Goal: Task Accomplishment & Management: Complete application form

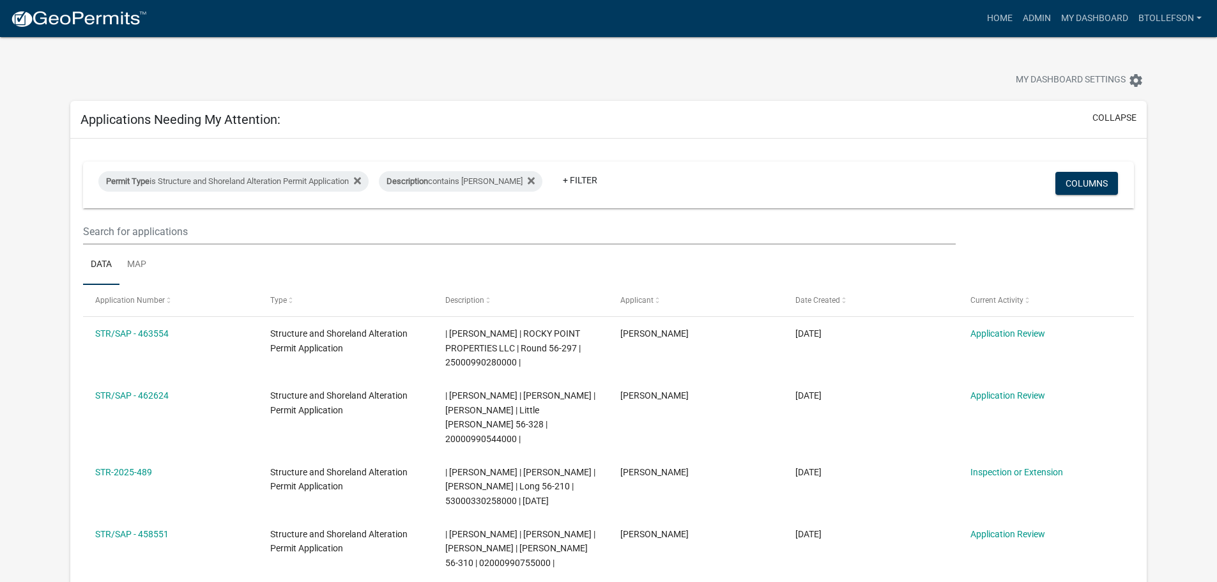
select select "3: 100"
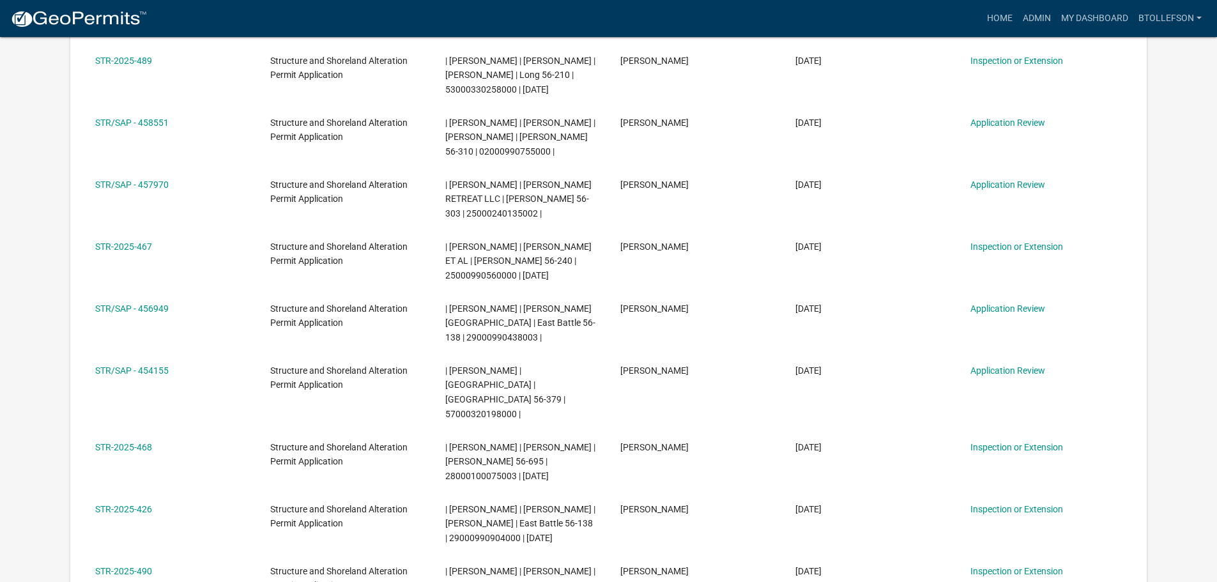
scroll to position [383, 0]
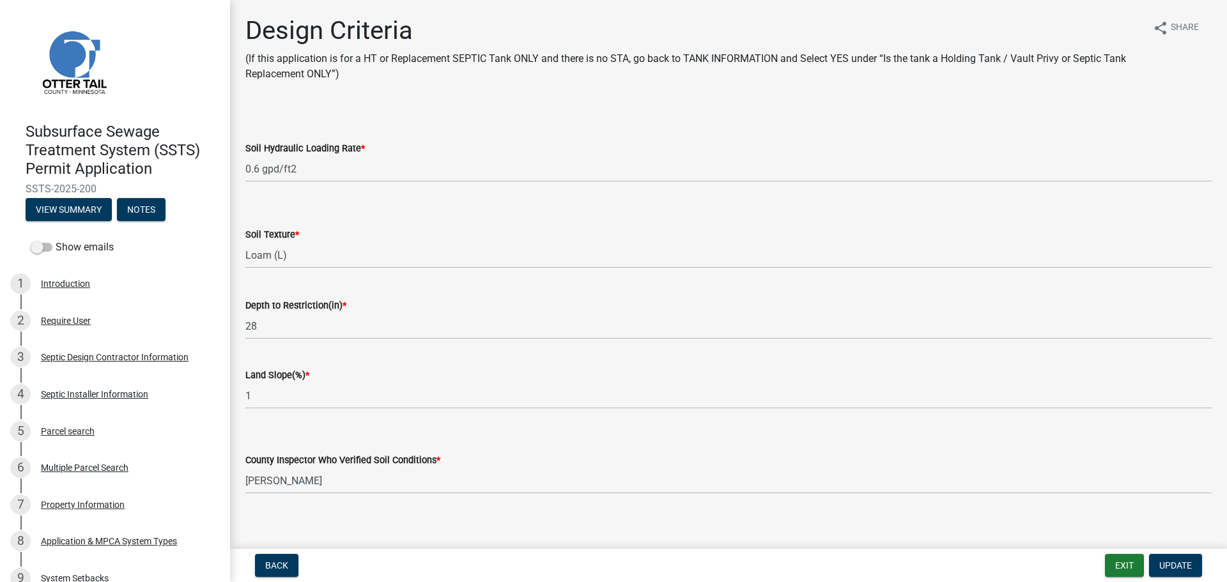
select select "48244220-b2d5-4708-94fb-eec21d20ddbb"
select select "4229e383-8b85-4b32-ab4b-b432a830edeb"
select select "77ed3ba4-a6d5-4048-ab27-59c0bc717e6e"
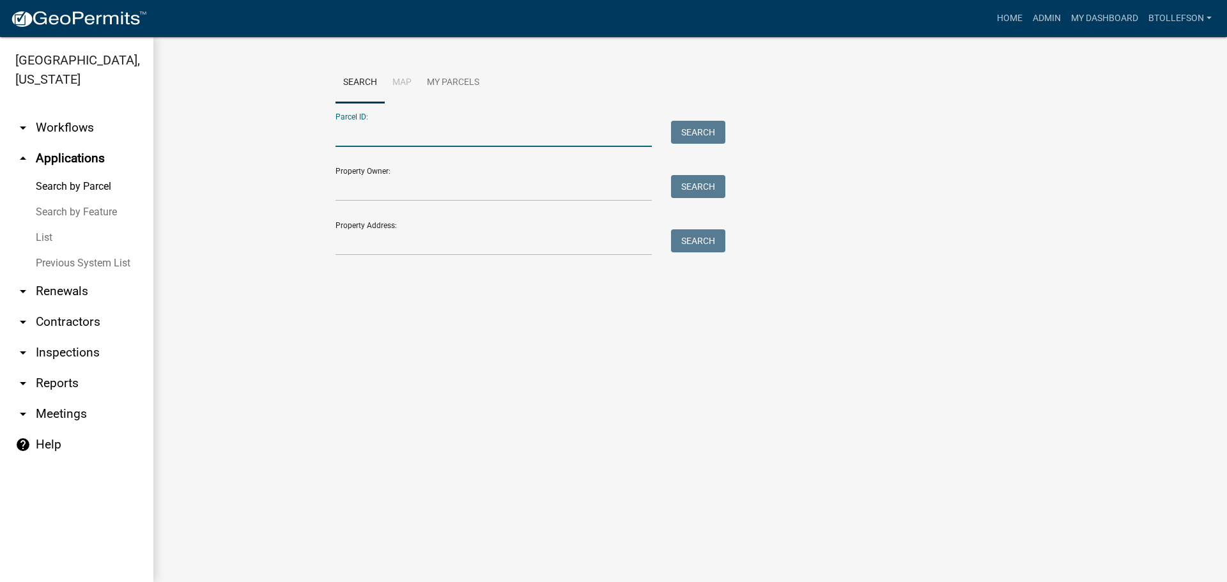
click at [390, 130] on input "Parcel ID:" at bounding box center [493, 134] width 316 height 26
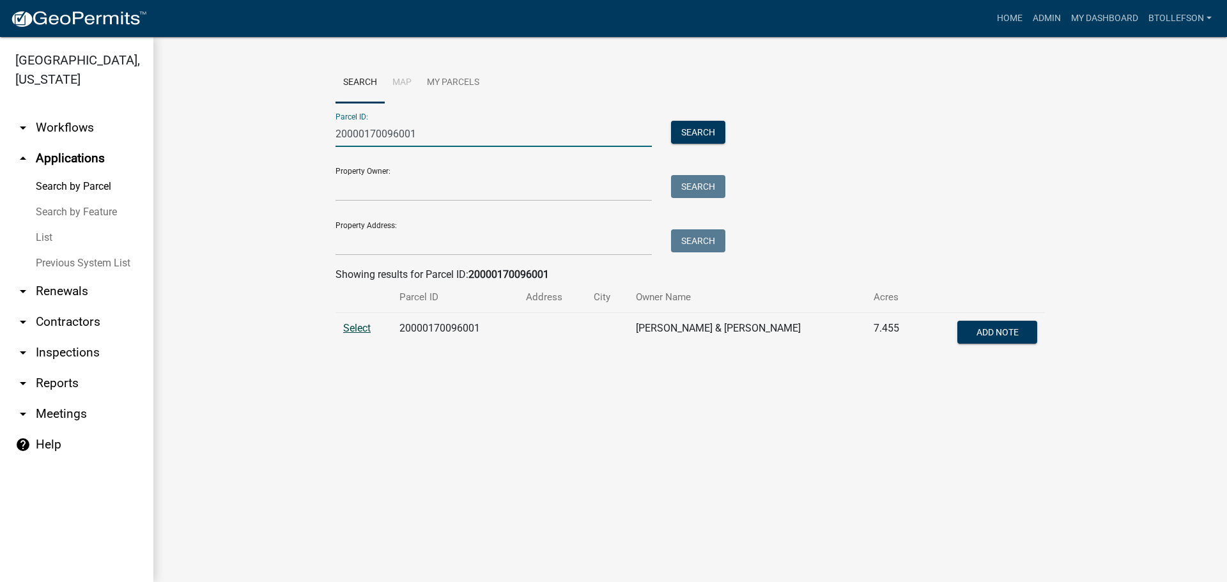
type input "20000170096001"
click at [355, 331] on span "Select" at bounding box center [356, 328] width 27 height 12
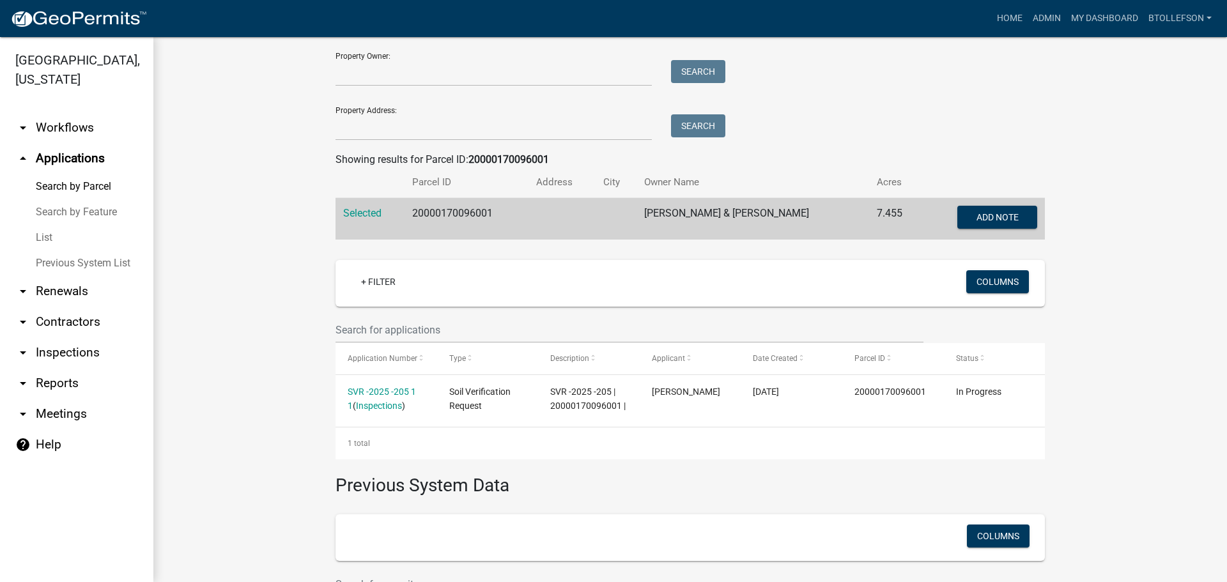
scroll to position [128, 0]
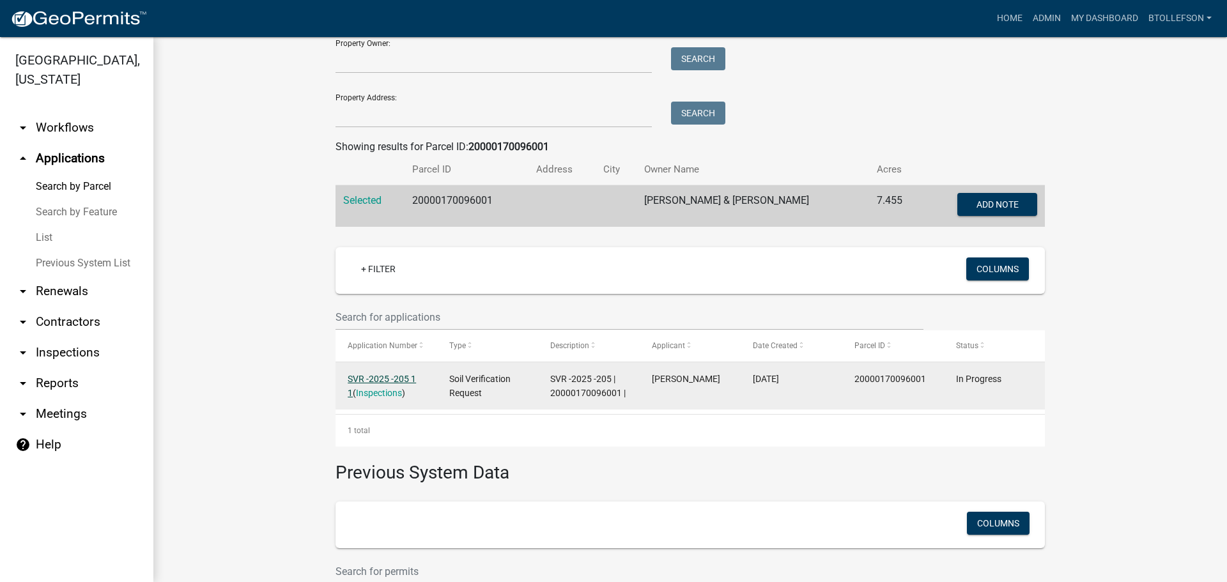
click at [360, 374] on link "SVR -2025 -205 1 1" at bounding box center [382, 386] width 68 height 25
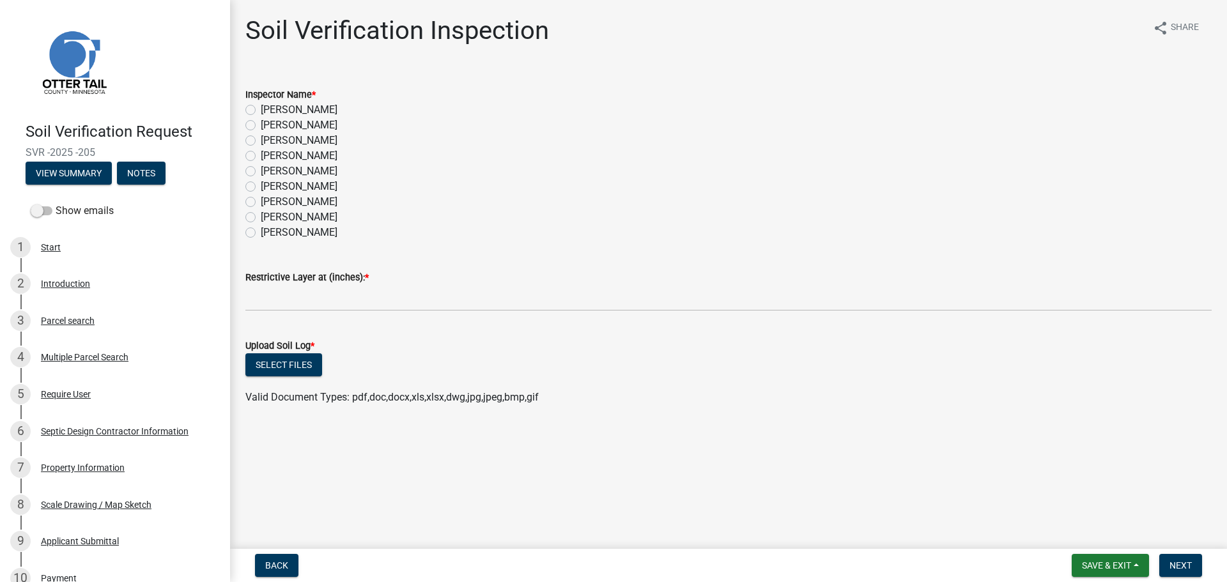
click at [261, 137] on label "[PERSON_NAME]" at bounding box center [299, 140] width 77 height 15
click at [261, 137] on input "[PERSON_NAME]" at bounding box center [265, 137] width 8 height 8
radio input "true"
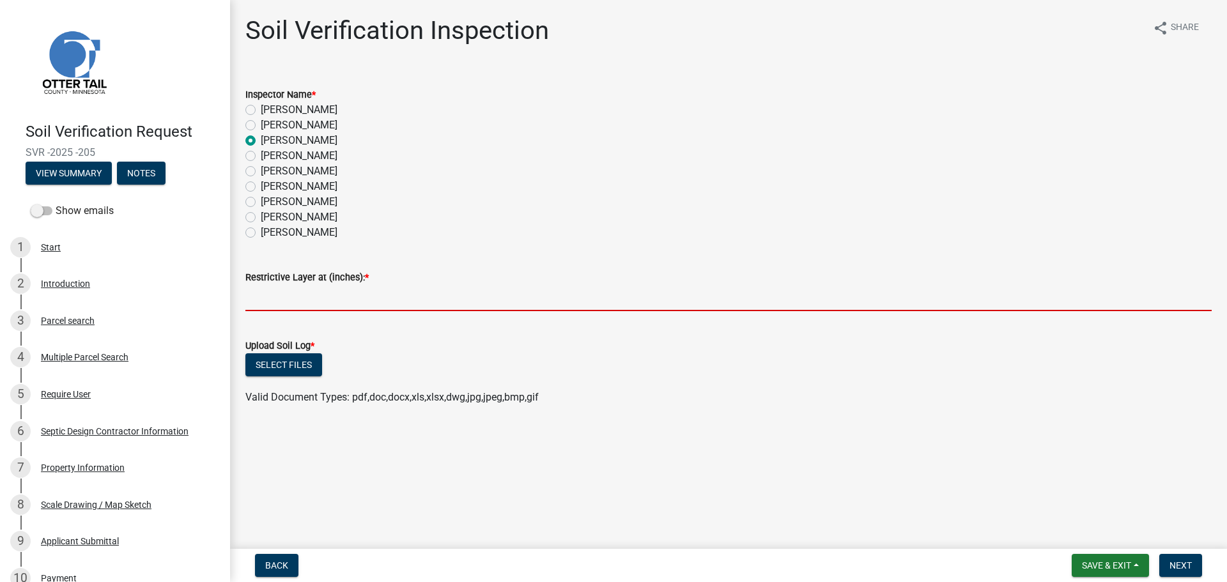
click at [277, 293] on input "text" at bounding box center [728, 298] width 966 height 26
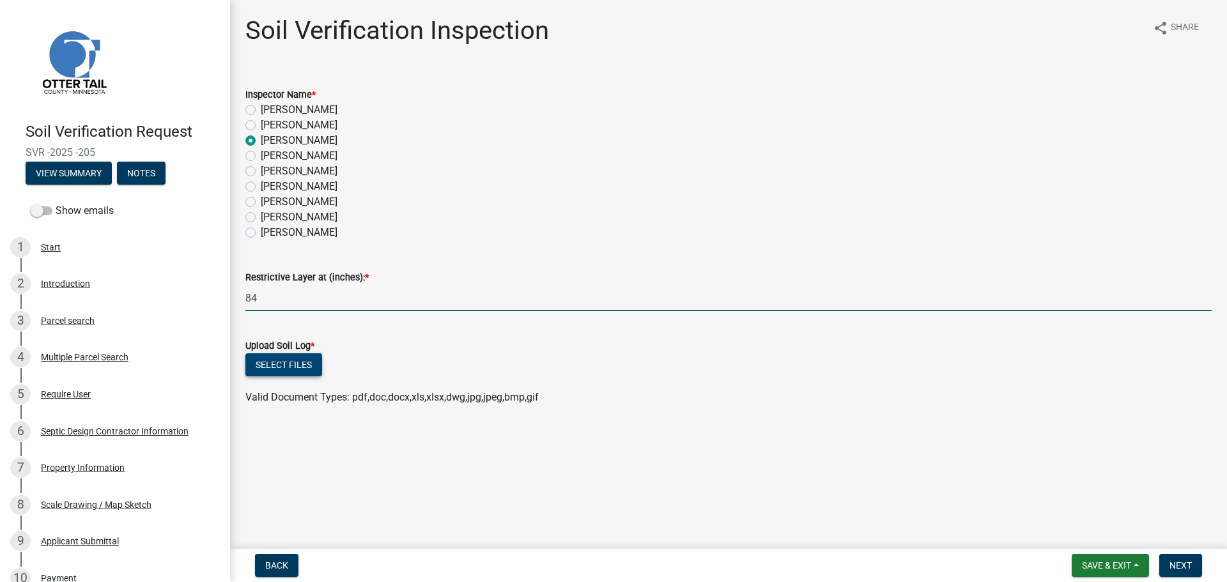
type input "84"
click at [301, 364] on button "Select files" at bounding box center [283, 364] width 77 height 23
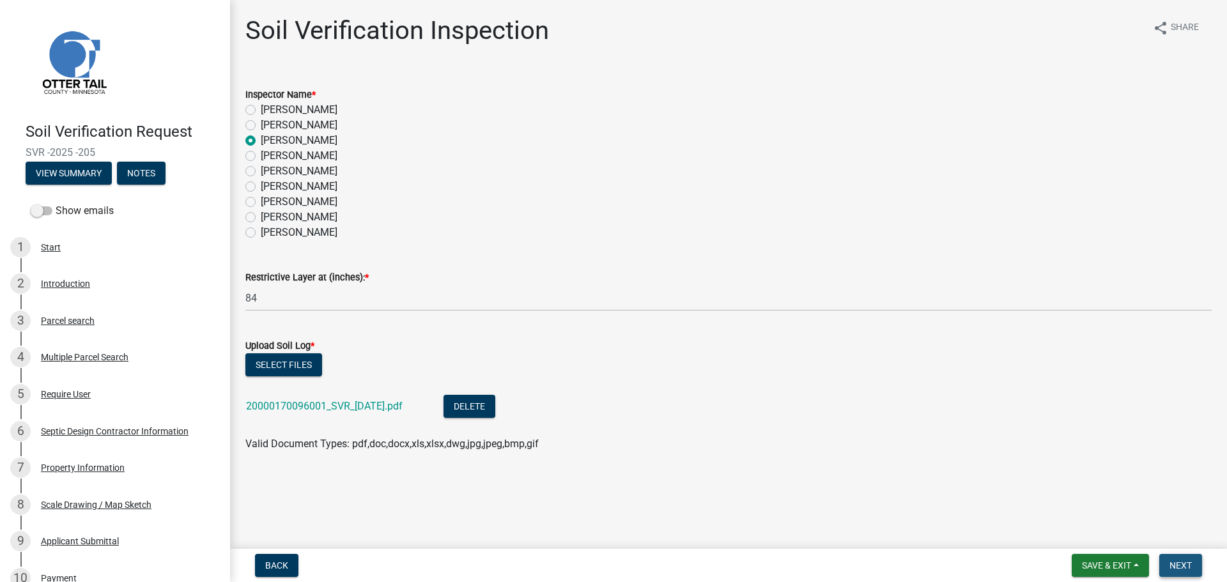
click at [1184, 567] on span "Next" at bounding box center [1180, 565] width 22 height 10
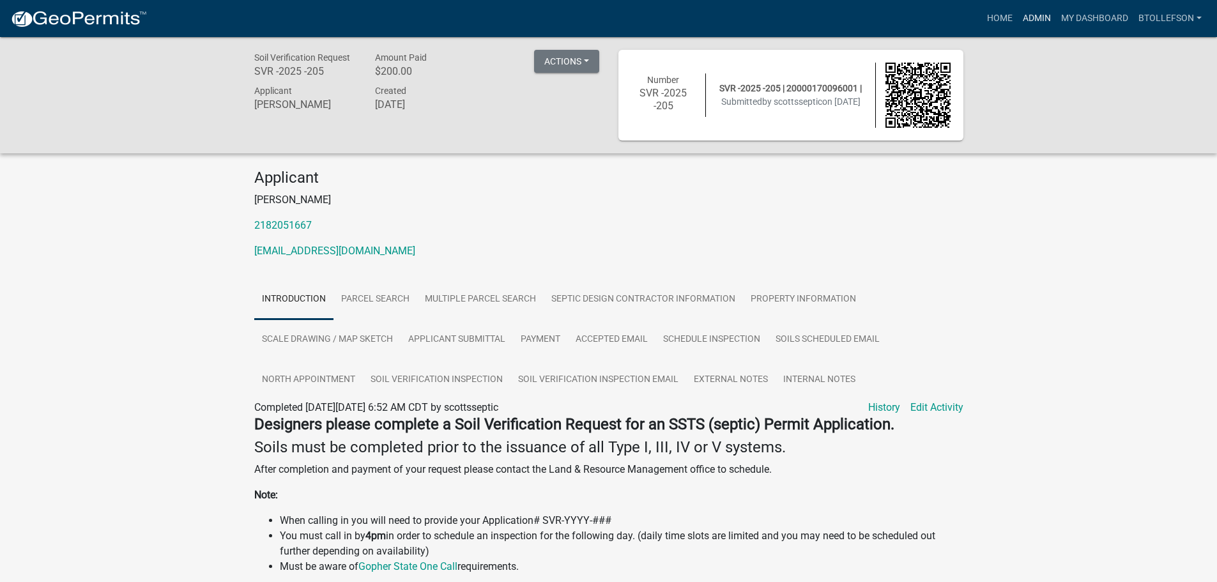
click at [1046, 18] on link "Admin" at bounding box center [1037, 18] width 38 height 24
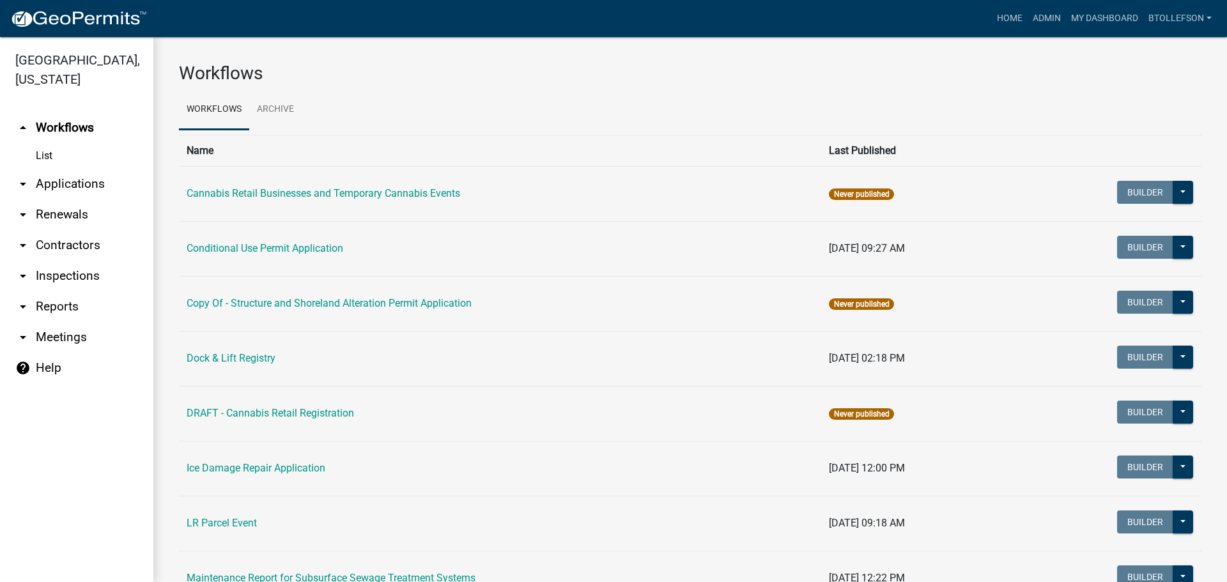
click at [80, 180] on link "arrow_drop_down Applications" at bounding box center [76, 184] width 153 height 31
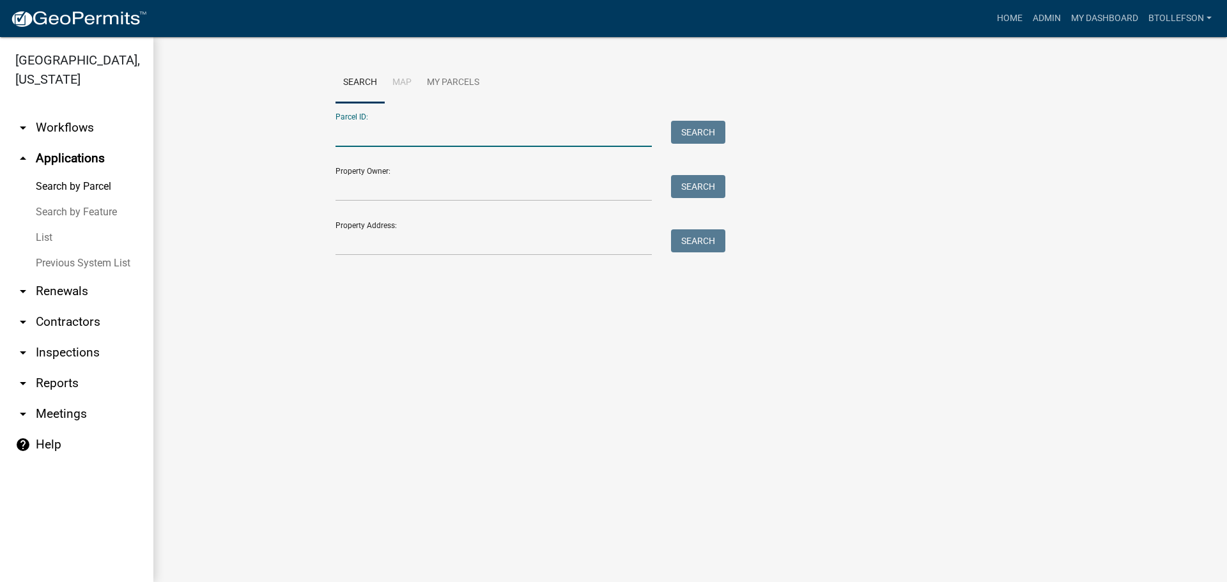
click at [436, 132] on input "Parcel ID:" at bounding box center [493, 134] width 316 height 26
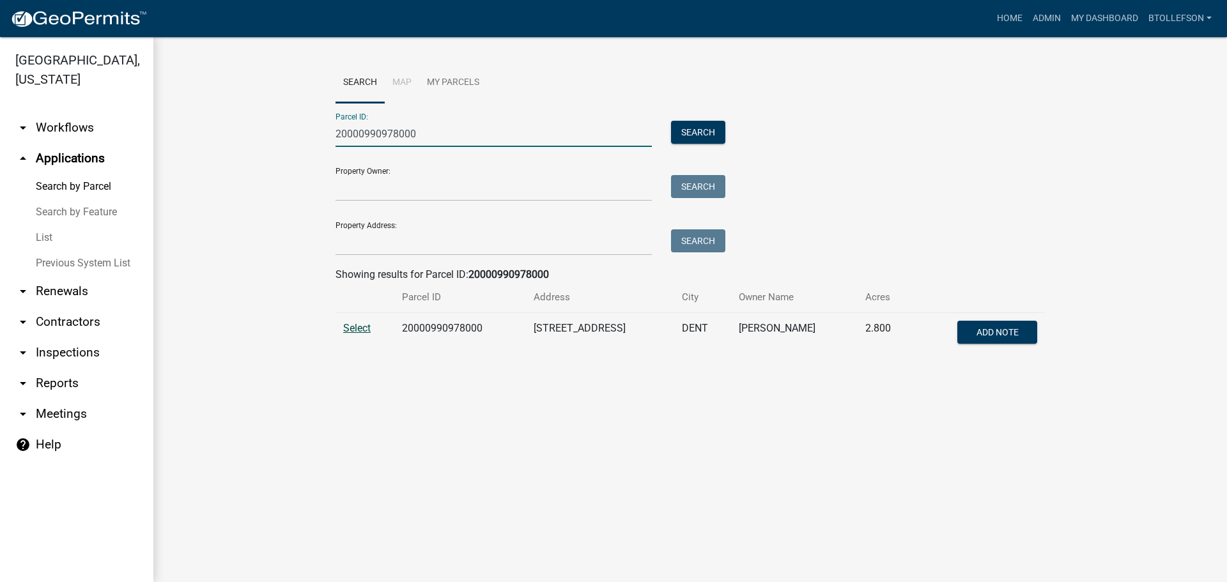
type input "20000990978000"
click at [352, 328] on span "Select" at bounding box center [356, 328] width 27 height 12
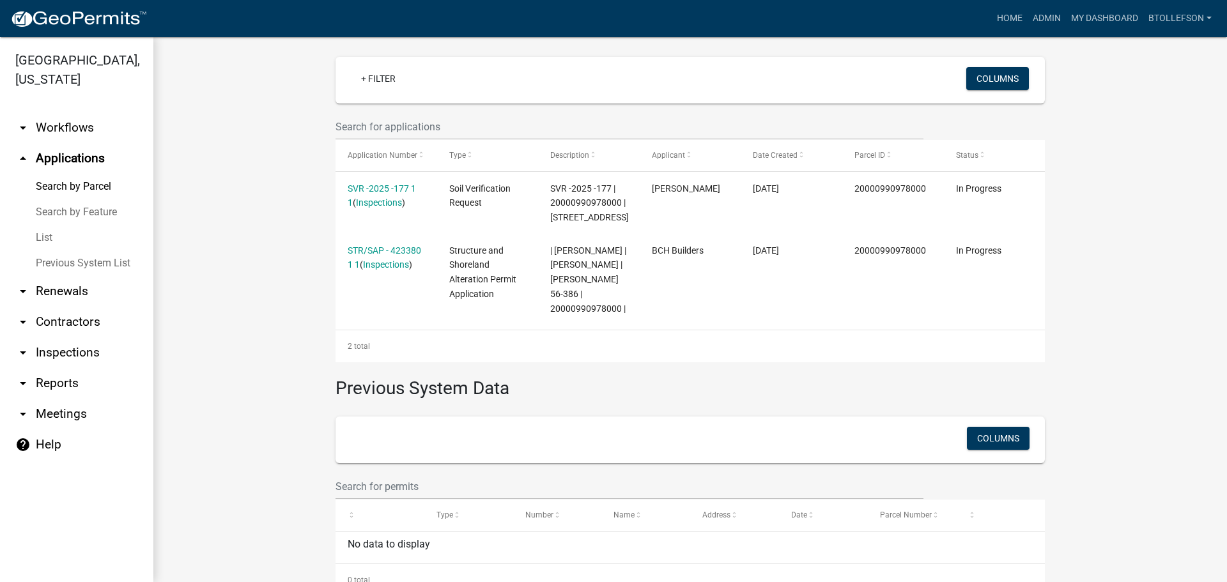
scroll to position [319, 0]
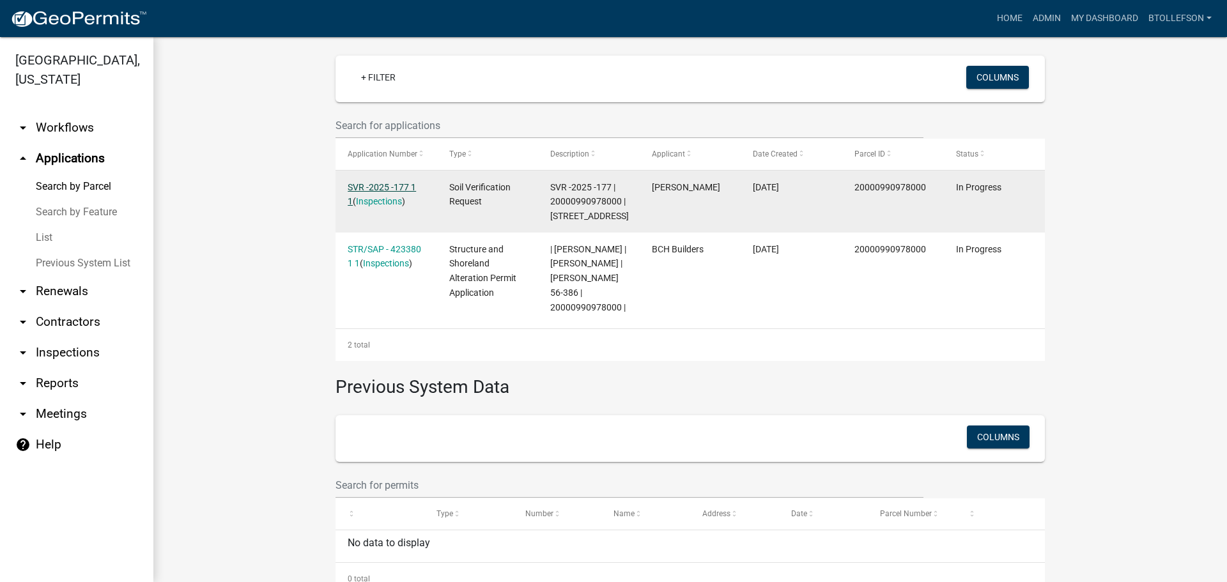
click at [363, 182] on link "SVR -2025 -177 1 1" at bounding box center [382, 194] width 68 height 25
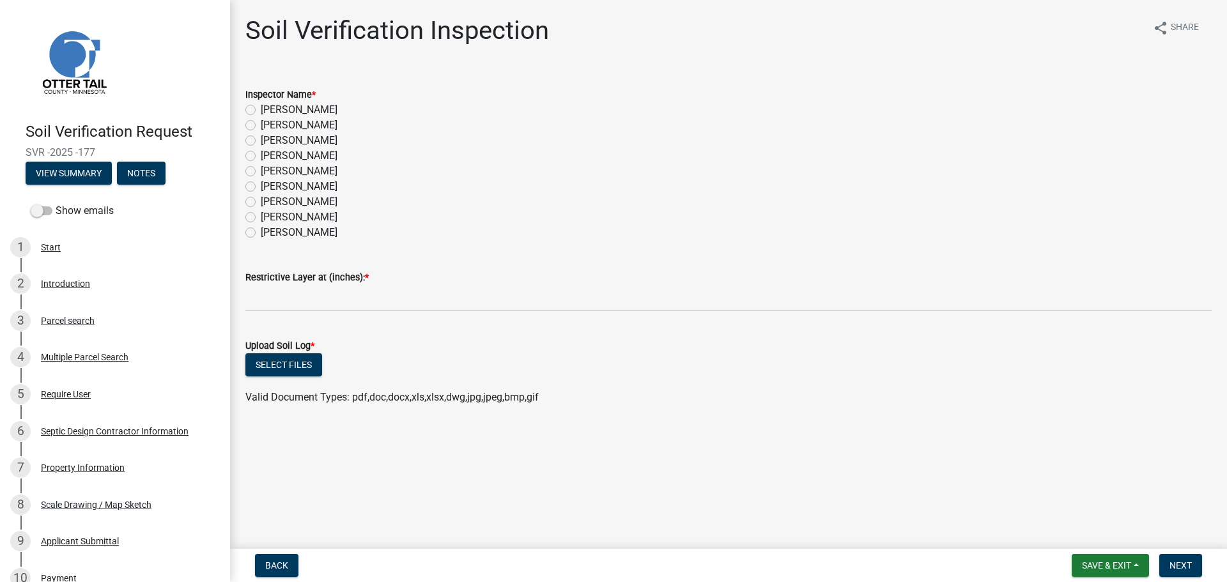
click at [261, 139] on label "[PERSON_NAME]" at bounding box center [299, 140] width 77 height 15
click at [261, 139] on input "[PERSON_NAME]" at bounding box center [265, 137] width 8 height 8
radio input "true"
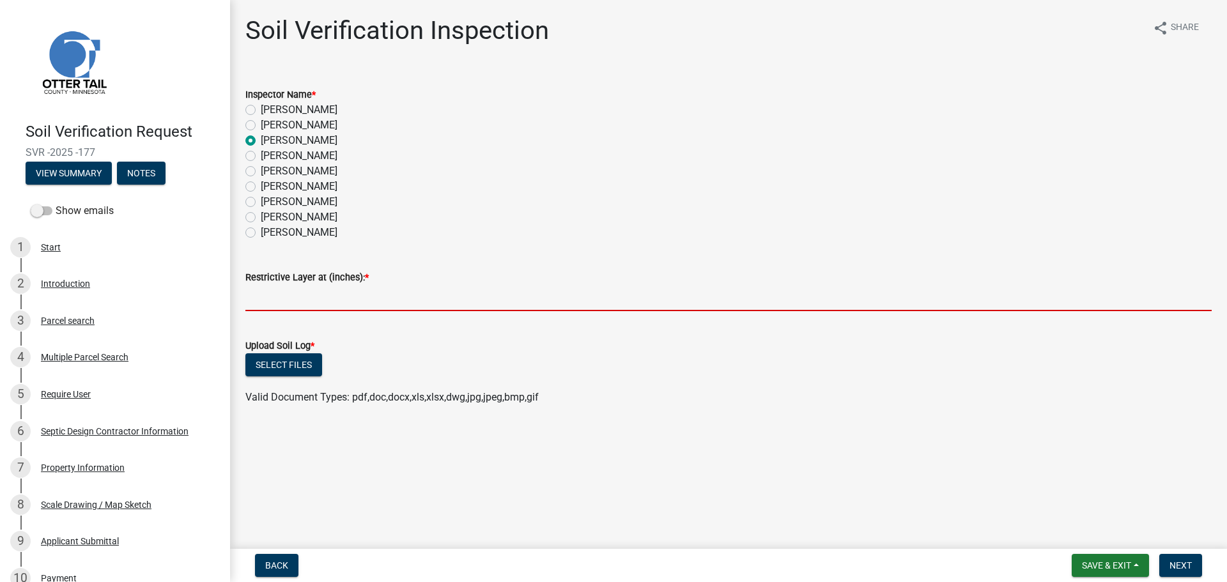
click at [381, 304] on input "text" at bounding box center [728, 298] width 966 height 26
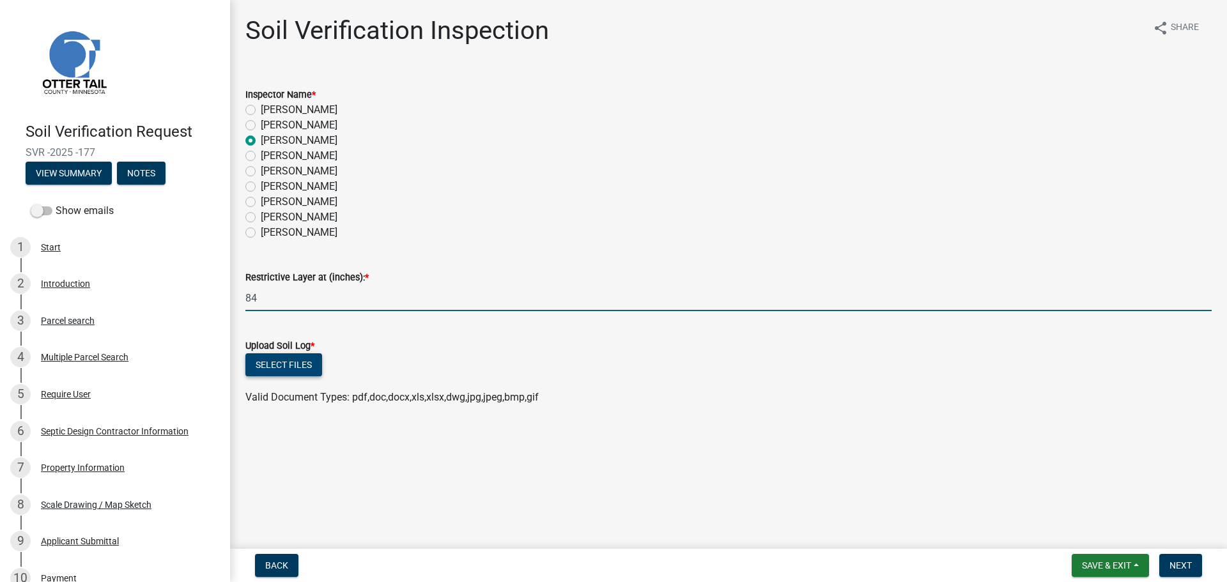
type input "84"
click at [272, 363] on button "Select files" at bounding box center [283, 364] width 77 height 23
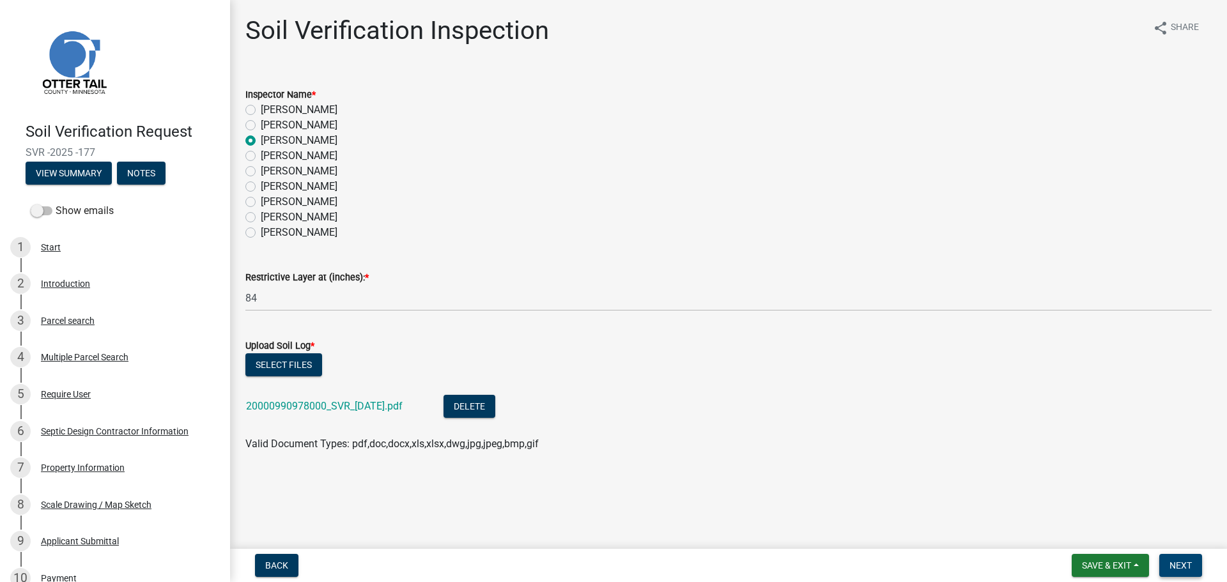
click at [1183, 569] on span "Next" at bounding box center [1180, 565] width 22 height 10
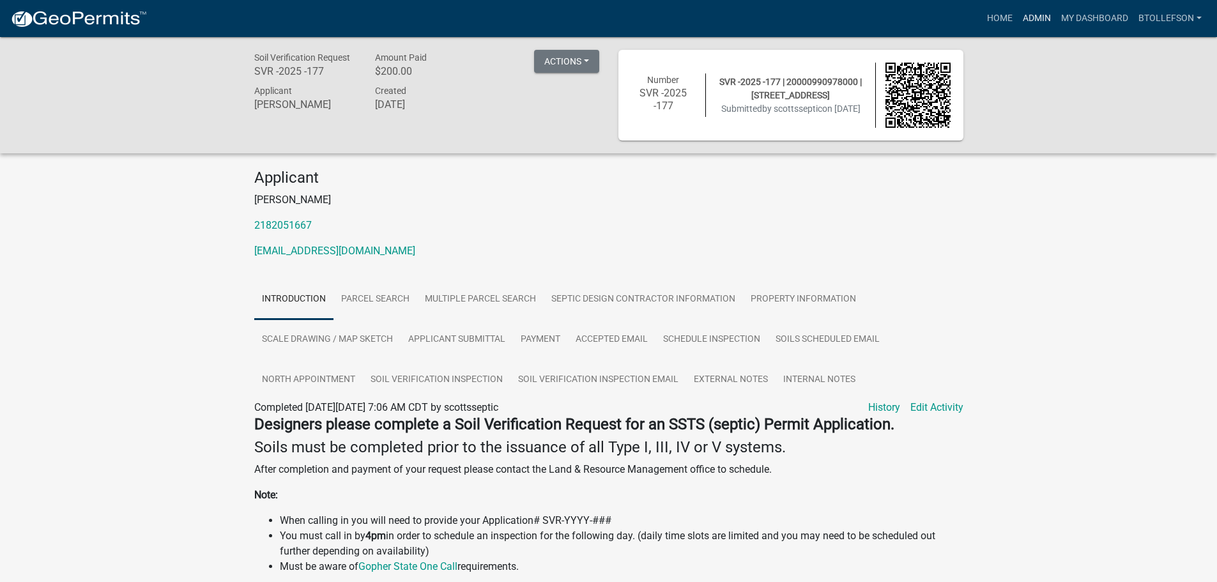
click at [1042, 7] on link "Admin" at bounding box center [1037, 18] width 38 height 24
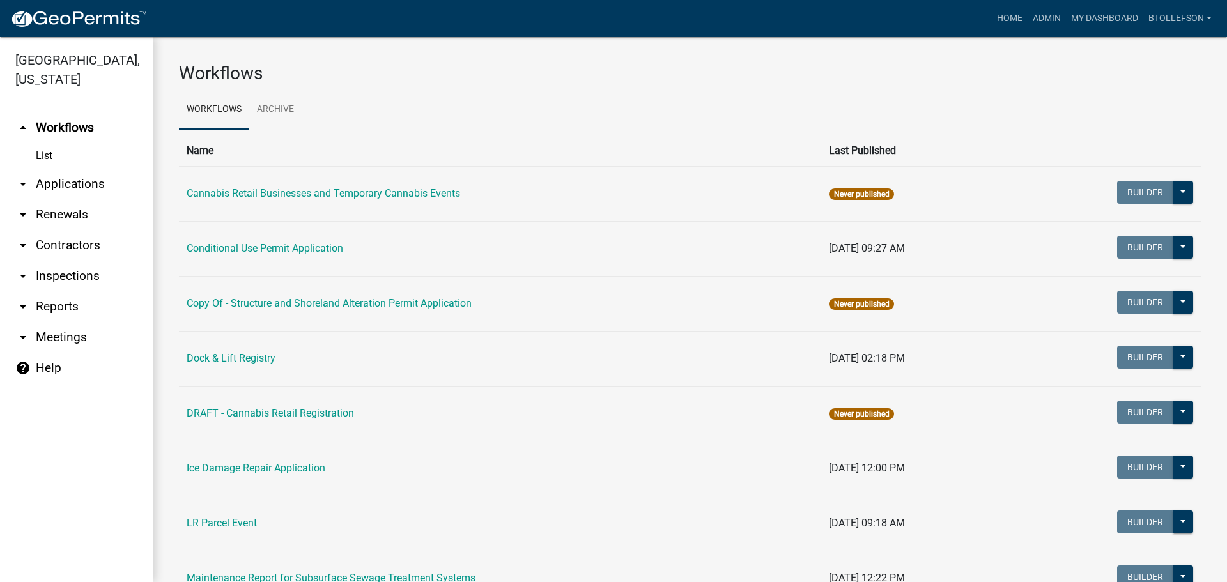
click at [54, 187] on link "arrow_drop_down Applications" at bounding box center [76, 184] width 153 height 31
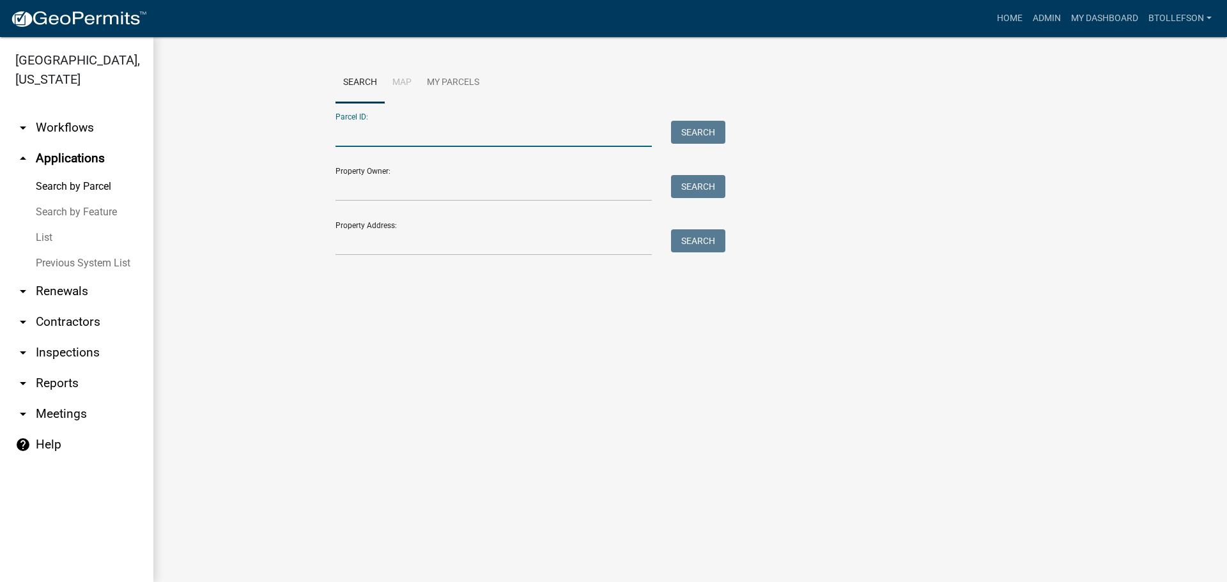
click at [379, 135] on input "Parcel ID:" at bounding box center [493, 134] width 316 height 26
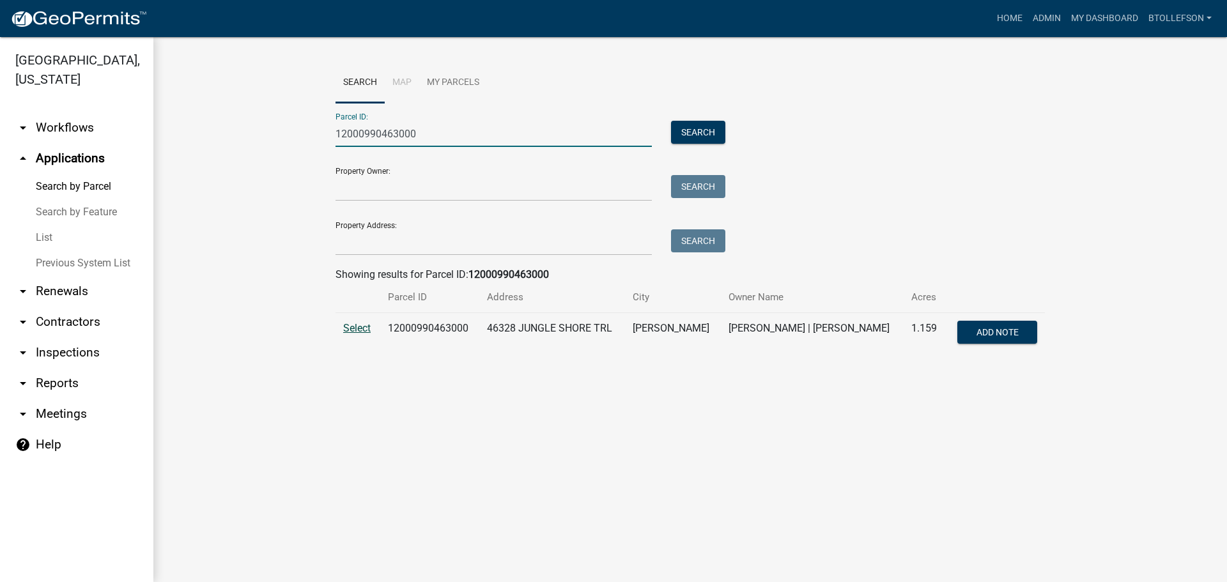
type input "12000990463000"
click at [353, 330] on span "Select" at bounding box center [356, 328] width 27 height 12
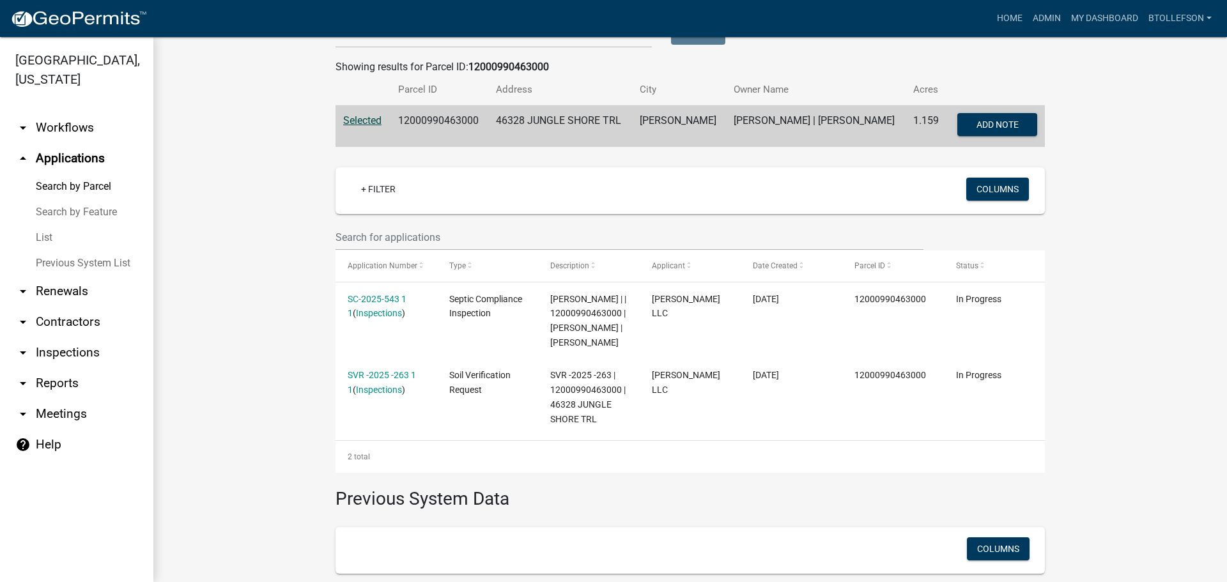
scroll to position [256, 0]
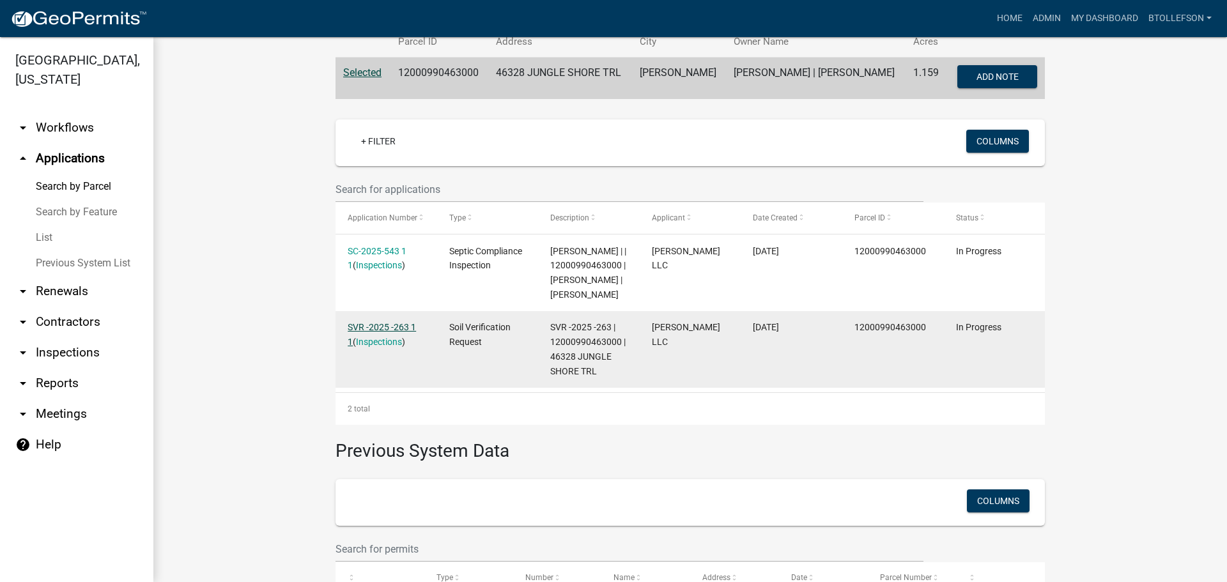
click at [363, 345] on link "SVR -2025 -263 1 1" at bounding box center [382, 334] width 68 height 25
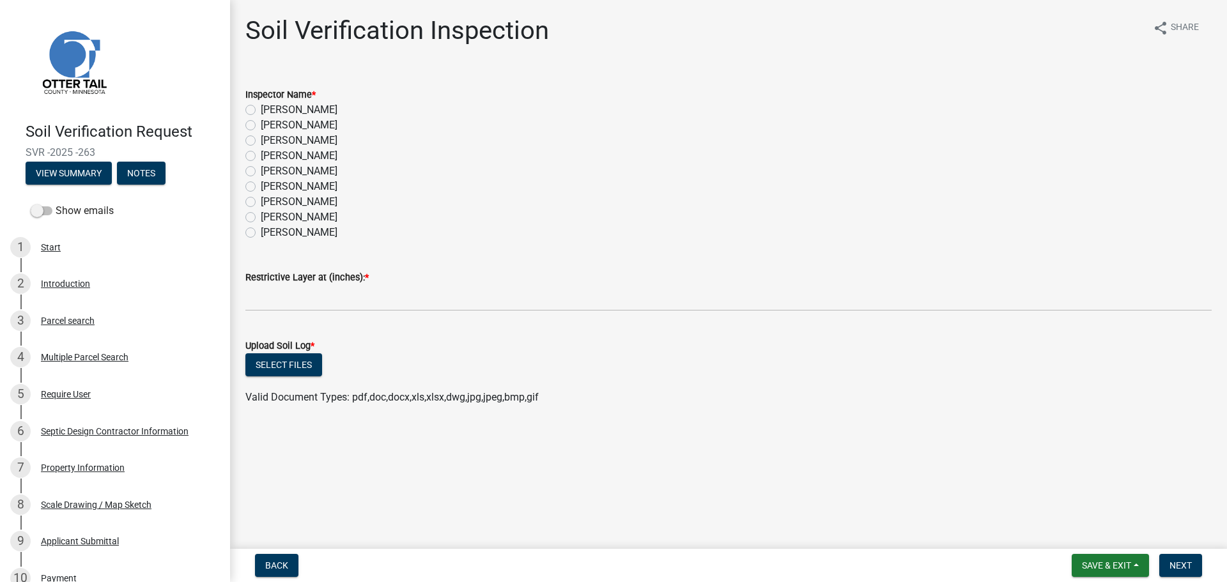
click at [261, 136] on label "[PERSON_NAME]" at bounding box center [299, 140] width 77 height 15
click at [261, 136] on input "[PERSON_NAME]" at bounding box center [265, 137] width 8 height 8
radio input "true"
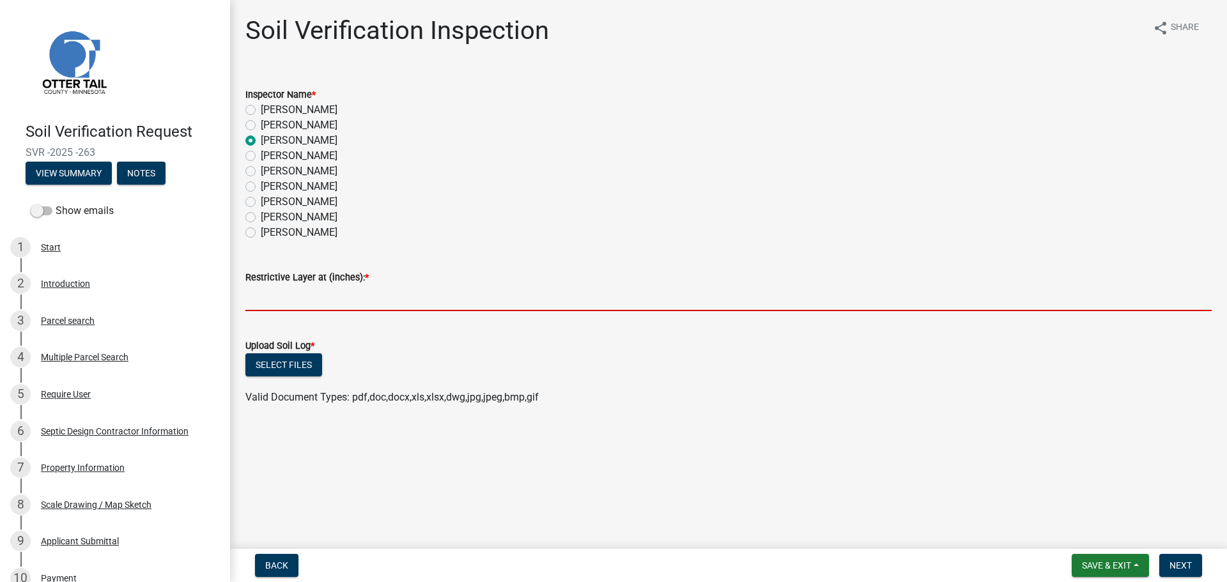
click at [275, 303] on input "text" at bounding box center [728, 298] width 966 height 26
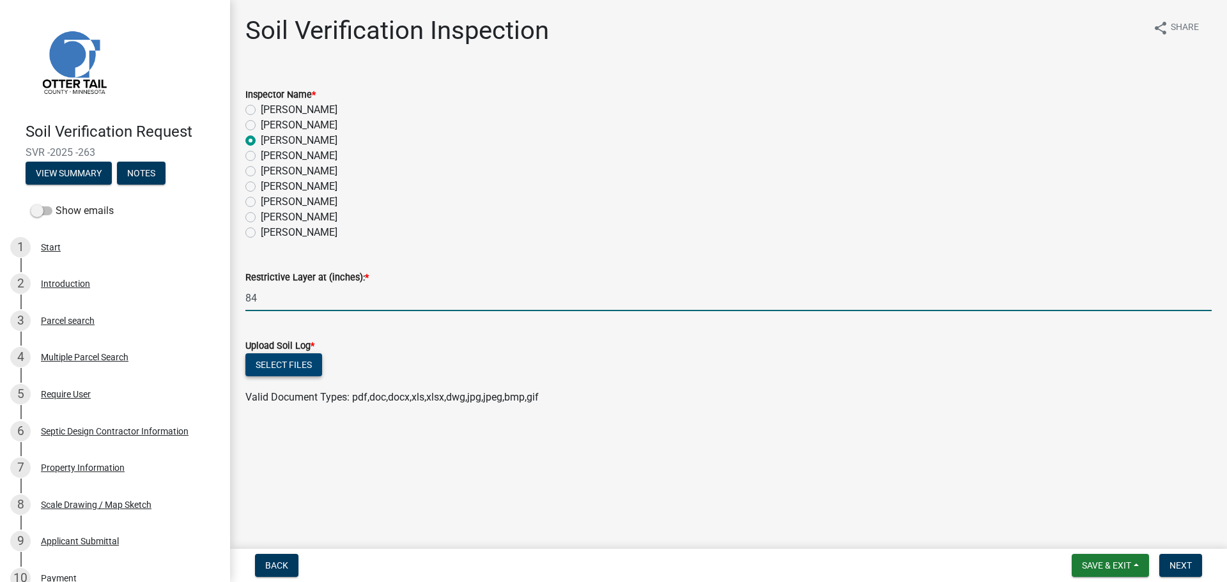
type input "84"
click at [293, 363] on button "Select files" at bounding box center [283, 364] width 77 height 23
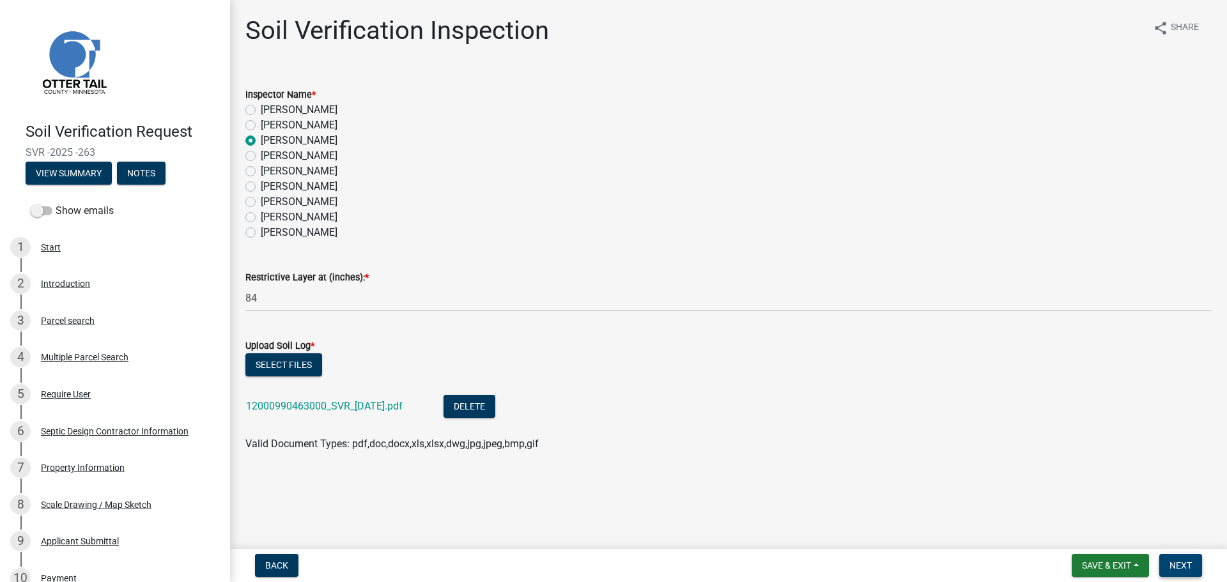
click at [1181, 563] on span "Next" at bounding box center [1180, 565] width 22 height 10
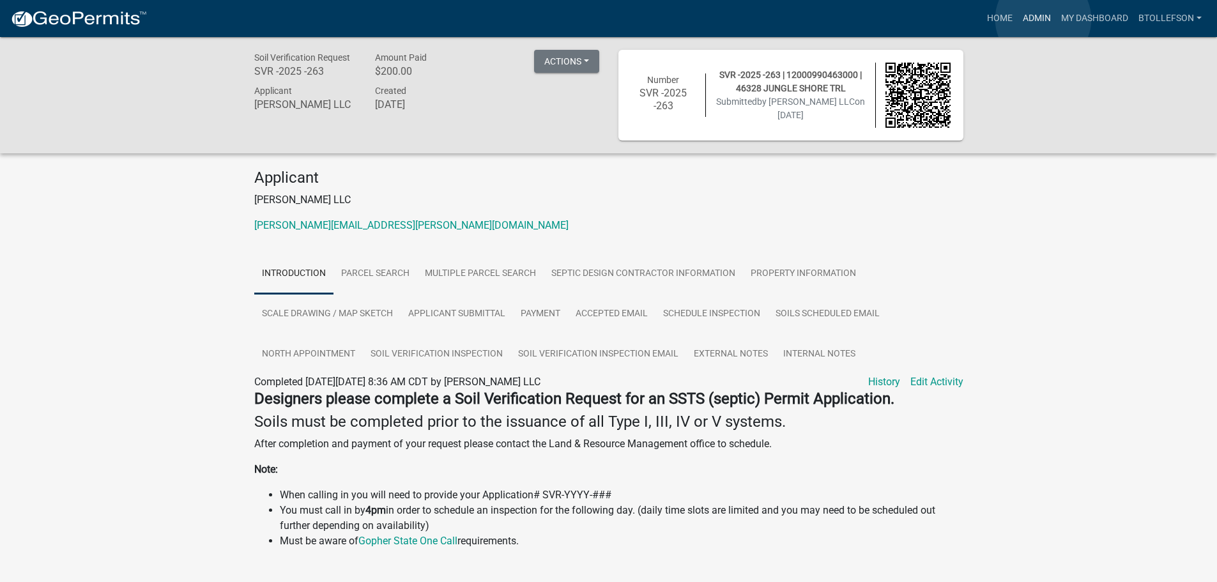
click at [1043, 19] on link "Admin" at bounding box center [1037, 18] width 38 height 24
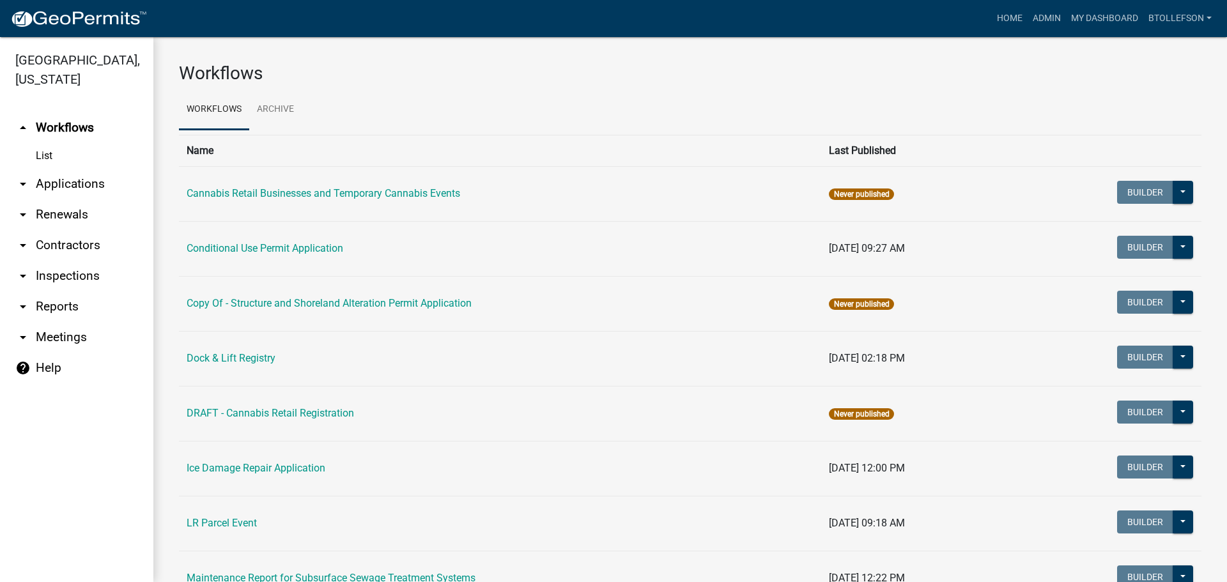
click at [66, 180] on link "arrow_drop_down Applications" at bounding box center [76, 184] width 153 height 31
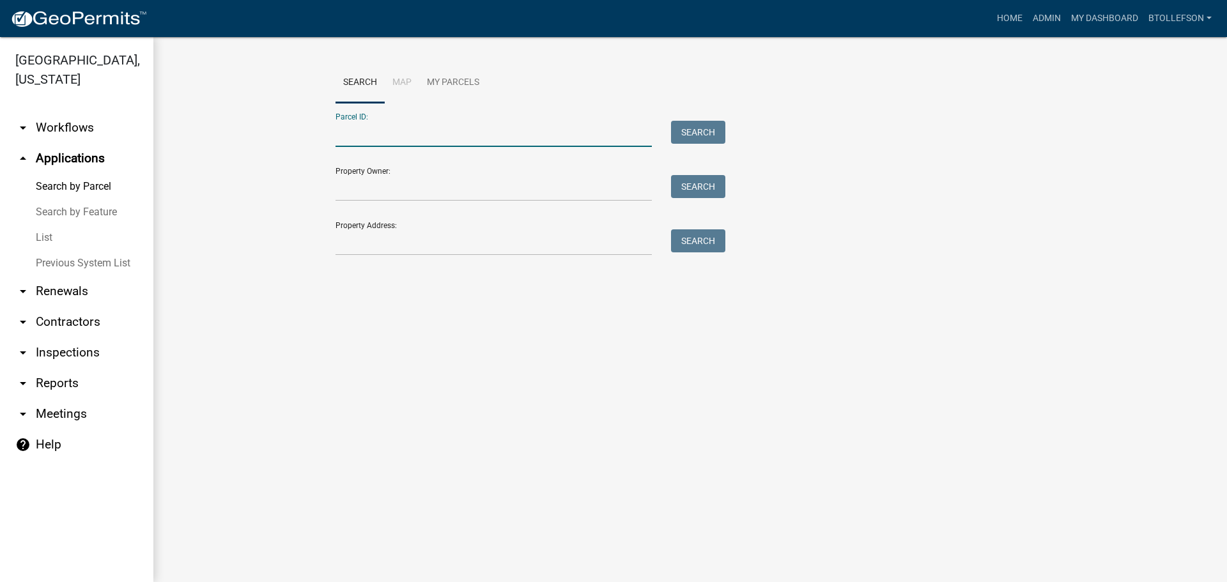
click at [436, 128] on input "Parcel ID:" at bounding box center [493, 134] width 316 height 26
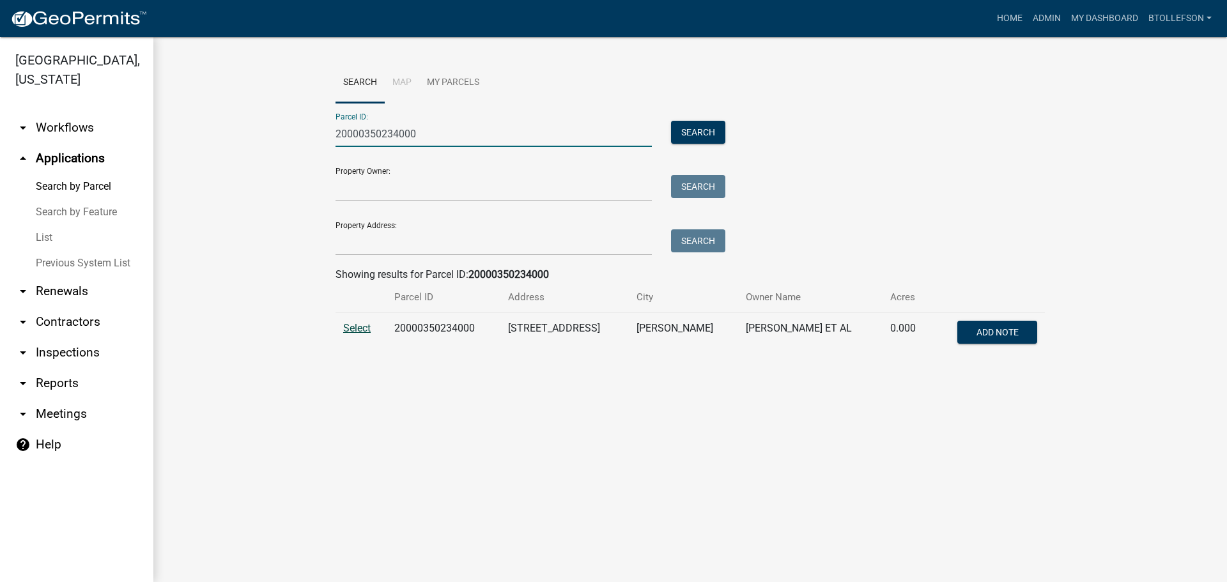
type input "20000350234000"
click at [351, 325] on span "Select" at bounding box center [356, 328] width 27 height 12
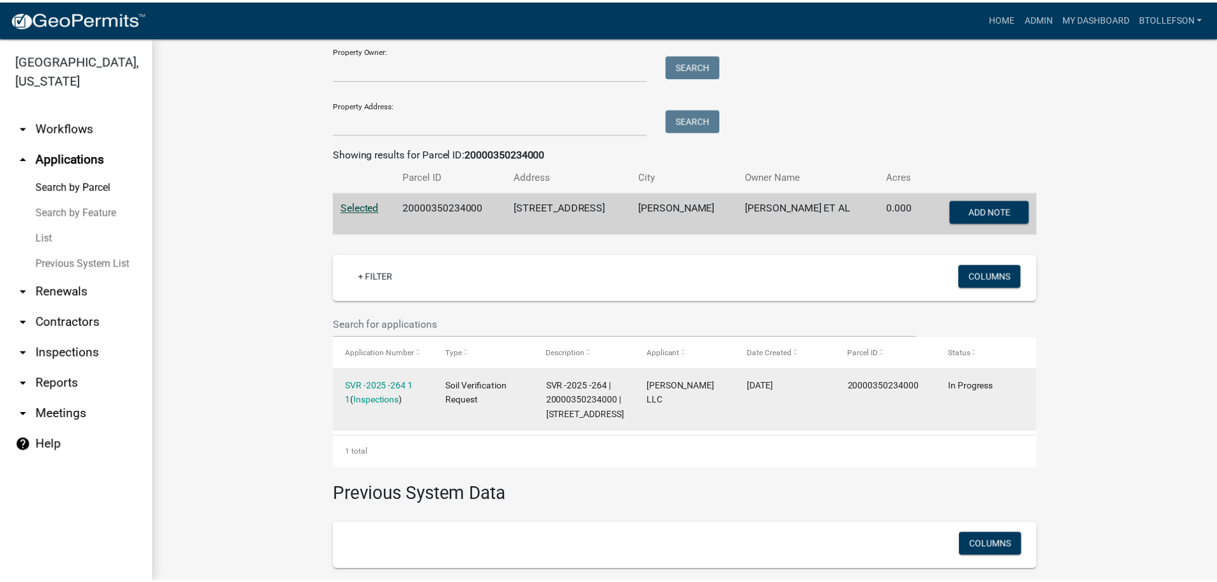
scroll to position [128, 0]
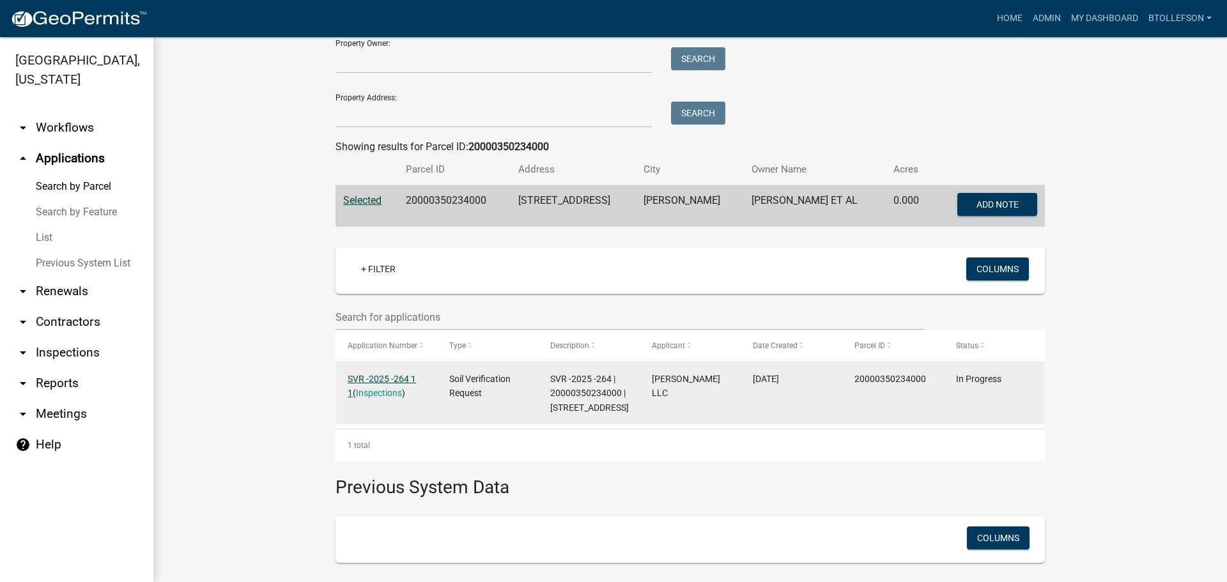
click at [356, 383] on link "SVR -2025 -264 1 1" at bounding box center [382, 386] width 68 height 25
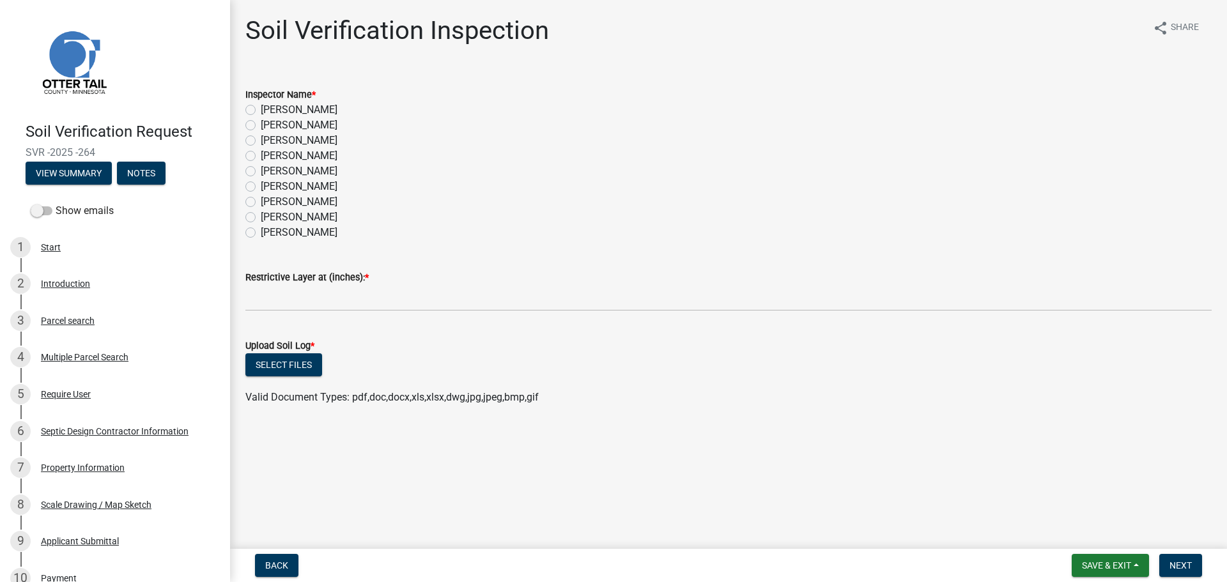
click at [291, 138] on label "[PERSON_NAME]" at bounding box center [299, 140] width 77 height 15
click at [269, 138] on input "[PERSON_NAME]" at bounding box center [265, 137] width 8 height 8
radio input "true"
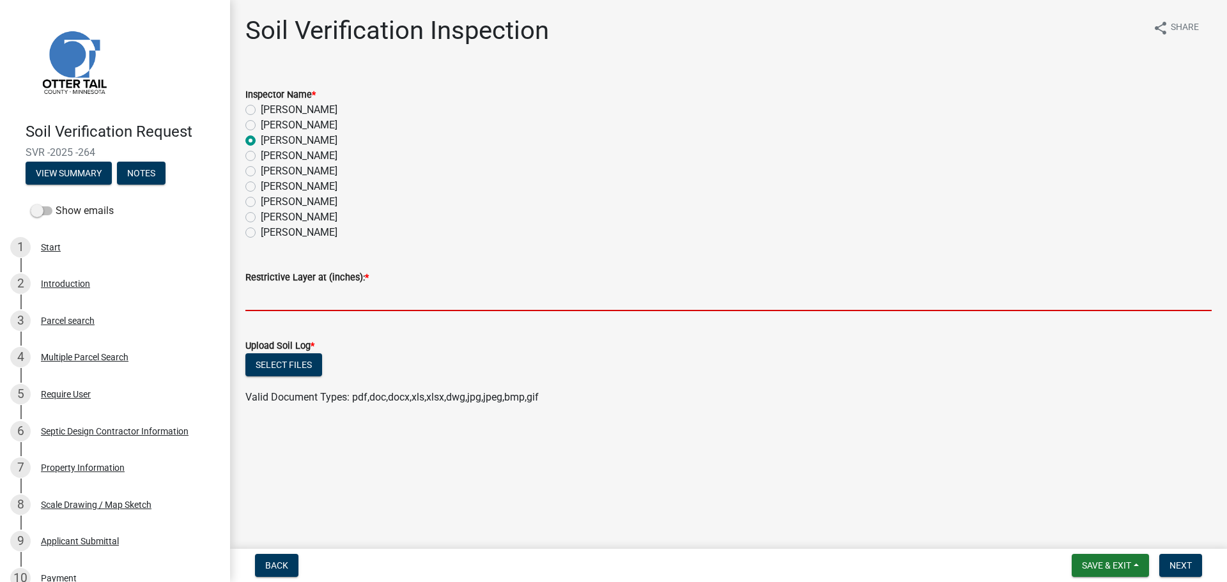
click at [265, 301] on input "text" at bounding box center [728, 298] width 966 height 26
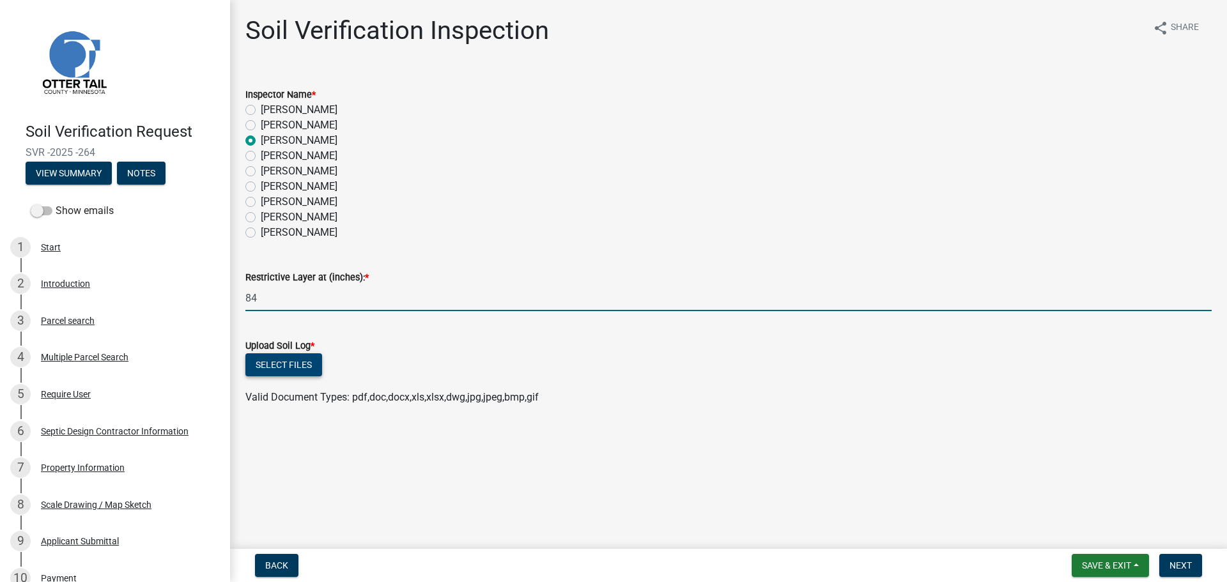
type input "84"
click at [298, 360] on button "Select files" at bounding box center [283, 364] width 77 height 23
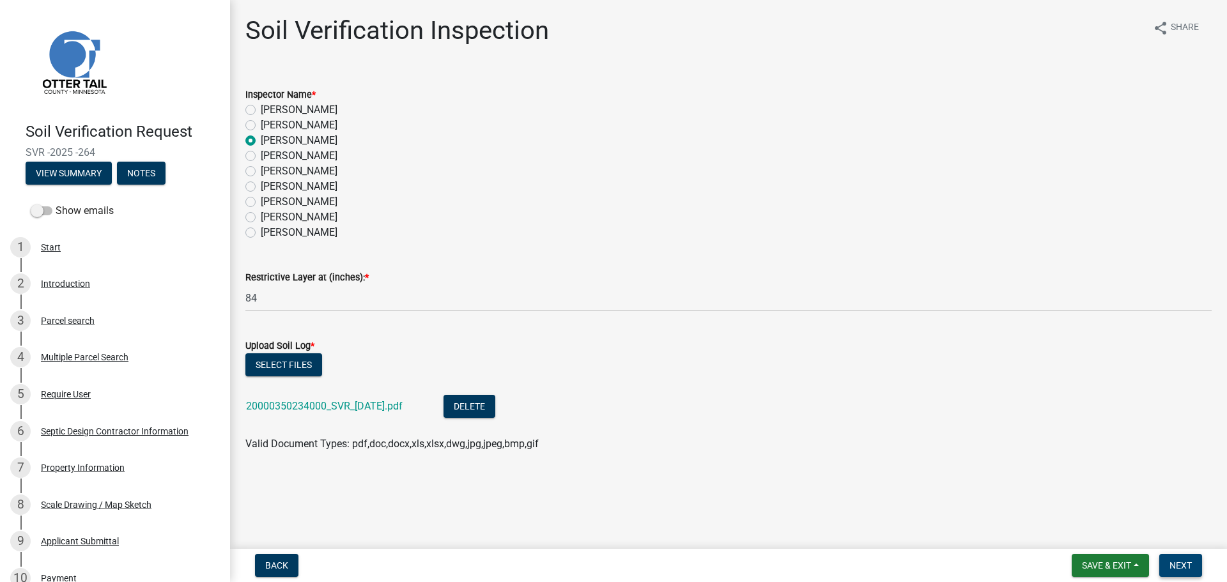
drag, startPoint x: 1178, startPoint y: 567, endPoint x: 1162, endPoint y: 559, distance: 18.0
click at [1178, 568] on span "Next" at bounding box center [1180, 565] width 22 height 10
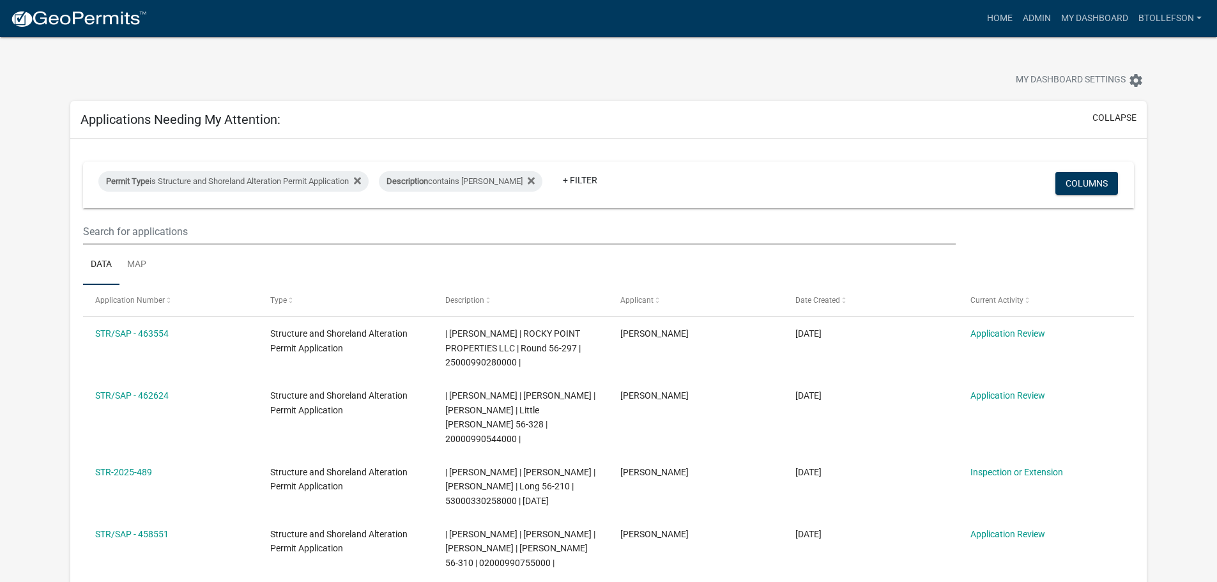
select select "3: 100"
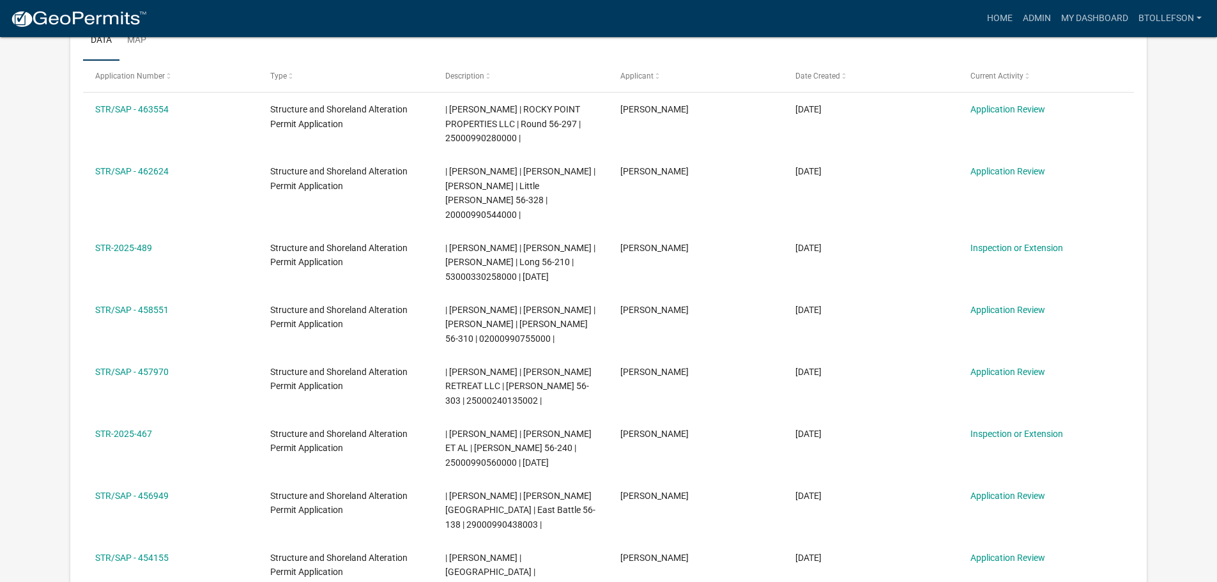
scroll to position [256, 0]
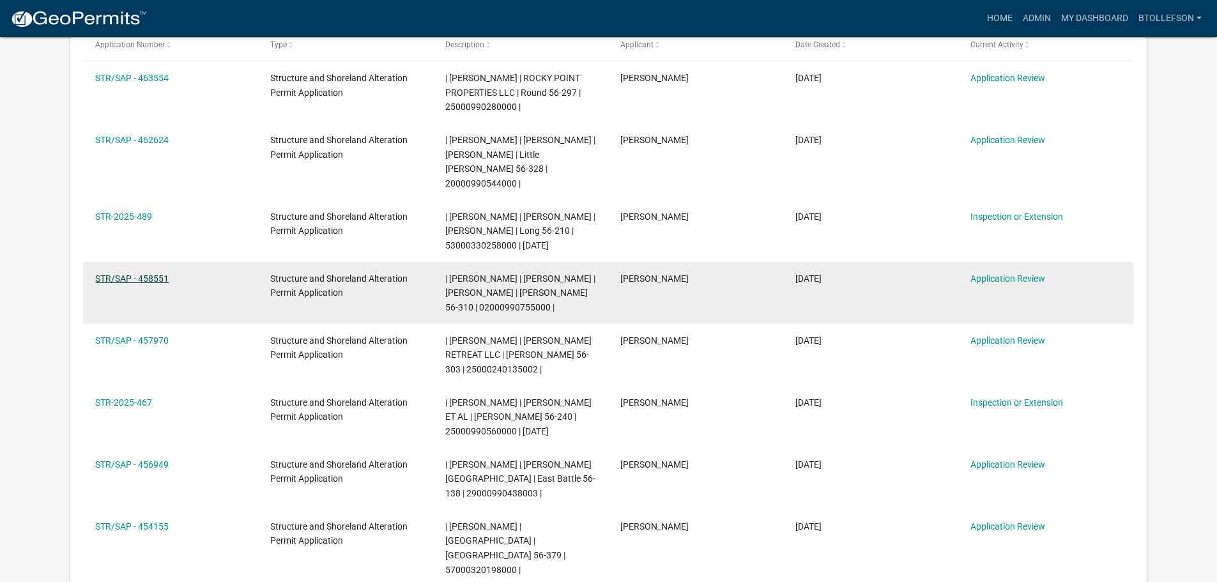
click at [162, 274] on link "STR/SAP - 458551" at bounding box center [131, 278] width 73 height 10
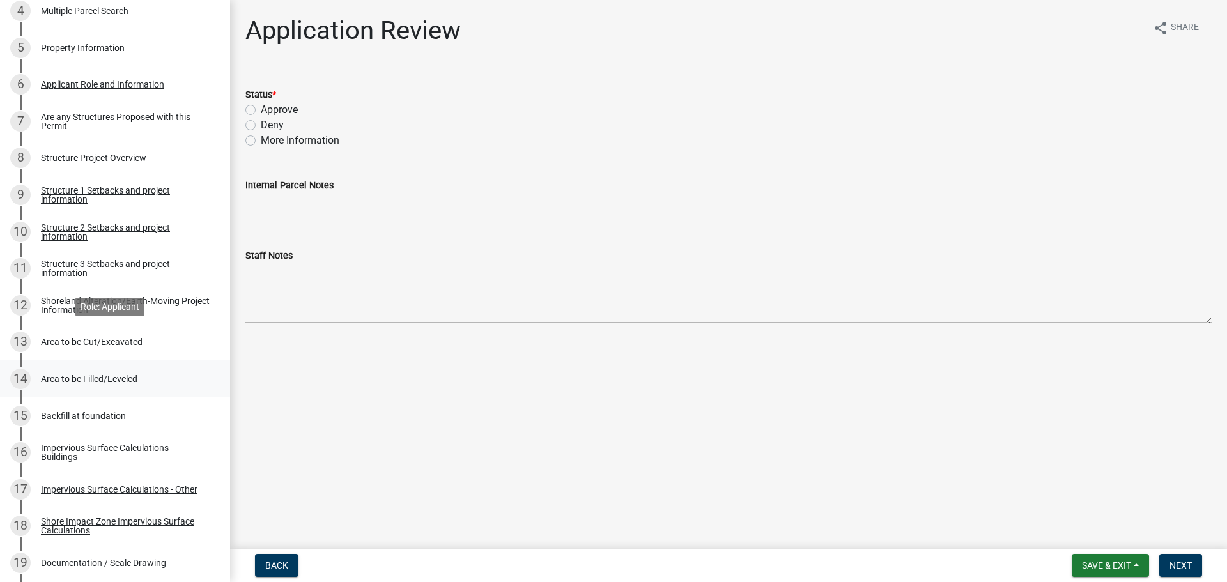
scroll to position [447, 0]
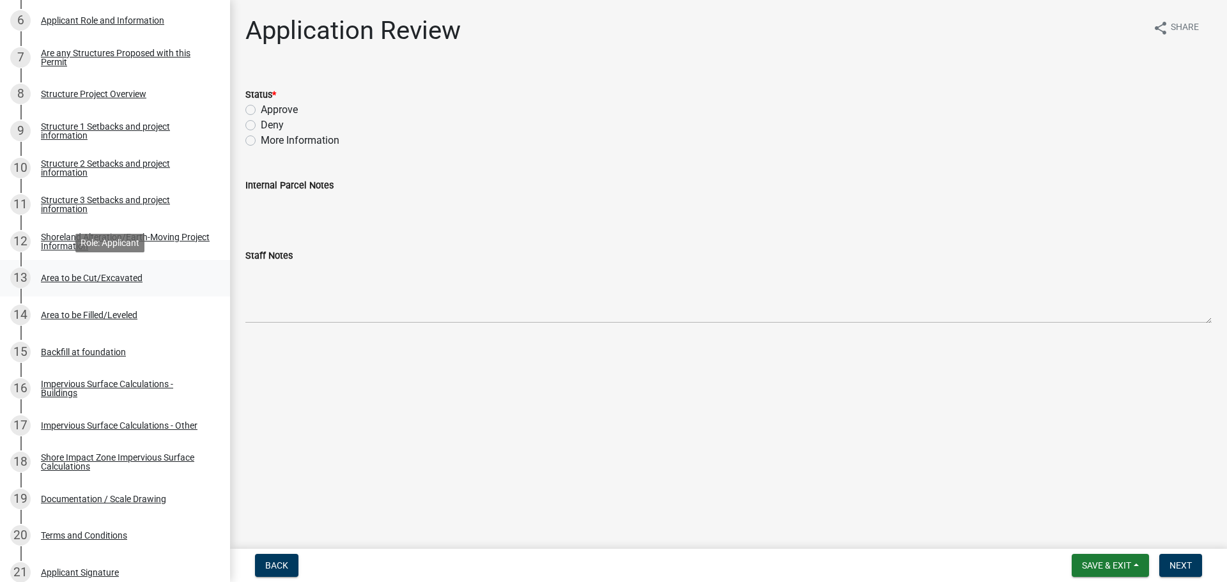
click at [85, 279] on div "Area to be Cut/Excavated" at bounding box center [92, 277] width 102 height 9
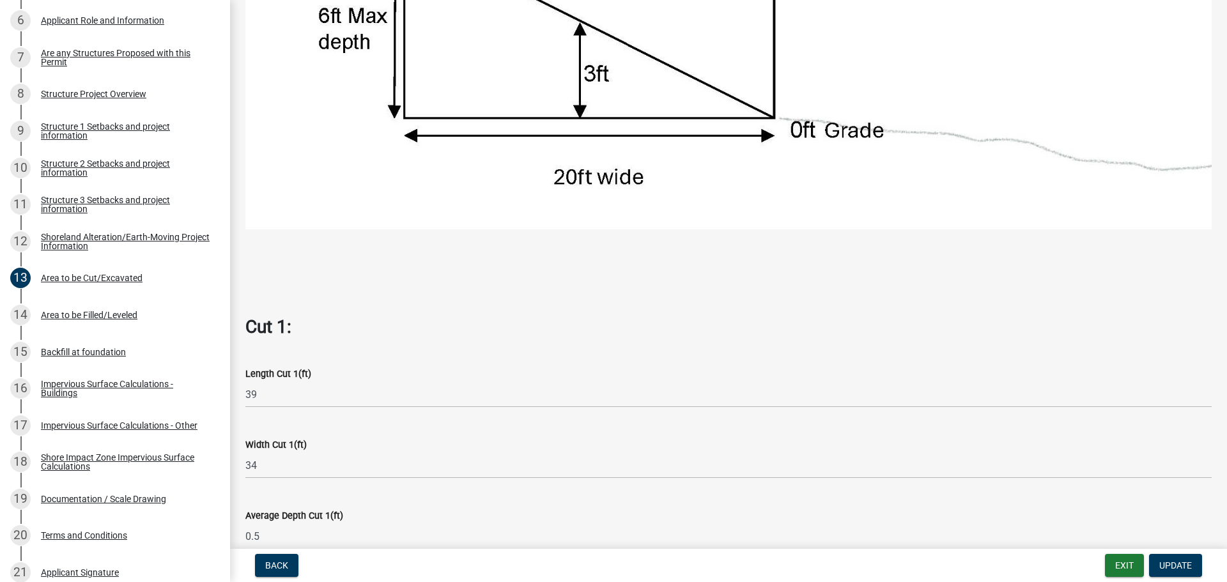
scroll to position [639, 0]
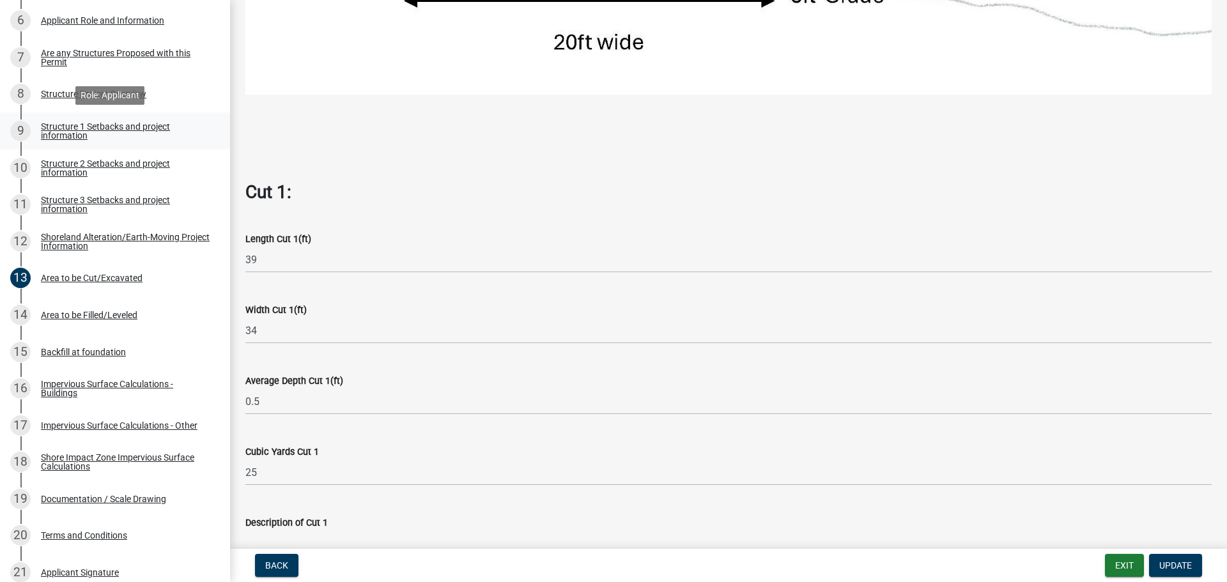
click at [64, 130] on div "Structure 1 Setbacks and project information" at bounding box center [125, 131] width 169 height 18
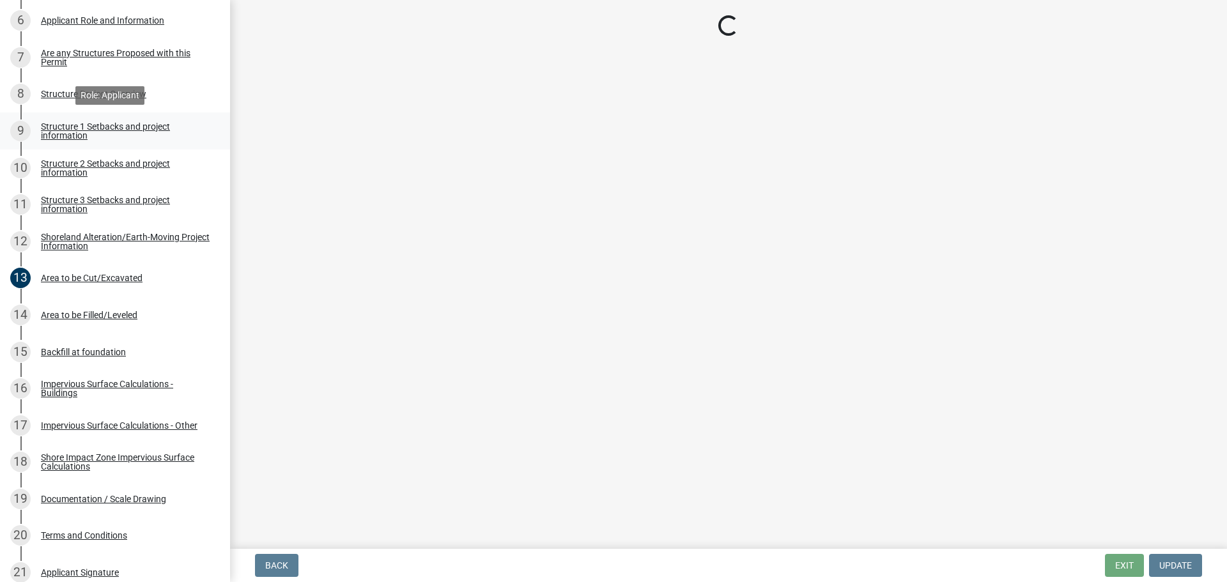
scroll to position [0, 0]
select select "c185e313-3403-4239-bd61-bb563c58a77a"
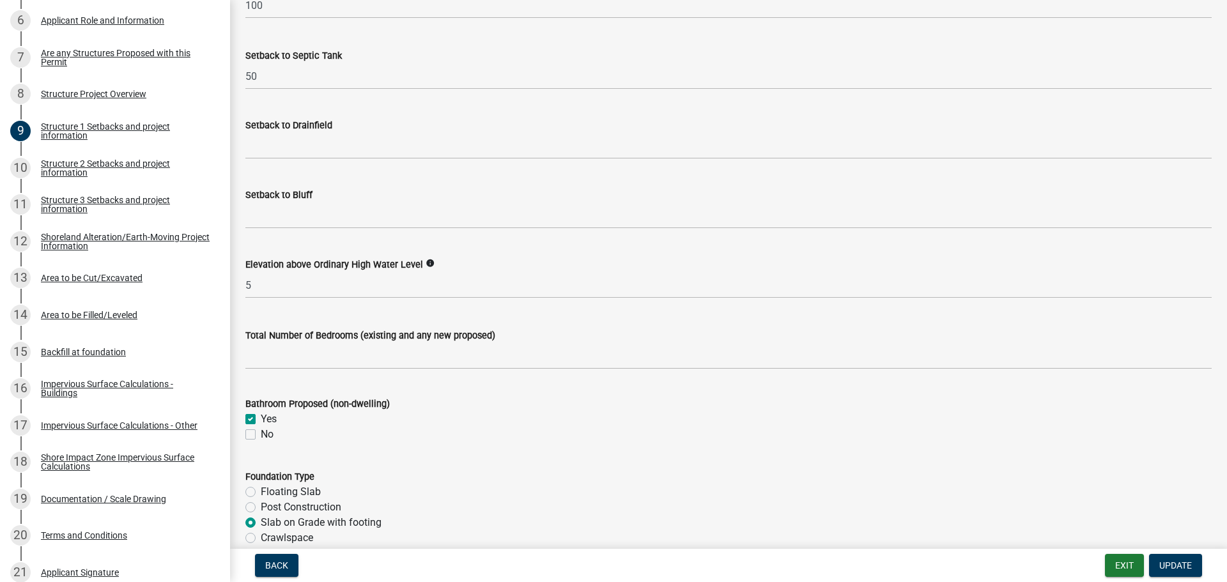
scroll to position [1448, 0]
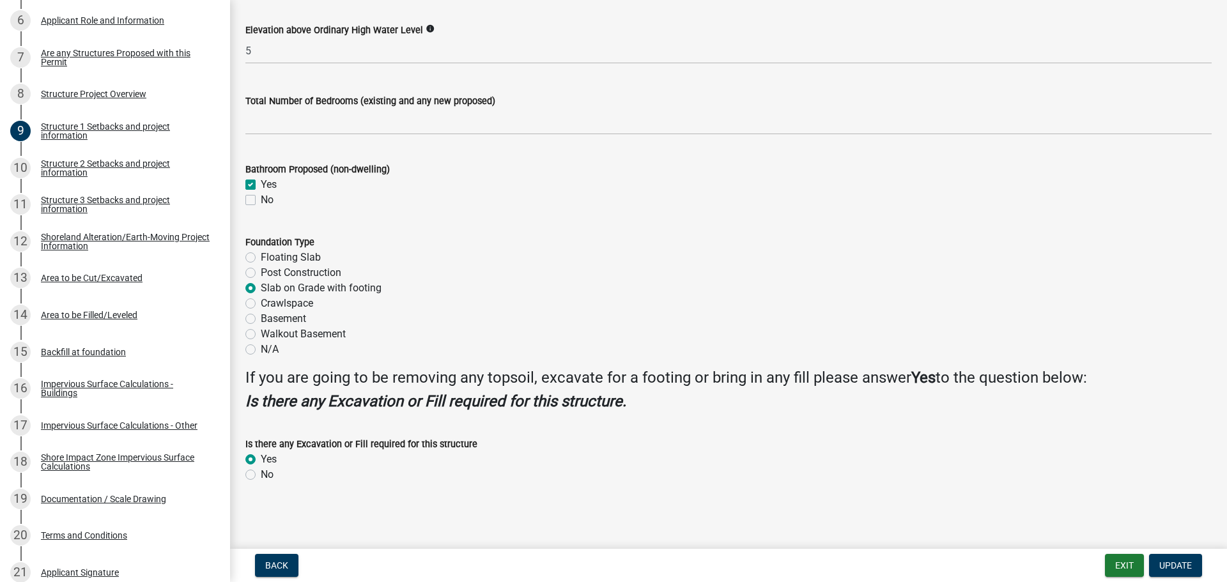
click at [245, 255] on div "Foundation Type Floating Slab Post Construction Slab on Grade with footing Craw…" at bounding box center [728, 288] width 985 height 138
click at [261, 258] on label "Floating Slab" at bounding box center [291, 257] width 60 height 15
click at [261, 258] on input "Floating Slab" at bounding box center [265, 254] width 8 height 8
radio input "true"
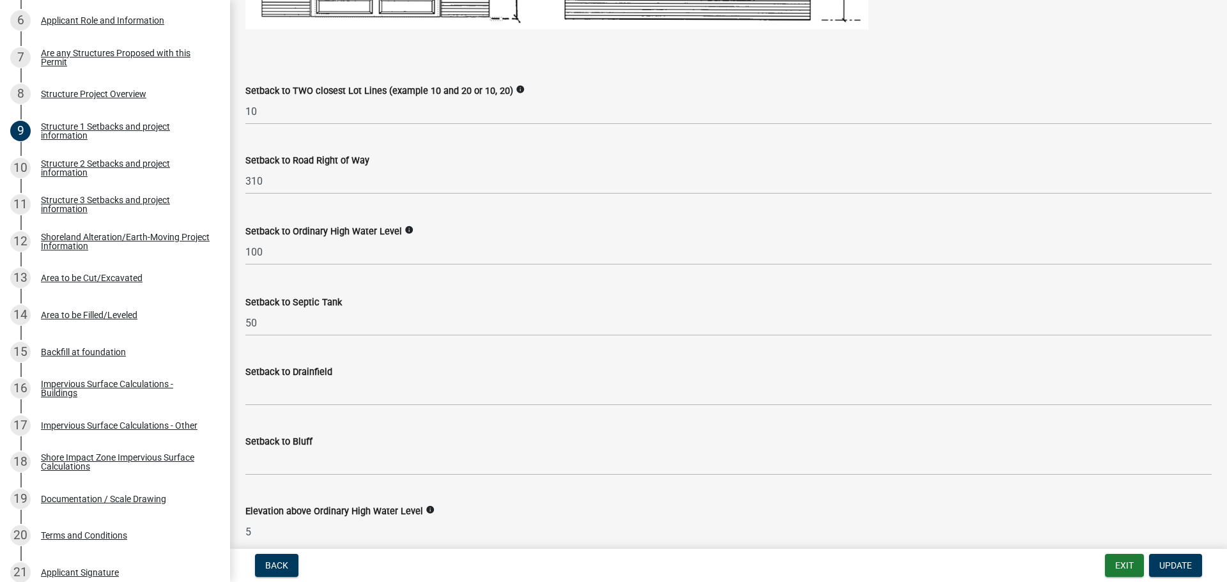
scroll to position [937, 0]
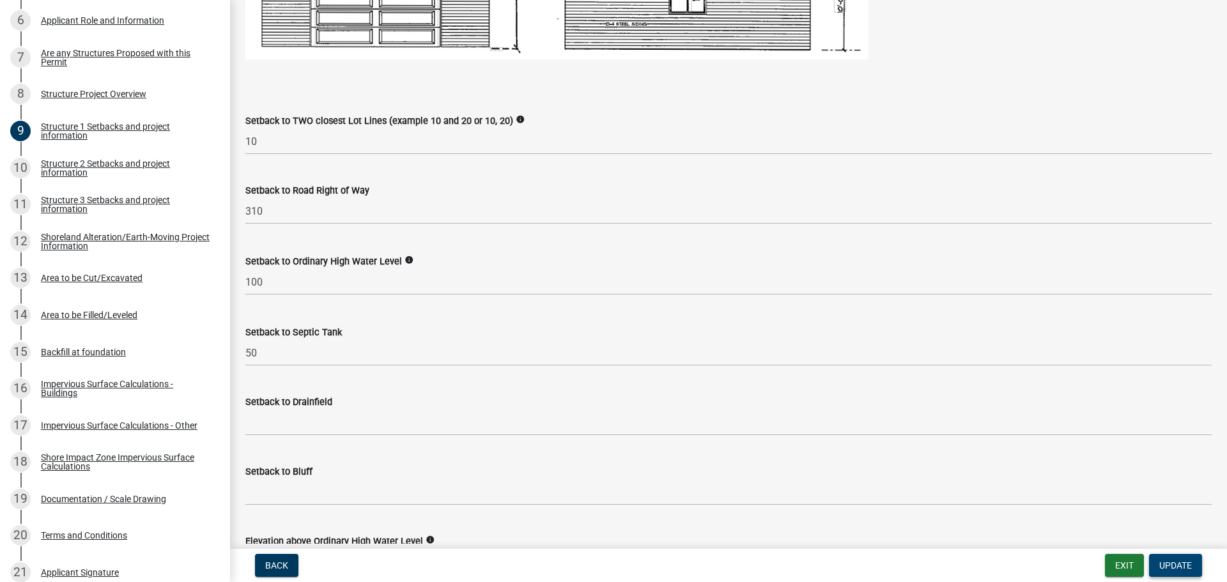
click at [1184, 557] on button "Update" at bounding box center [1175, 565] width 53 height 23
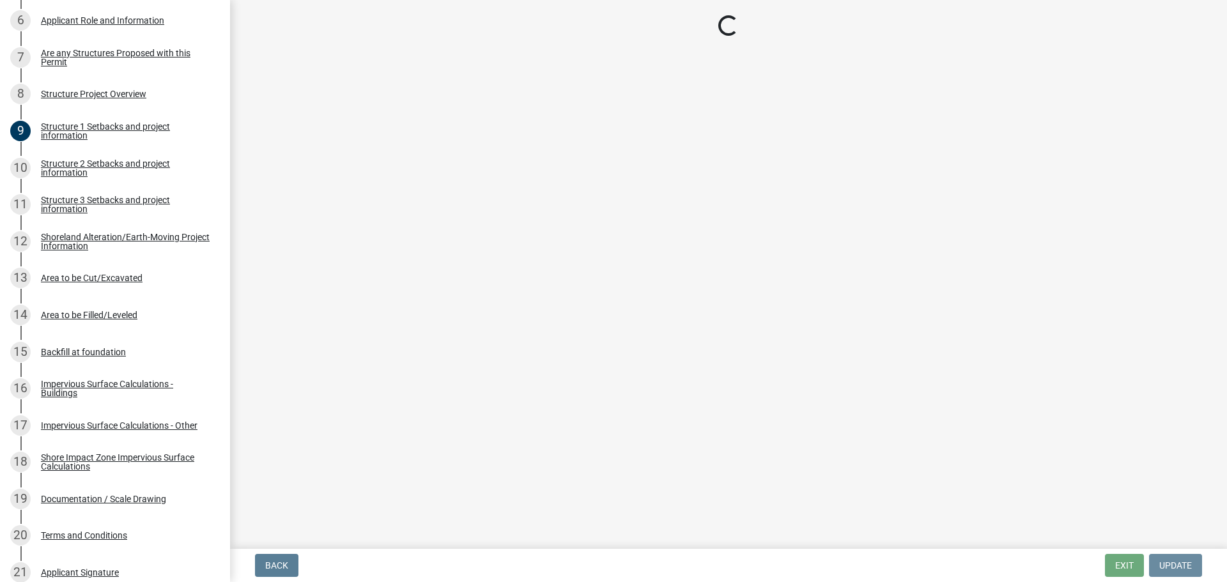
scroll to position [0, 0]
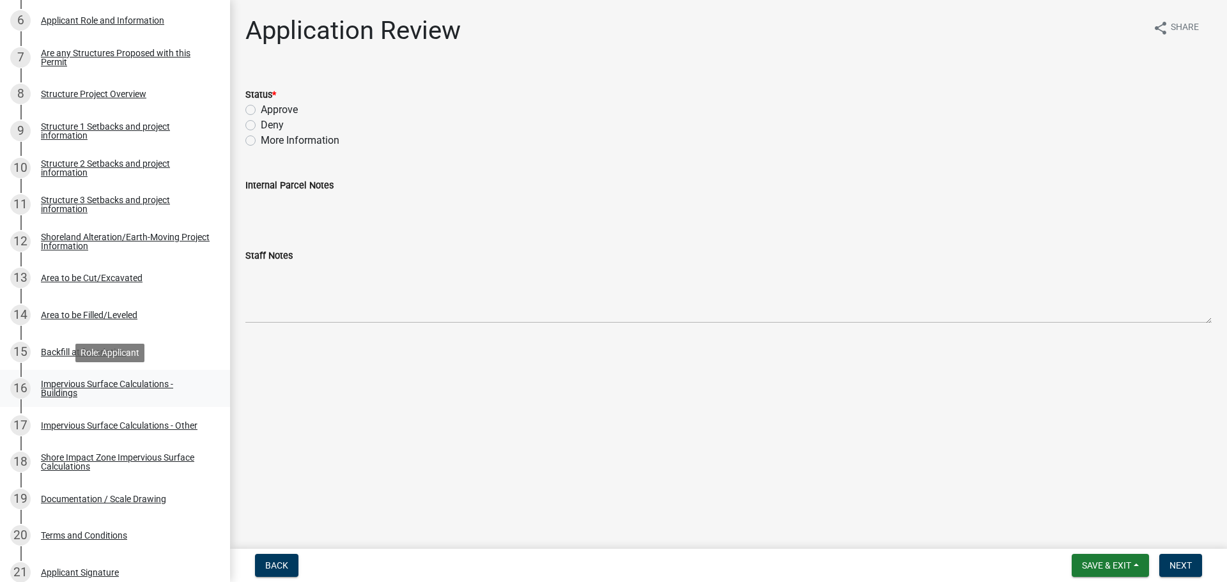
click at [71, 388] on div "Impervious Surface Calculations - Buildings" at bounding box center [125, 388] width 169 height 18
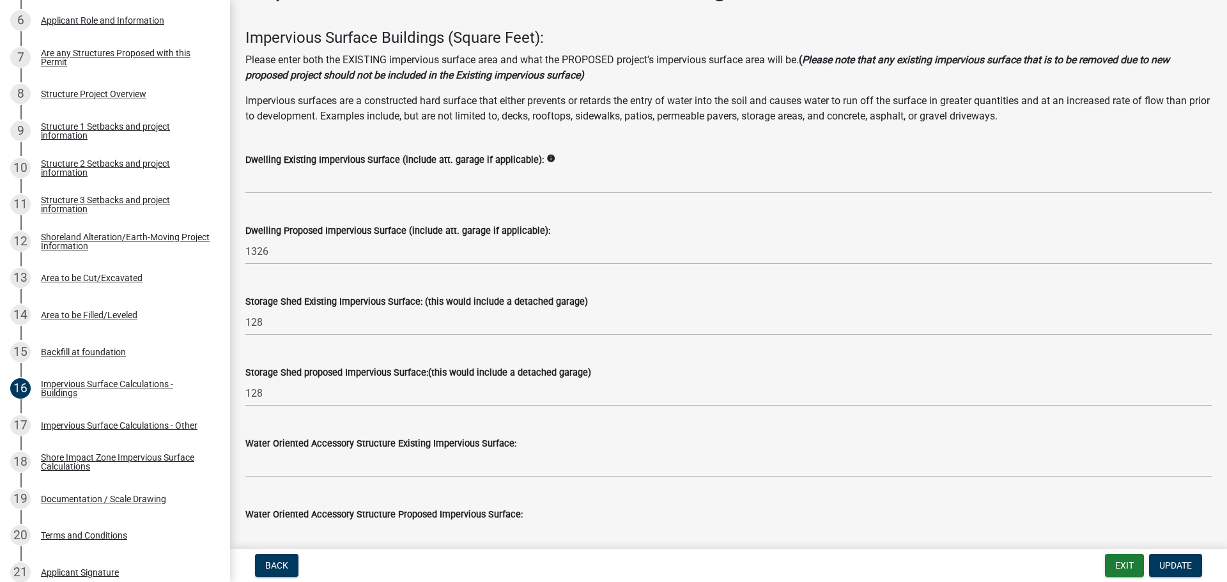
scroll to position [64, 0]
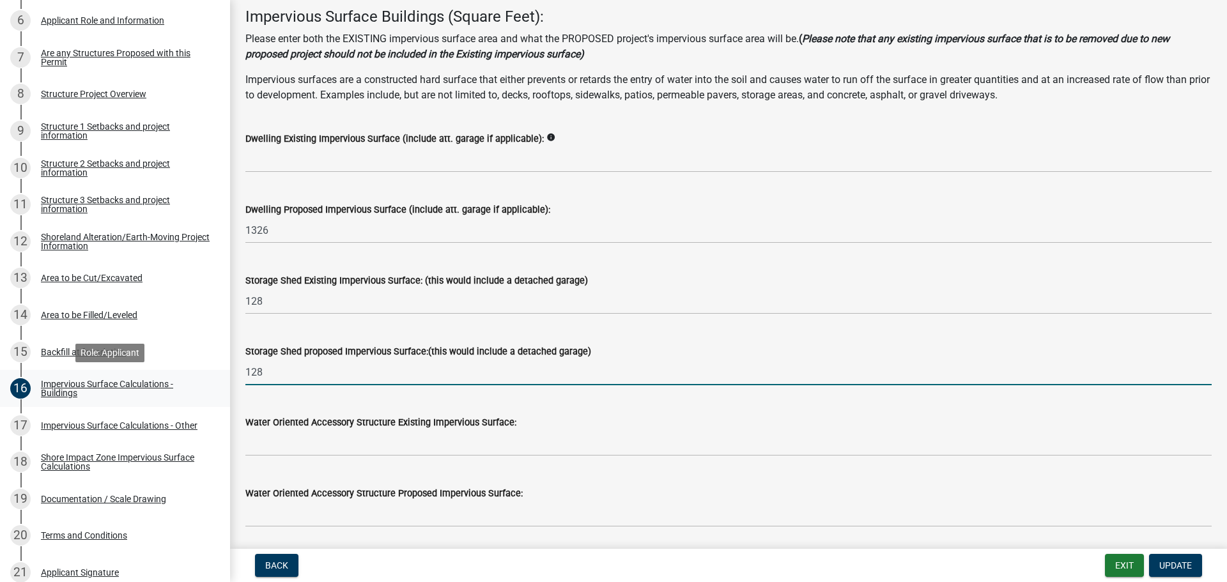
drag, startPoint x: 272, startPoint y: 372, endPoint x: 217, endPoint y: 374, distance: 55.0
click at [217, 374] on div "Structure and Shoreland Alteration Permit Application STR/SAP - 458551 View Sum…" at bounding box center [613, 291] width 1227 height 582
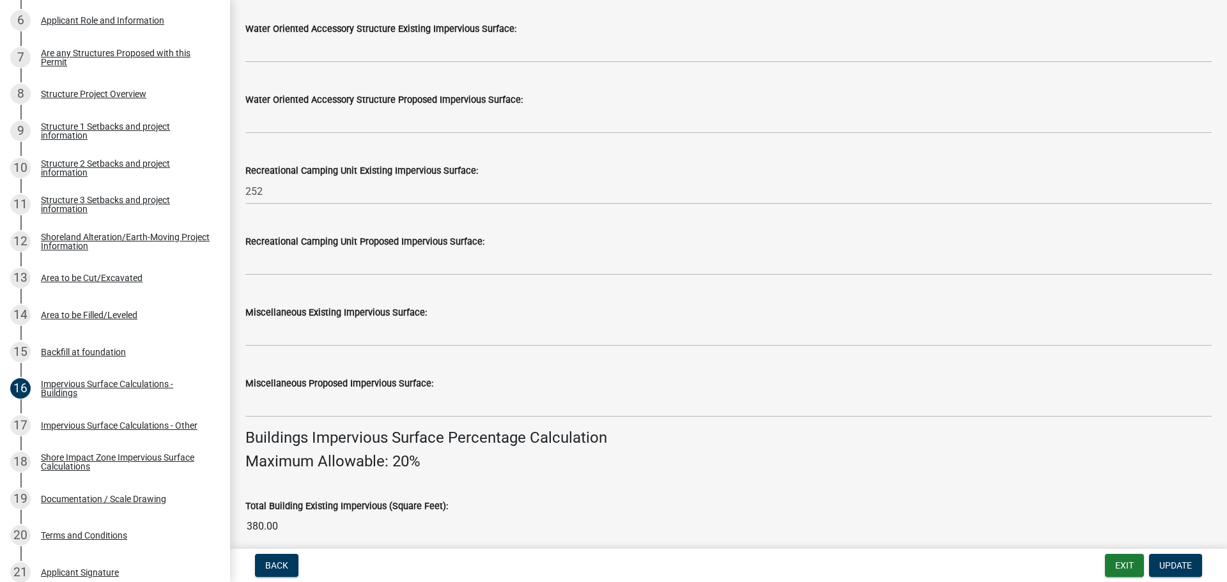
scroll to position [575, 0]
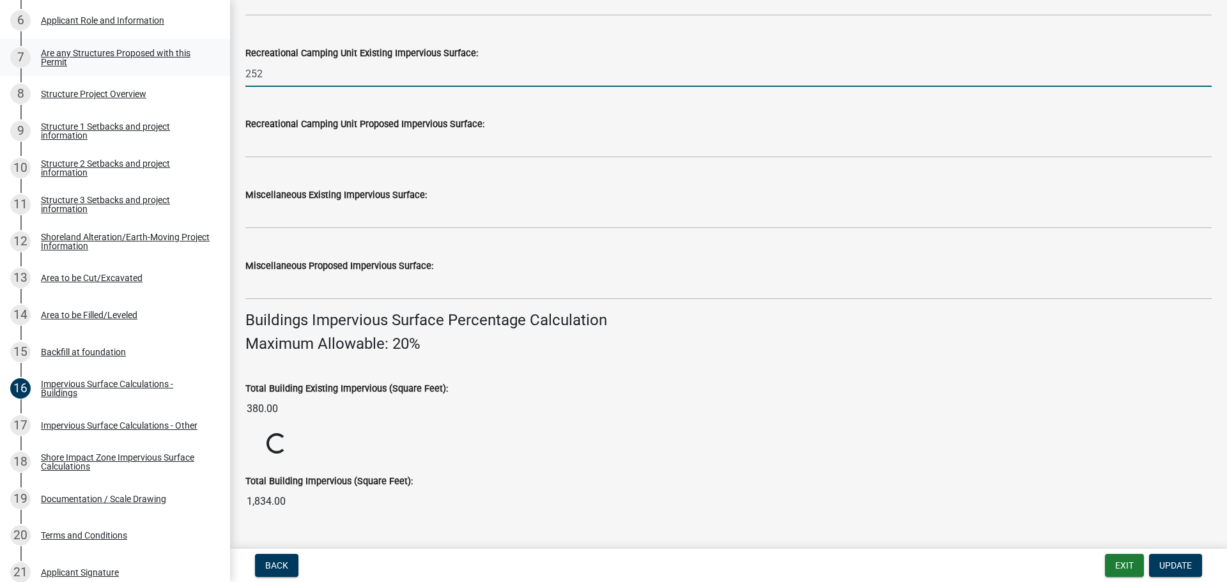
drag, startPoint x: 263, startPoint y: 69, endPoint x: 213, endPoint y: 70, distance: 50.5
click at [213, 70] on div "Structure and Shoreland Alteration Permit Application STR/SAP - 458551 View Sum…" at bounding box center [613, 291] width 1227 height 582
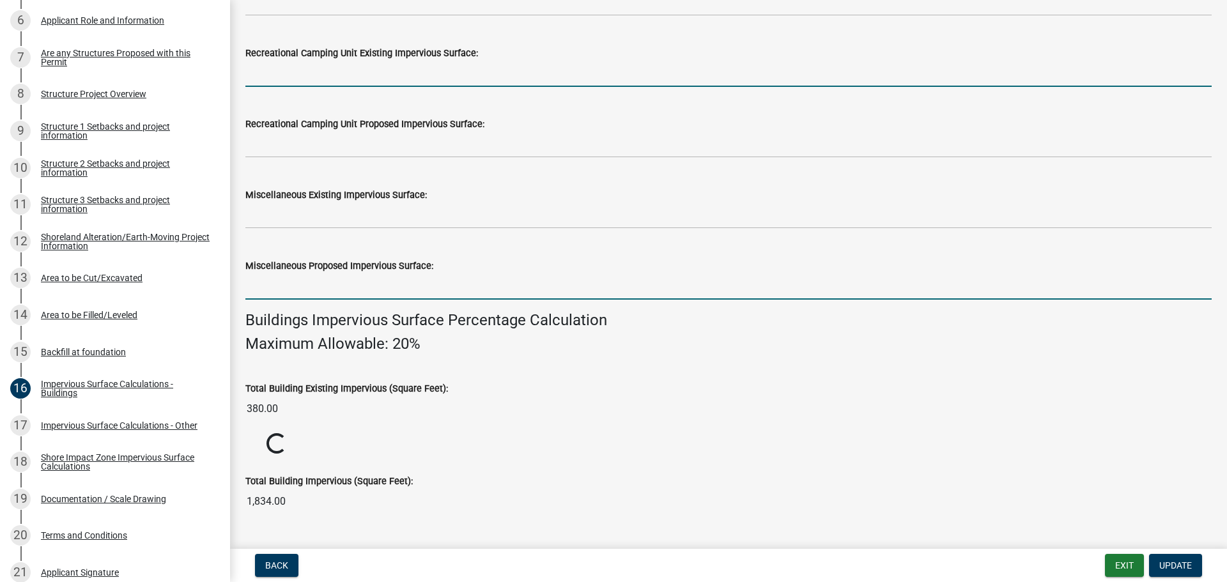
click at [470, 277] on input "text" at bounding box center [728, 286] width 966 height 26
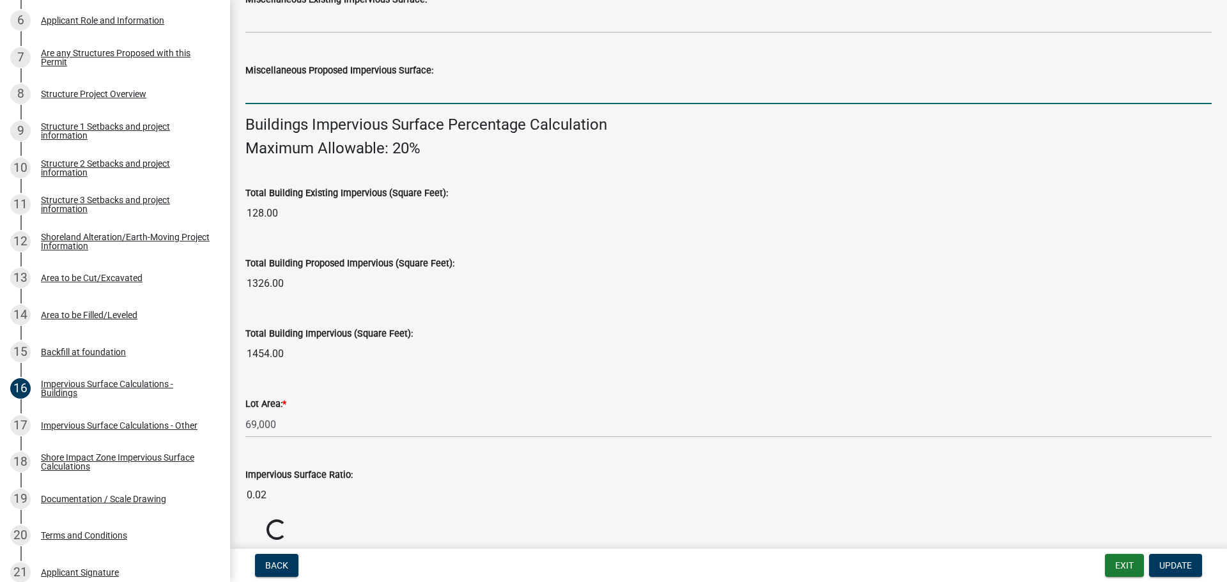
scroll to position [818, 0]
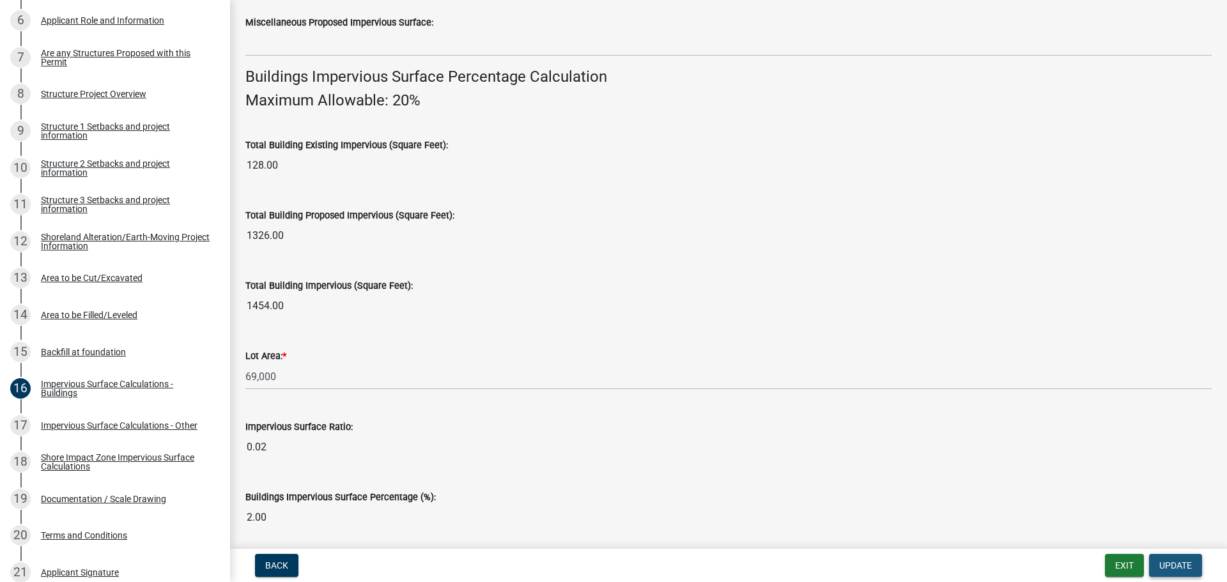
click at [1186, 567] on span "Update" at bounding box center [1175, 565] width 33 height 10
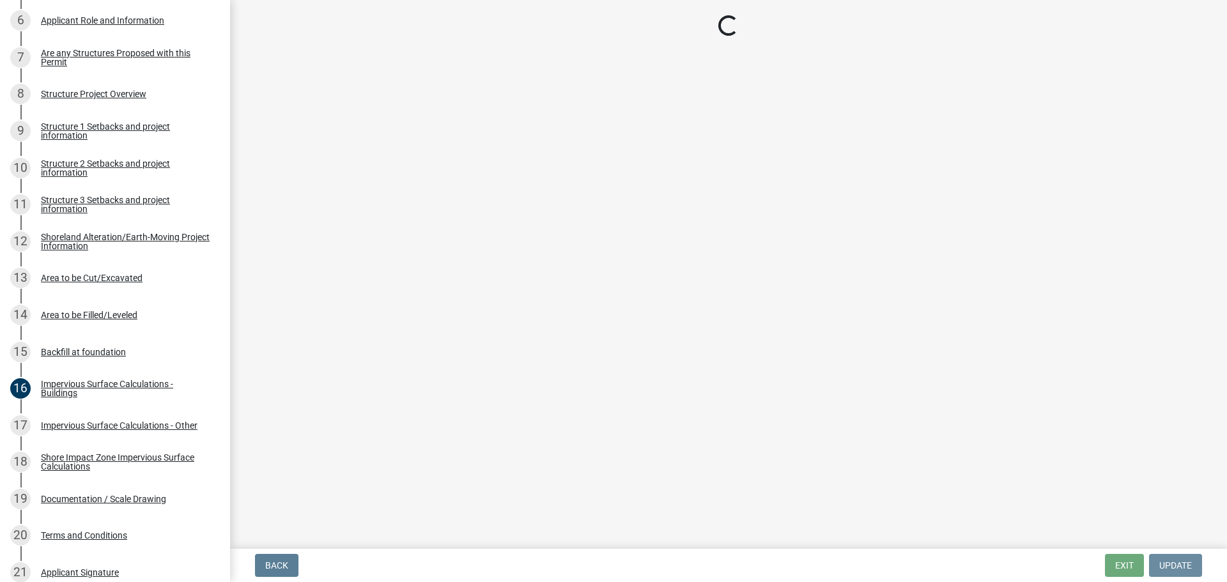
scroll to position [0, 0]
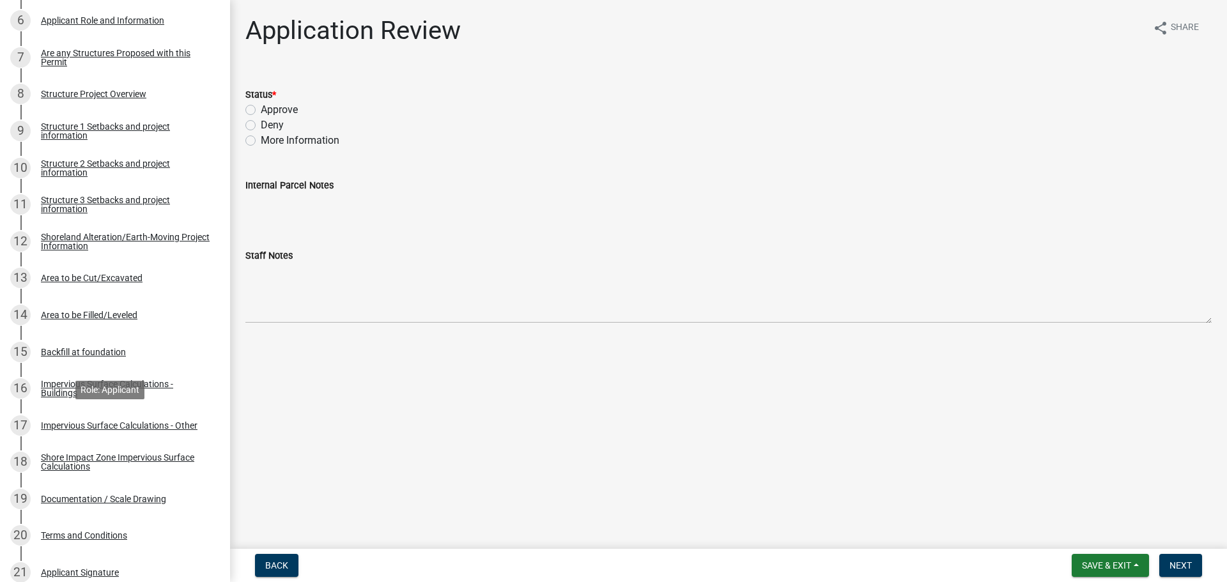
click at [81, 423] on div "Impervious Surface Calculations - Other" at bounding box center [119, 425] width 157 height 9
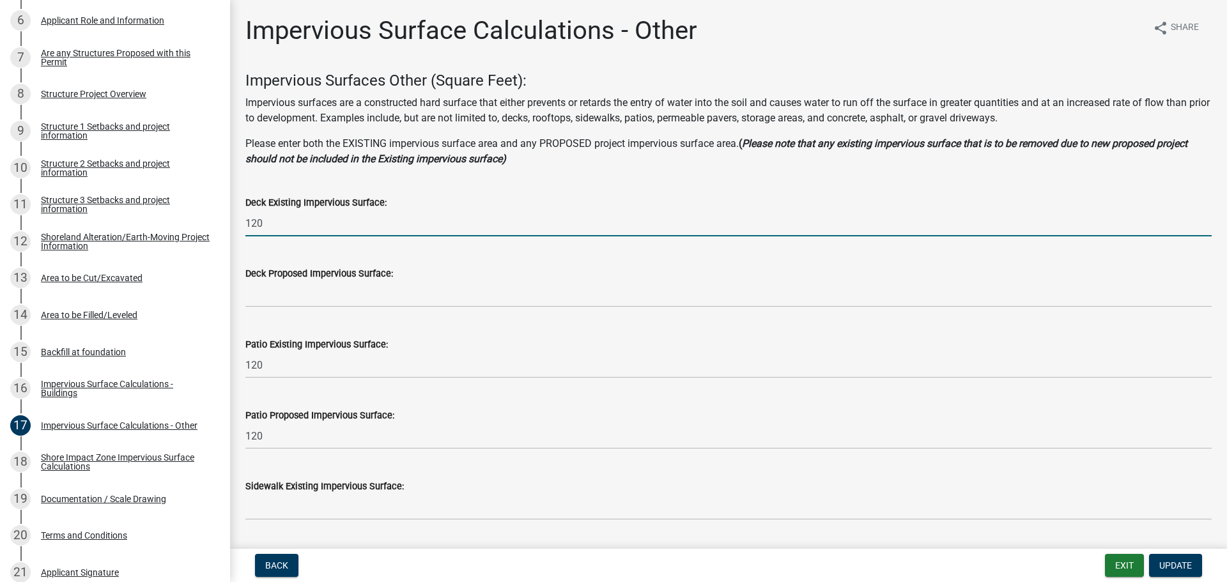
drag, startPoint x: 287, startPoint y: 224, endPoint x: 230, endPoint y: 227, distance: 56.9
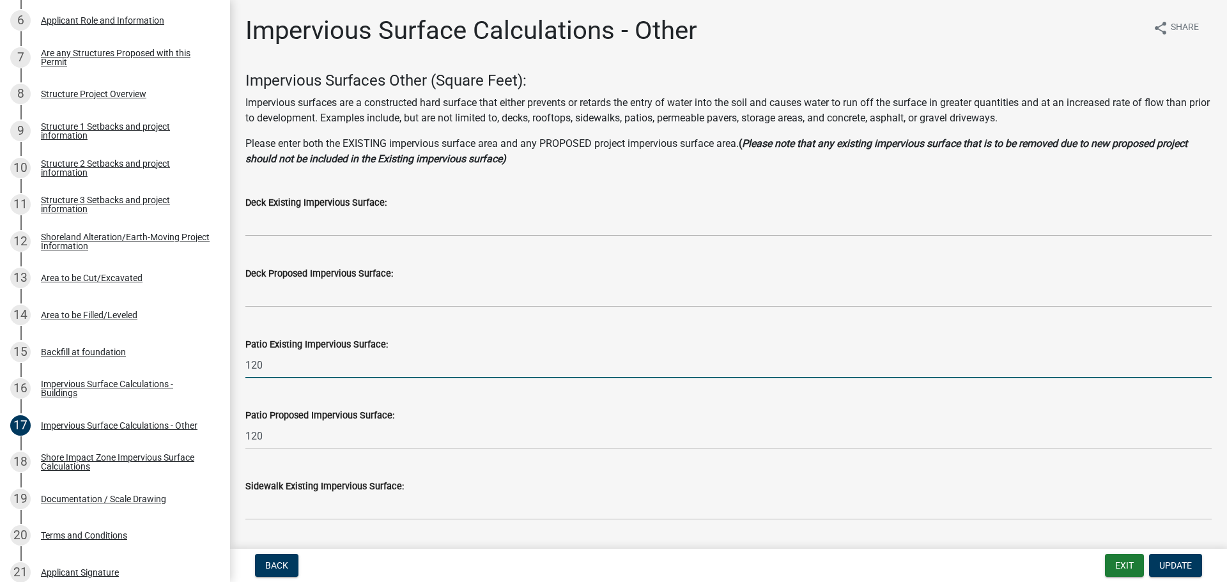
drag, startPoint x: 236, startPoint y: 368, endPoint x: 222, endPoint y: 369, distance: 14.1
click at [222, 369] on div "Structure and Shoreland Alteration Permit Application STR/SAP - 458551 View Sum…" at bounding box center [613, 291] width 1227 height 582
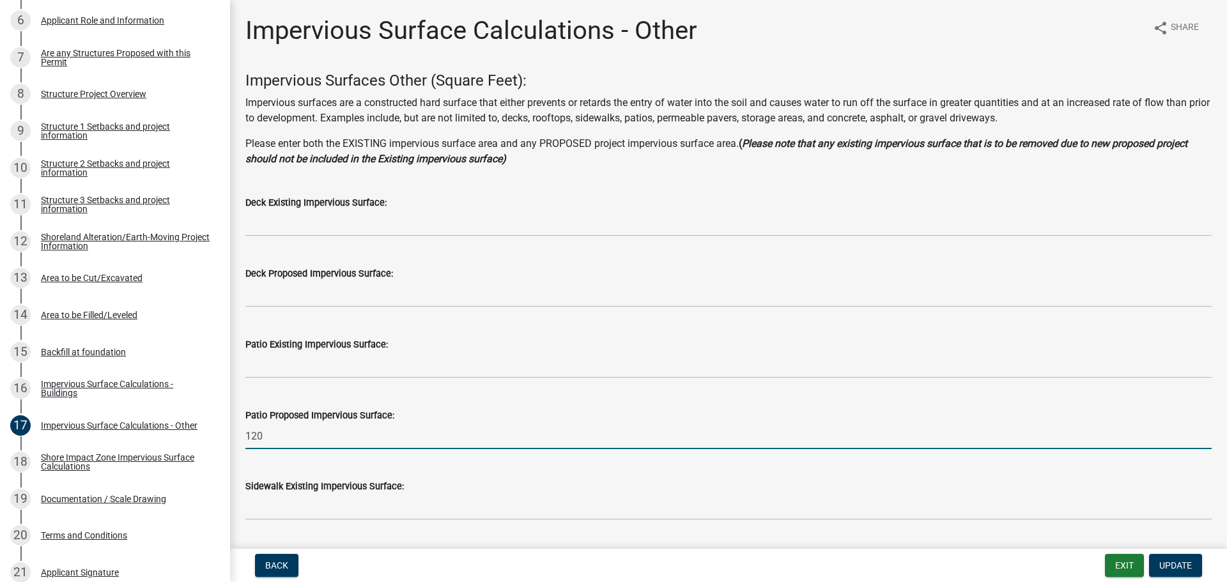
drag, startPoint x: 264, startPoint y: 430, endPoint x: 229, endPoint y: 429, distance: 35.8
click at [219, 429] on div "Structure and Shoreland Alteration Permit Application STR/SAP - 458551 View Sum…" at bounding box center [613, 291] width 1227 height 582
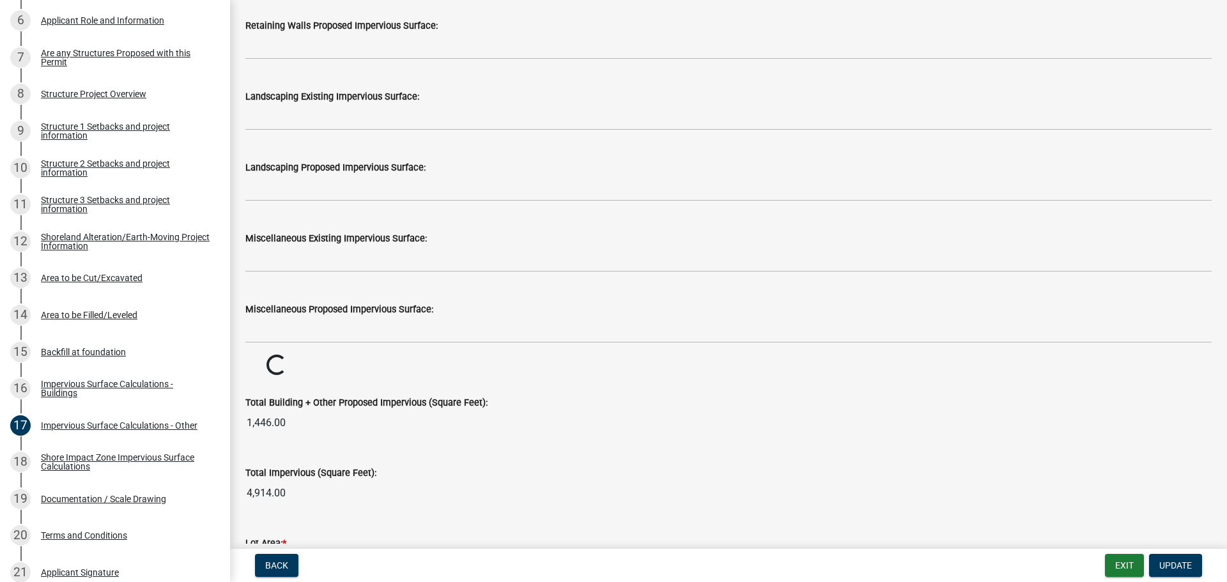
scroll to position [1214, 0]
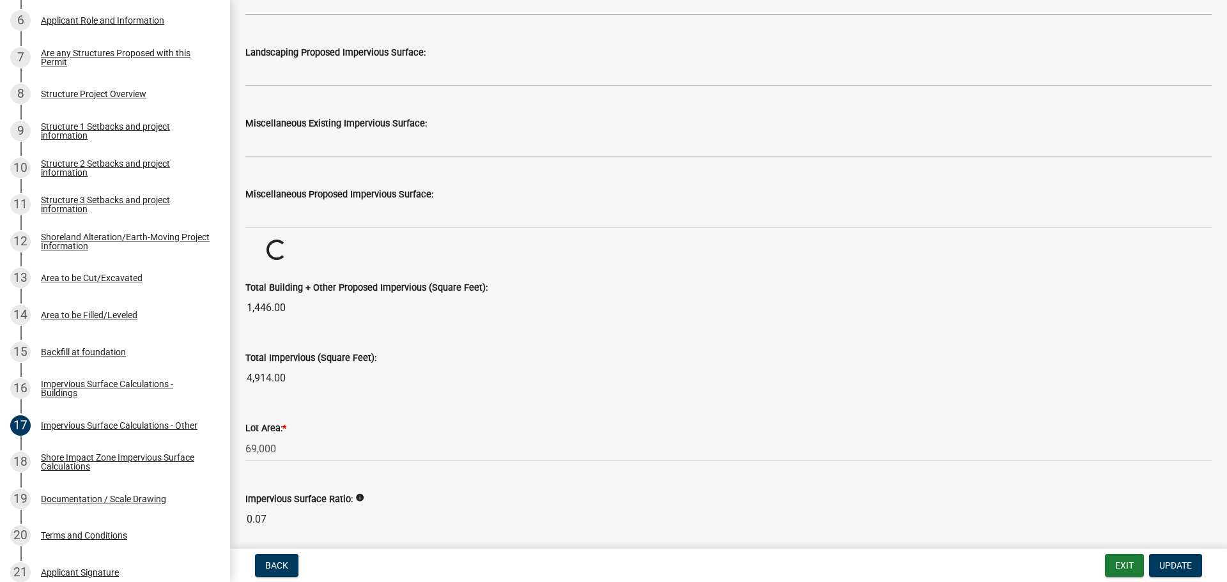
click at [603, 265] on wm-data-entity-input "Total Building + Other Proposed Impervious (Square Feet): 1,446.00" at bounding box center [728, 297] width 966 height 70
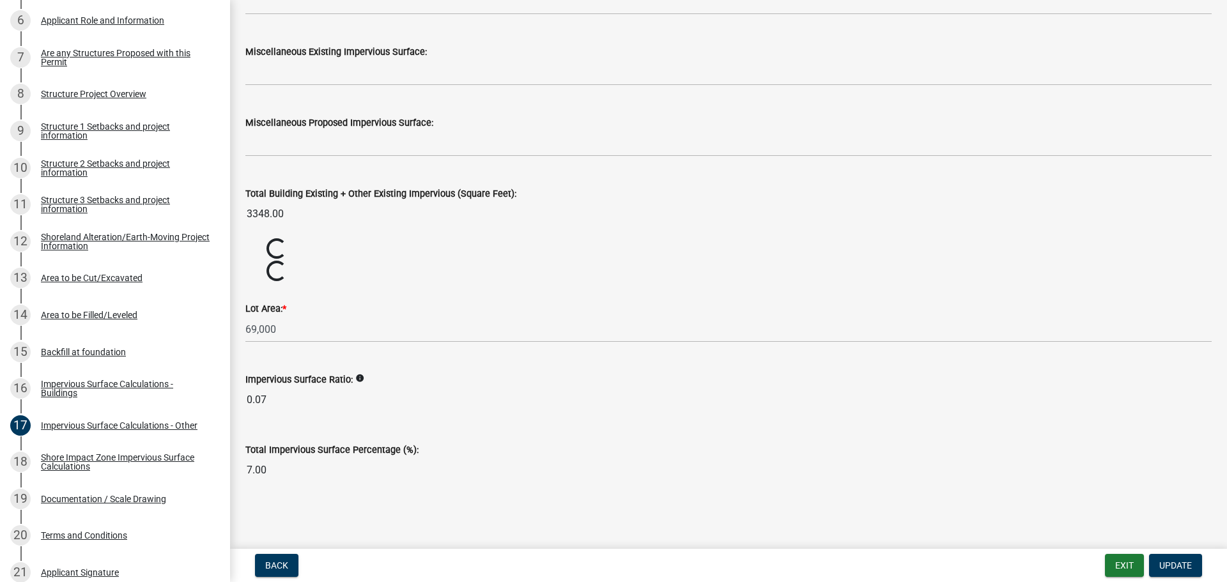
scroll to position [1286, 0]
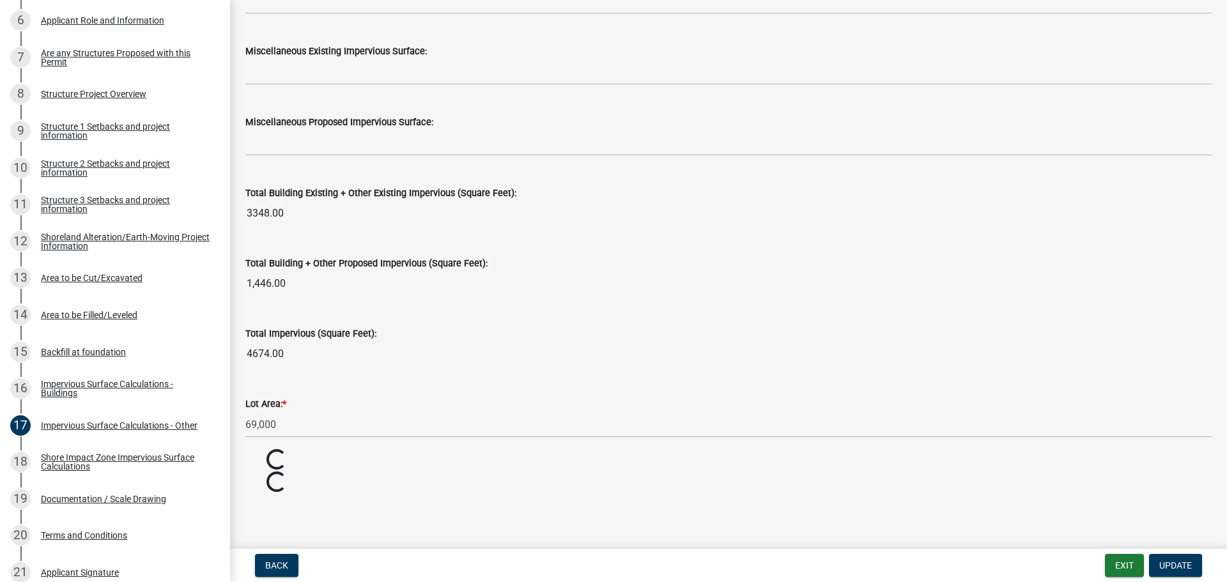
type input "4794.00"
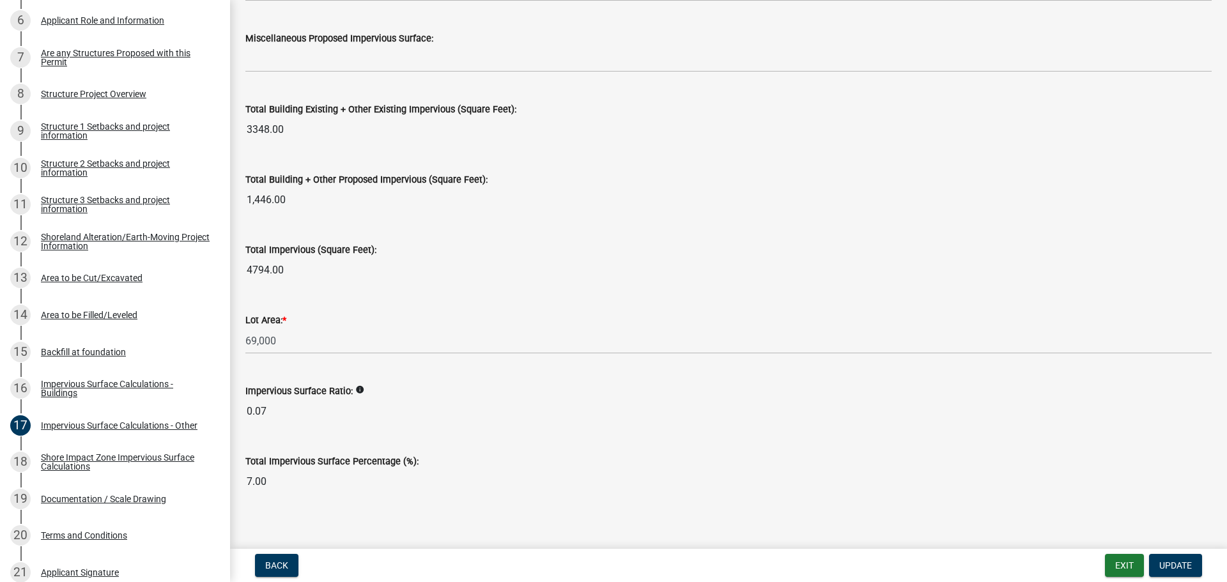
scroll to position [1382, 0]
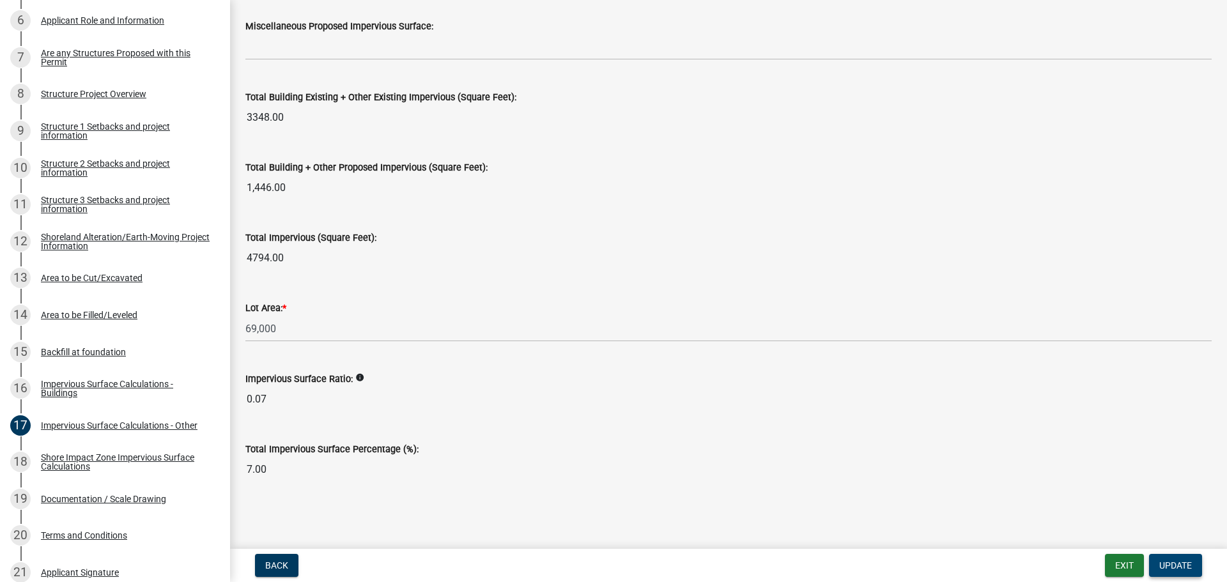
click at [1171, 564] on span "Update" at bounding box center [1175, 565] width 33 height 10
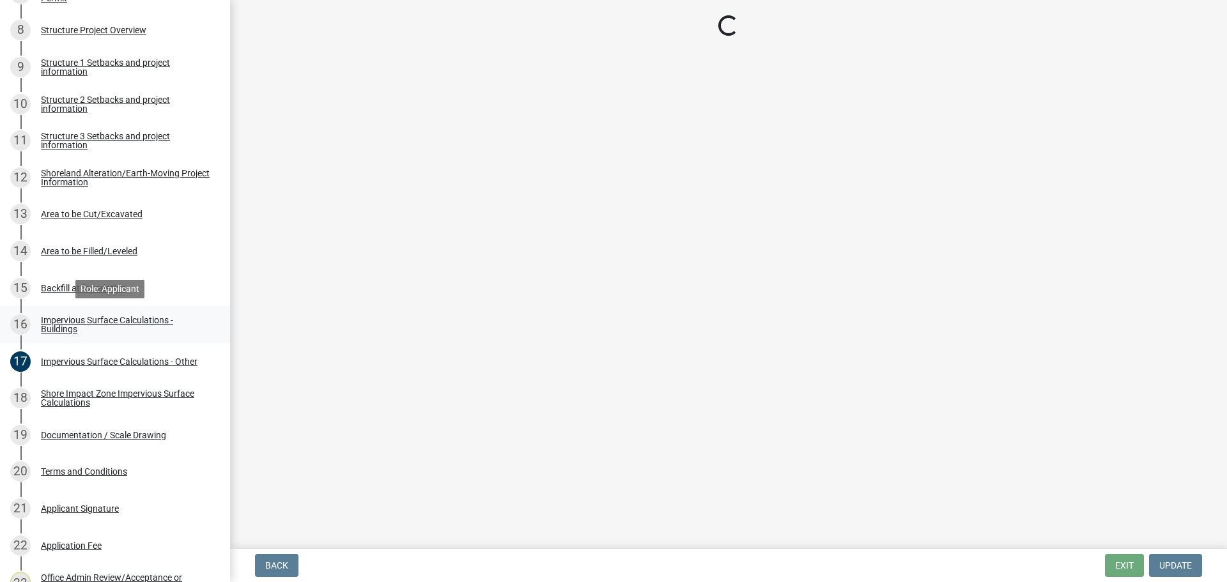
scroll to position [575, 0]
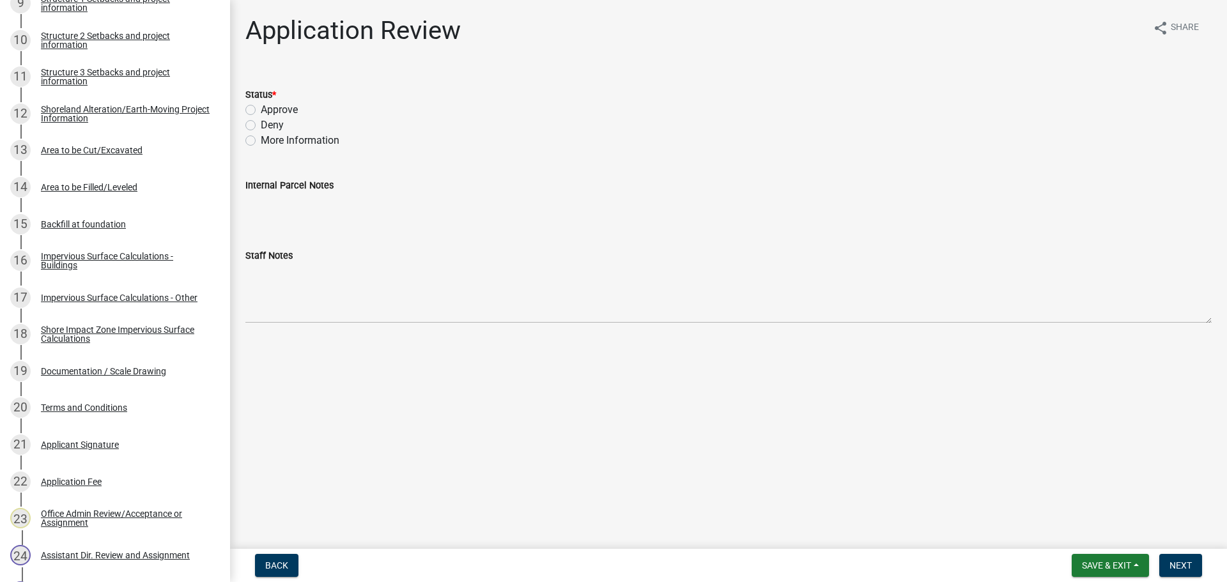
click at [261, 141] on label "More Information" at bounding box center [300, 140] width 79 height 15
click at [261, 141] on input "More Information" at bounding box center [265, 137] width 8 height 8
radio input "true"
click at [1166, 565] on button "Next" at bounding box center [1180, 565] width 43 height 23
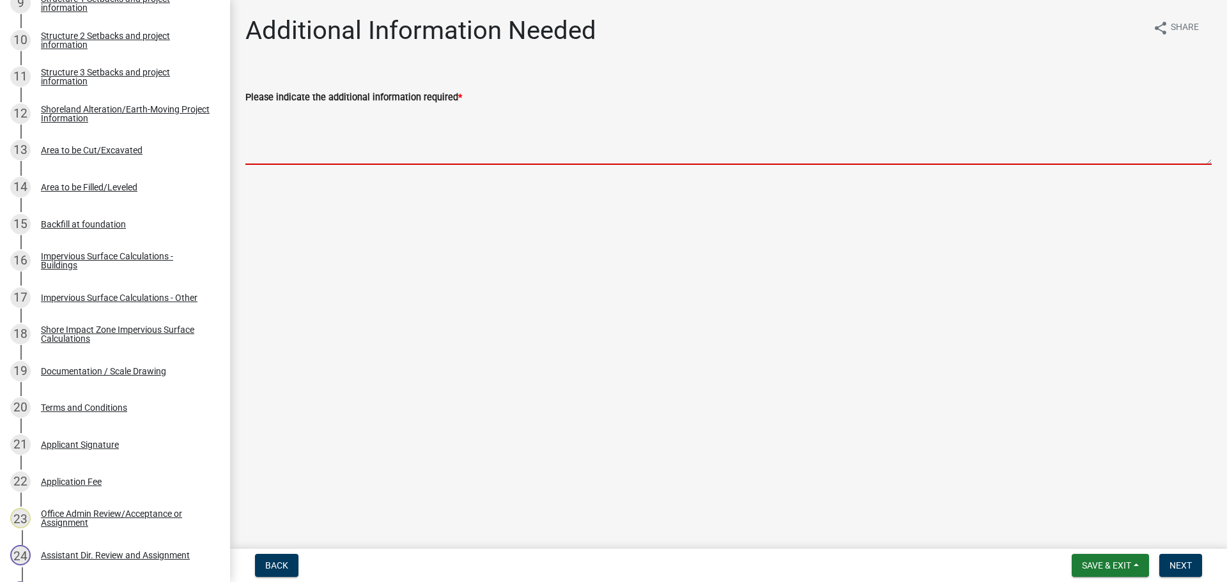
click at [303, 123] on textarea "Please indicate the additional information required *" at bounding box center [728, 135] width 966 height 60
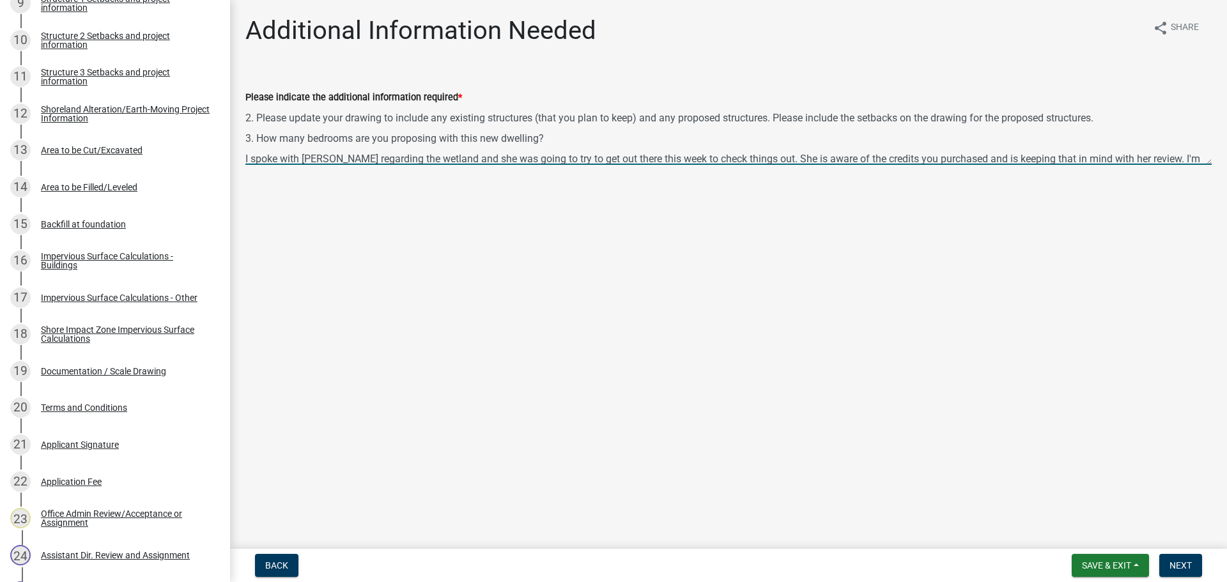
scroll to position [57, 0]
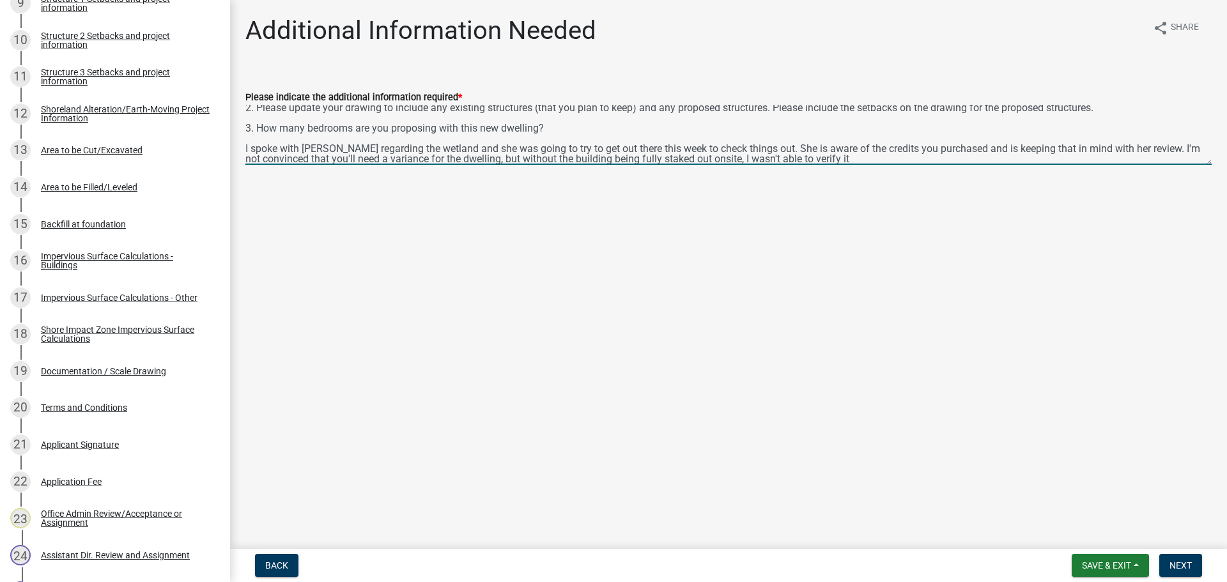
click at [847, 159] on textarea "Good afternoon, Per our phone conversation, I'm requesting more information on …" at bounding box center [728, 135] width 966 height 60
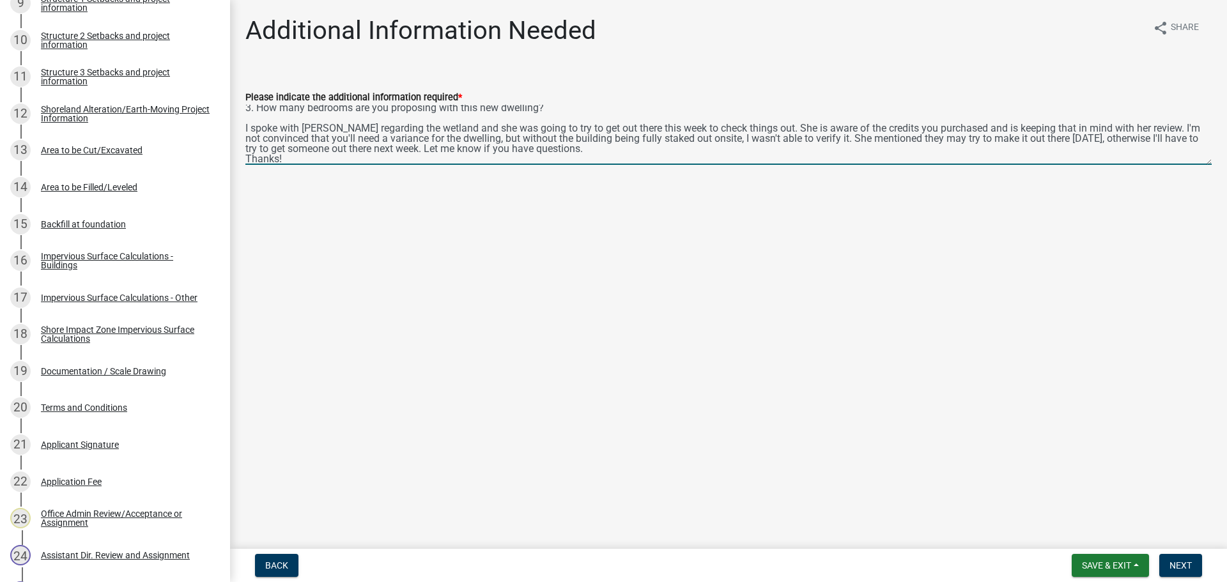
scroll to position [88, 0]
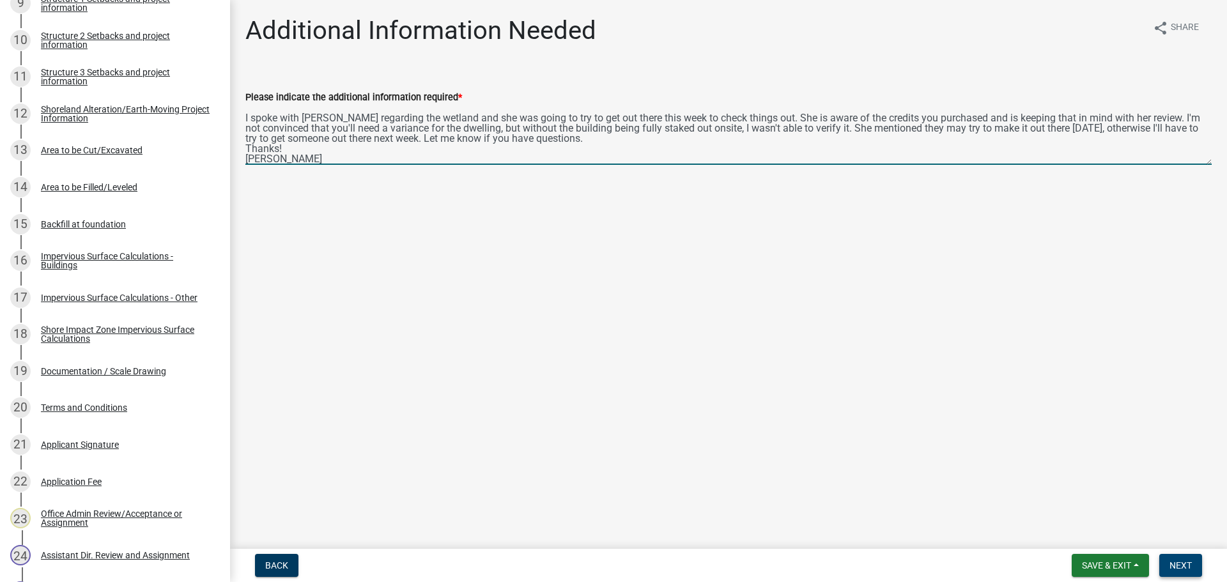
type textarea "Good afternoon, Per our phone conversation, I'm requesting more information on …"
click at [1178, 562] on span "Next" at bounding box center [1180, 565] width 22 height 10
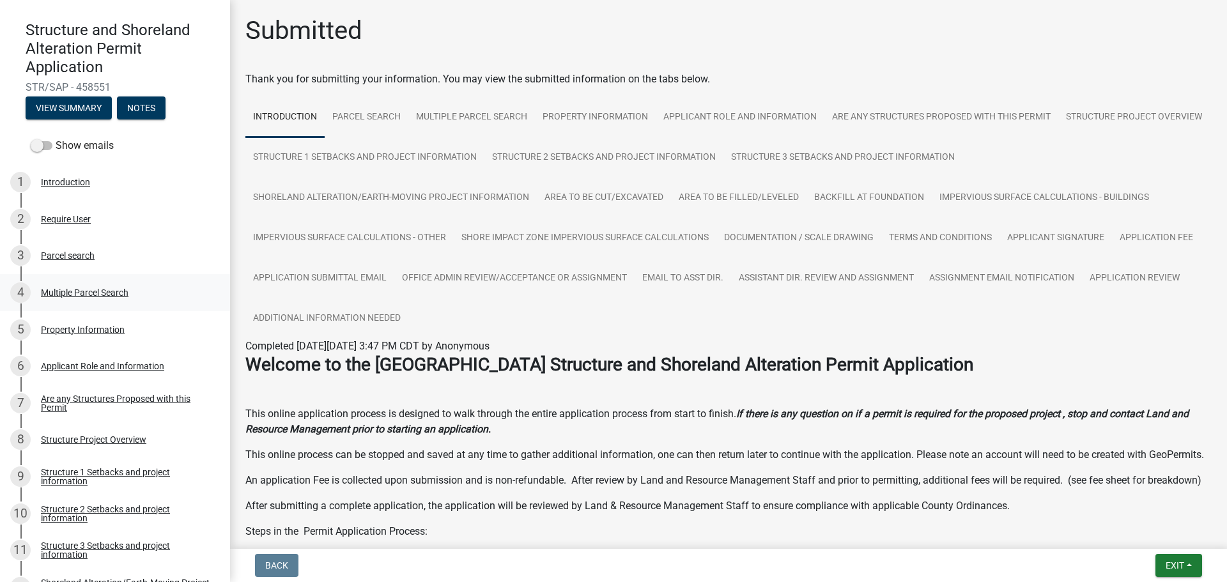
scroll to position [64, 0]
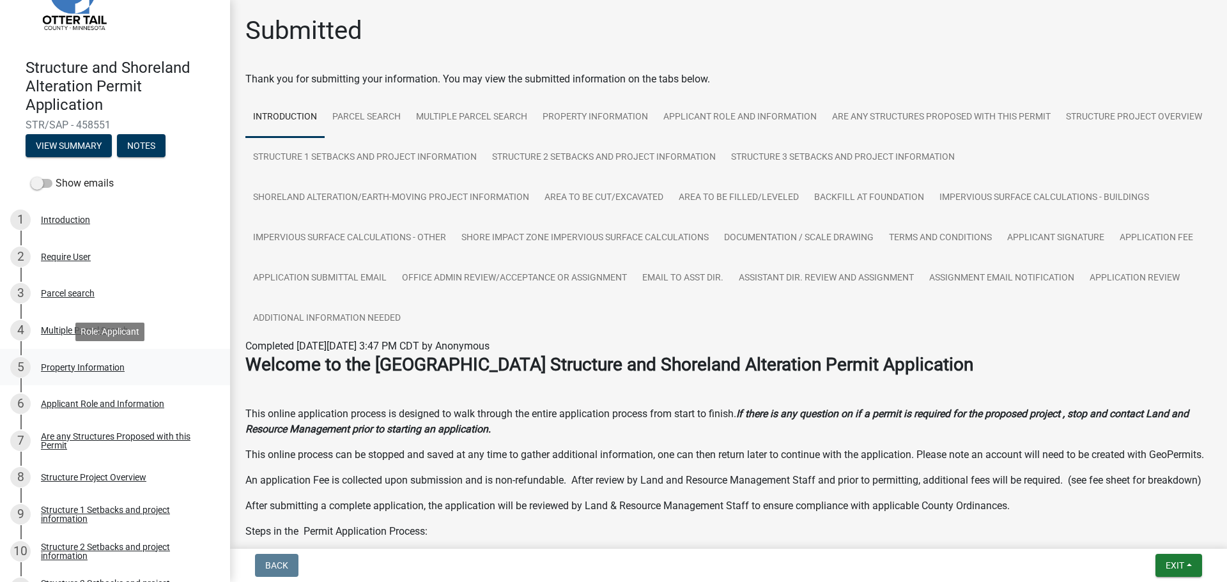
click at [70, 360] on div "5 Property Information" at bounding box center [109, 367] width 199 height 20
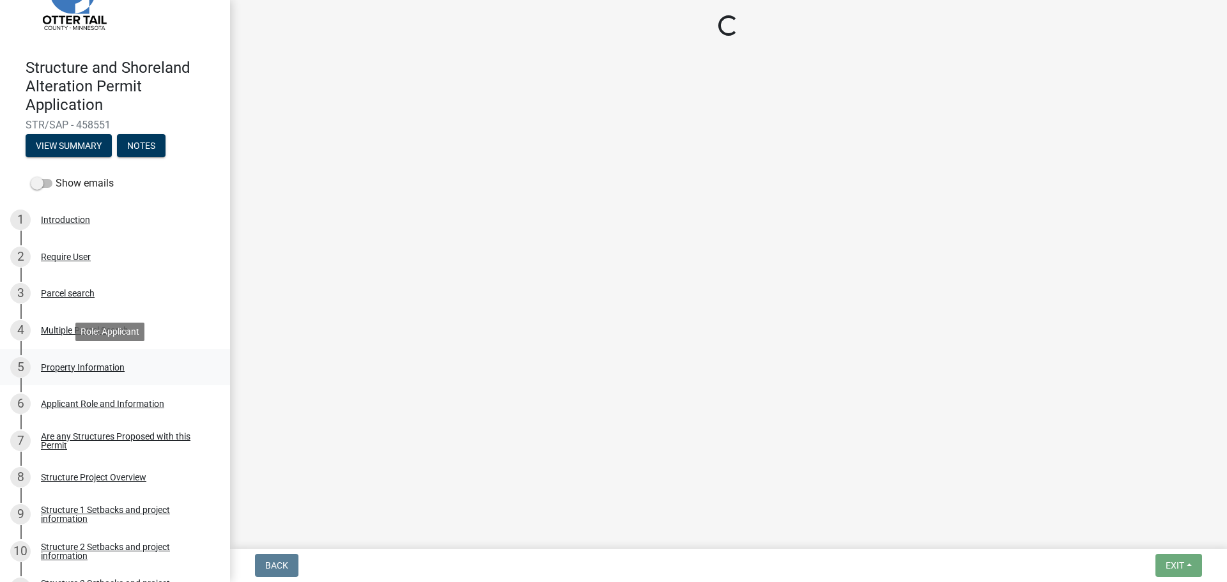
select select "b6121ad5-03ca-4bf6-9348-ba090a687a3d"
select select "bc365043-463f-4dd2-a146-228392936da3"
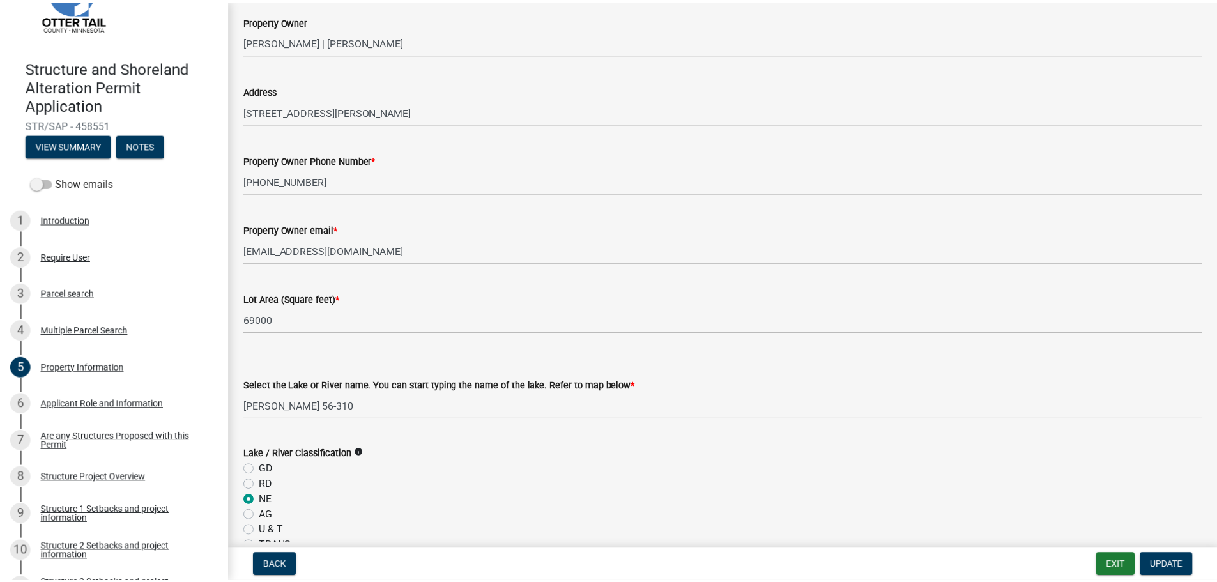
scroll to position [0, 0]
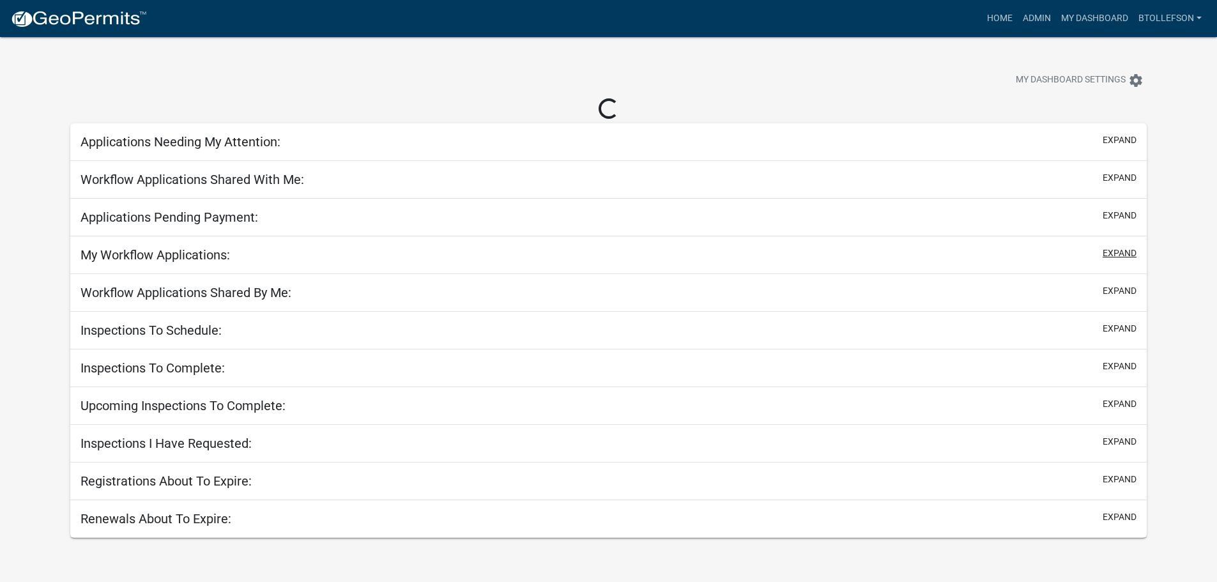
select select "3: 100"
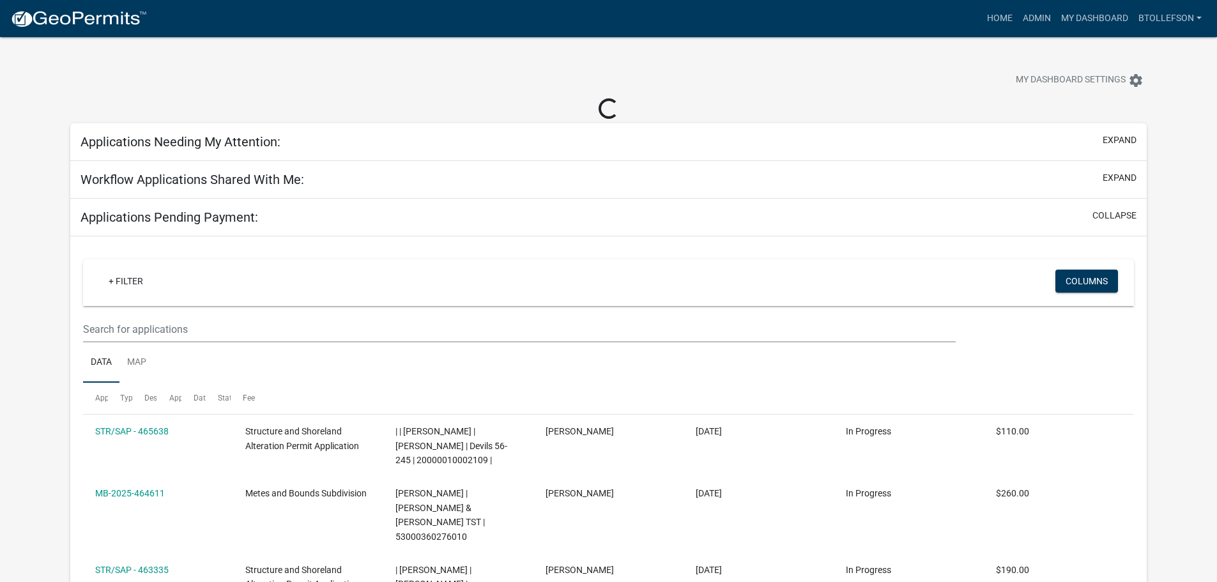
select select "3: 100"
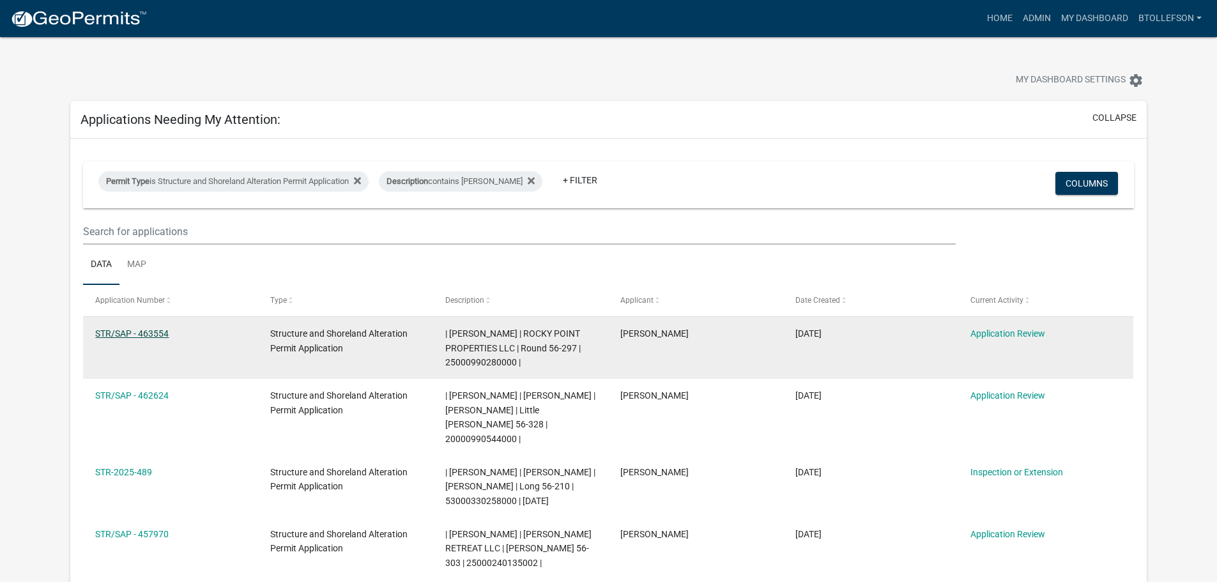
click at [162, 331] on link "STR/SAP - 463554" at bounding box center [131, 333] width 73 height 10
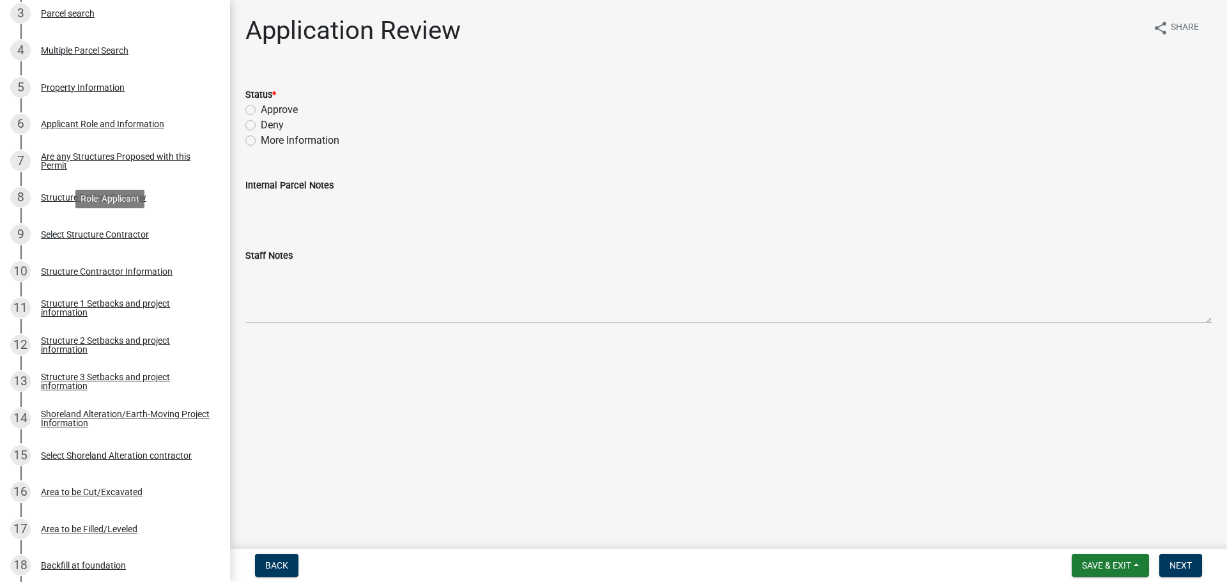
scroll to position [383, 0]
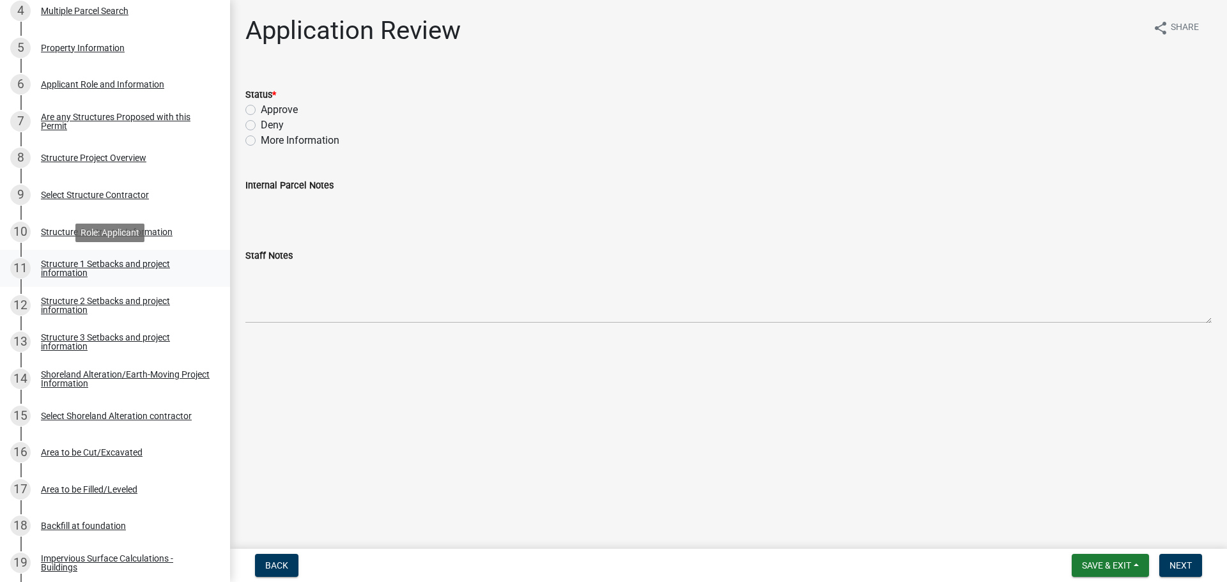
click at [132, 277] on div "Structure 1 Setbacks and project information" at bounding box center [125, 268] width 169 height 18
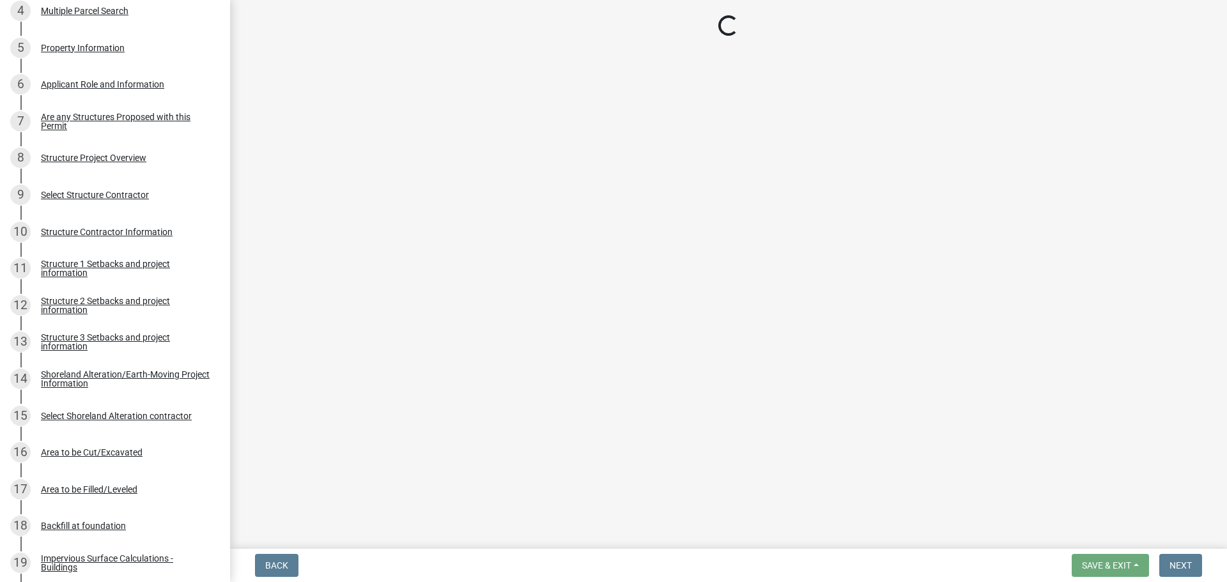
select select "a3cc236c-43aa-406a-8353-e0398d57c407"
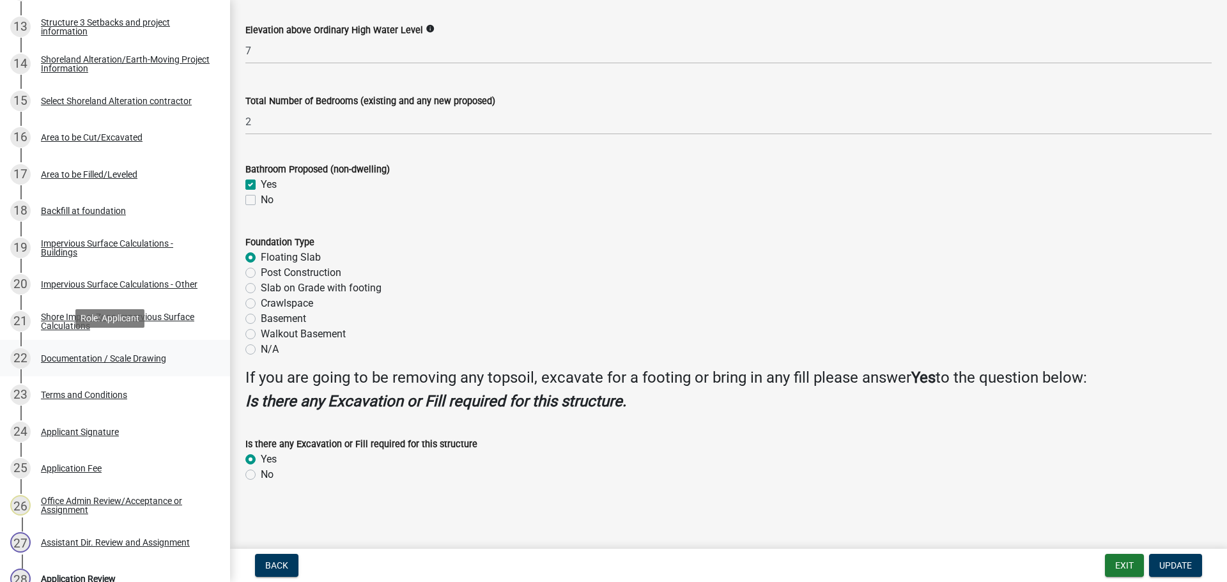
scroll to position [703, 0]
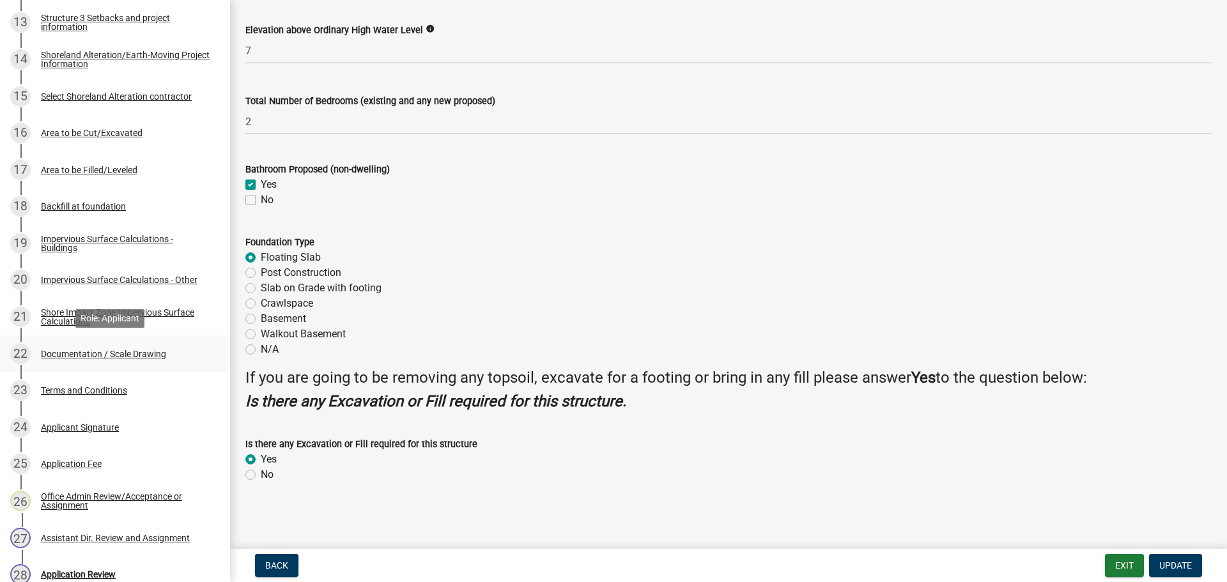
click at [84, 354] on div "Documentation / Scale Drawing" at bounding box center [103, 353] width 125 height 9
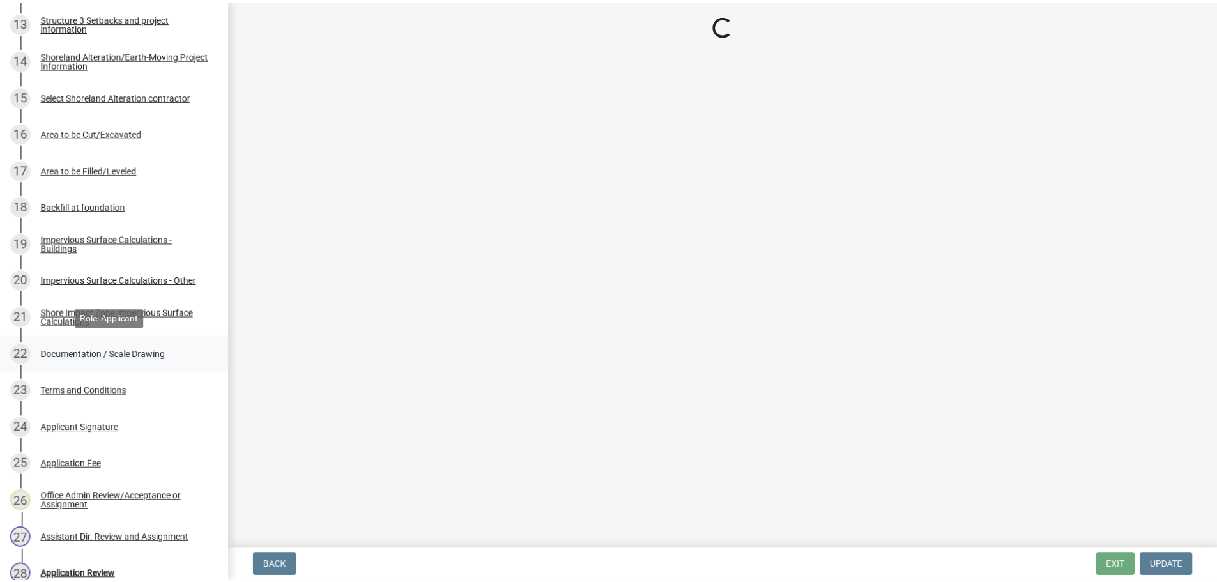
scroll to position [0, 0]
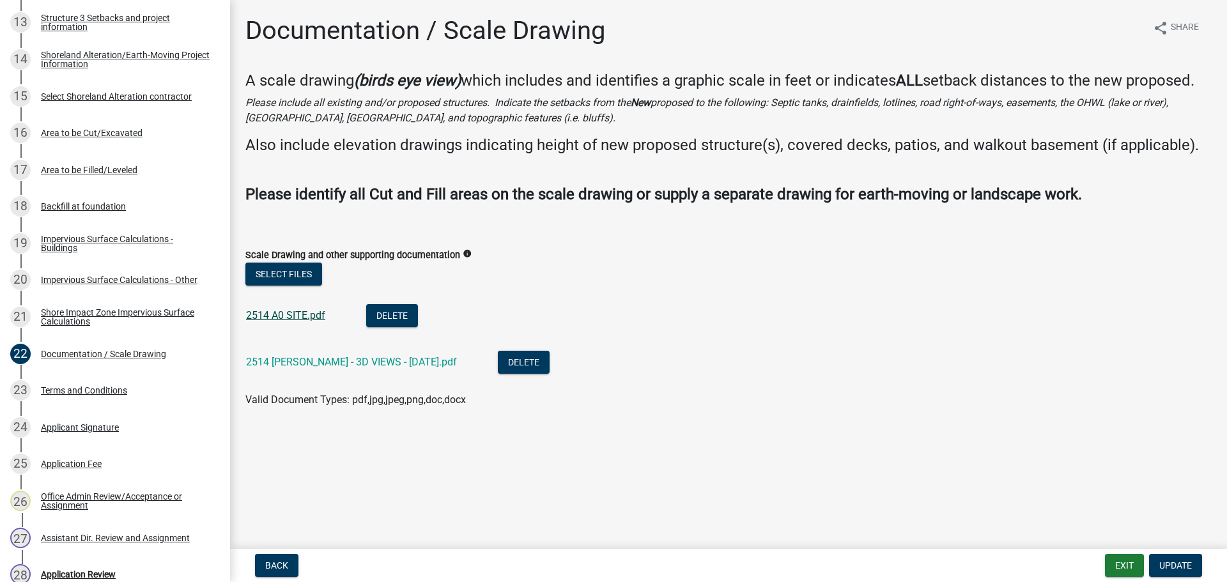
click at [300, 319] on link "2514 A0 SITE.pdf" at bounding box center [285, 315] width 79 height 12
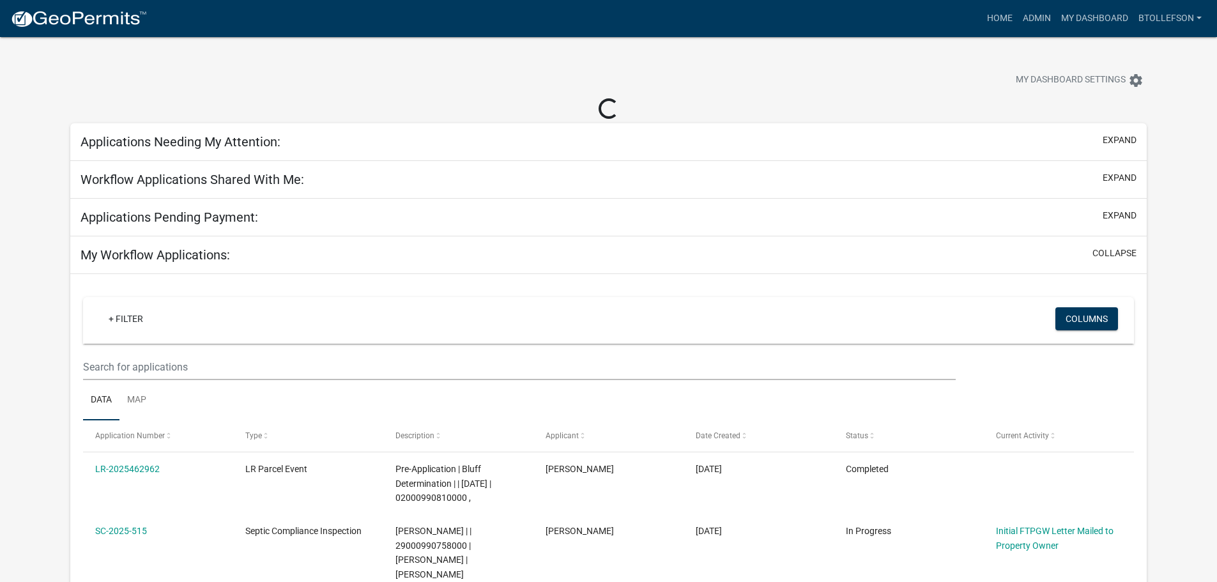
select select "3: 100"
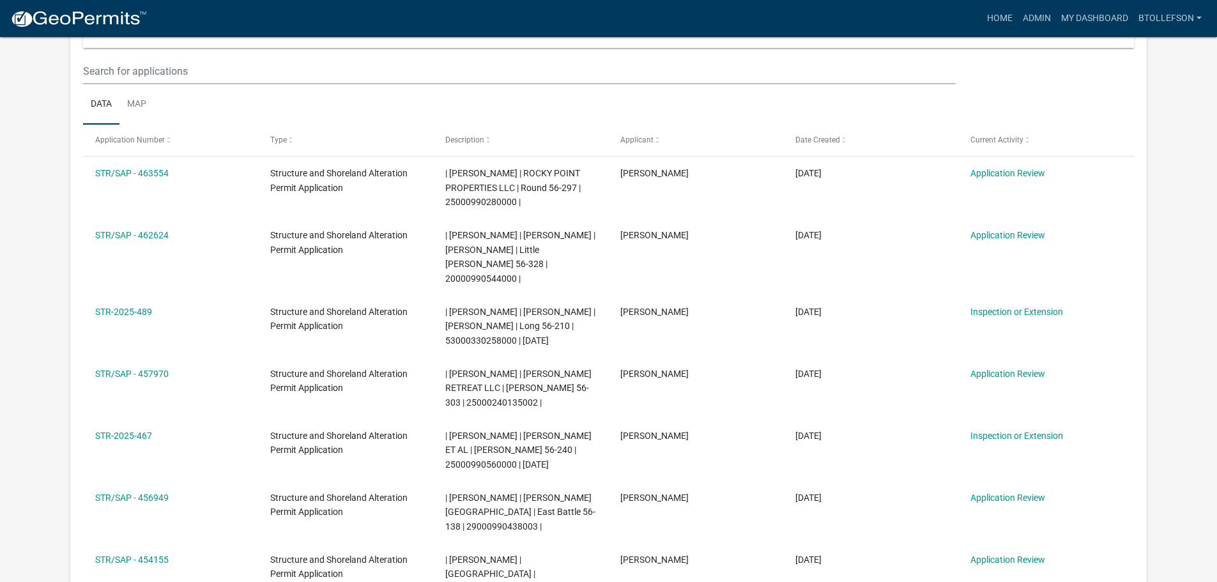
scroll to position [128, 0]
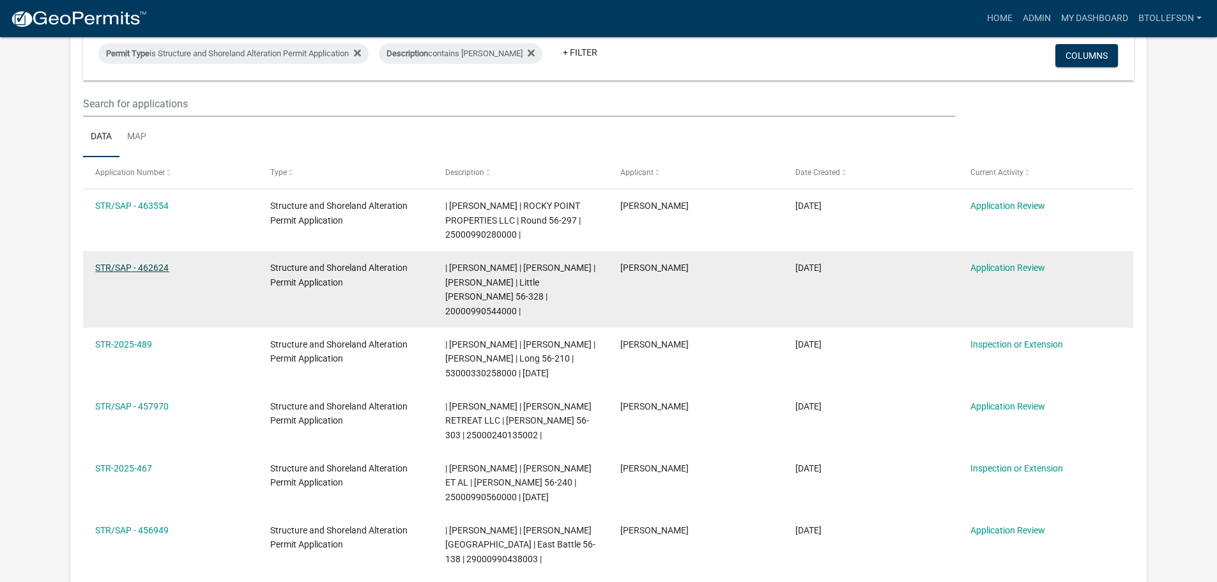
click at [125, 272] on link "STR/SAP - 462624" at bounding box center [131, 268] width 73 height 10
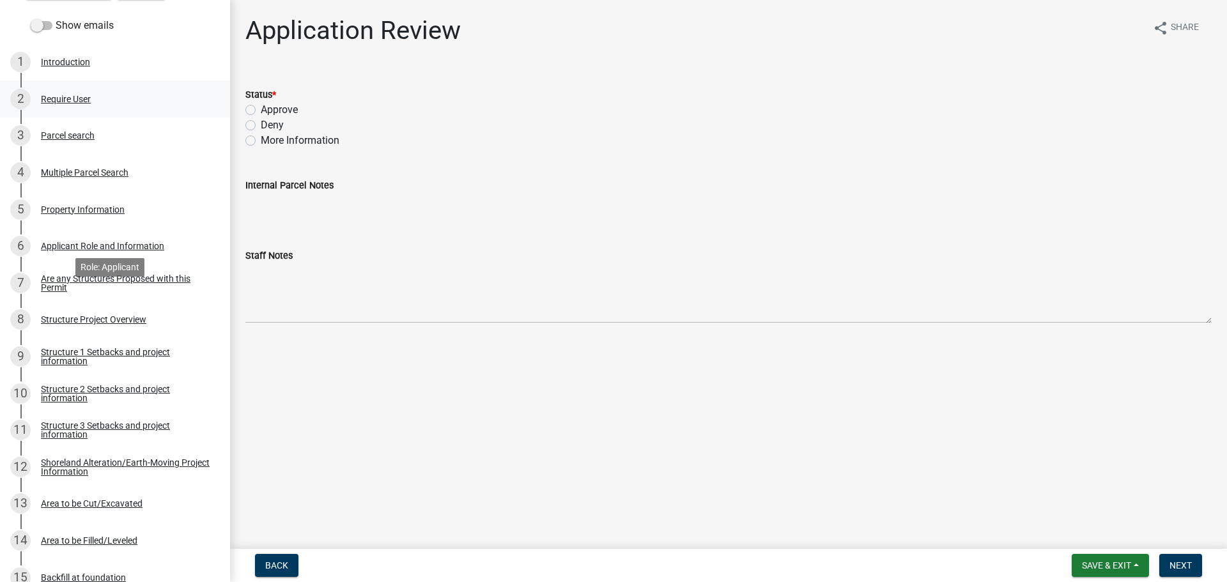
scroll to position [256, 0]
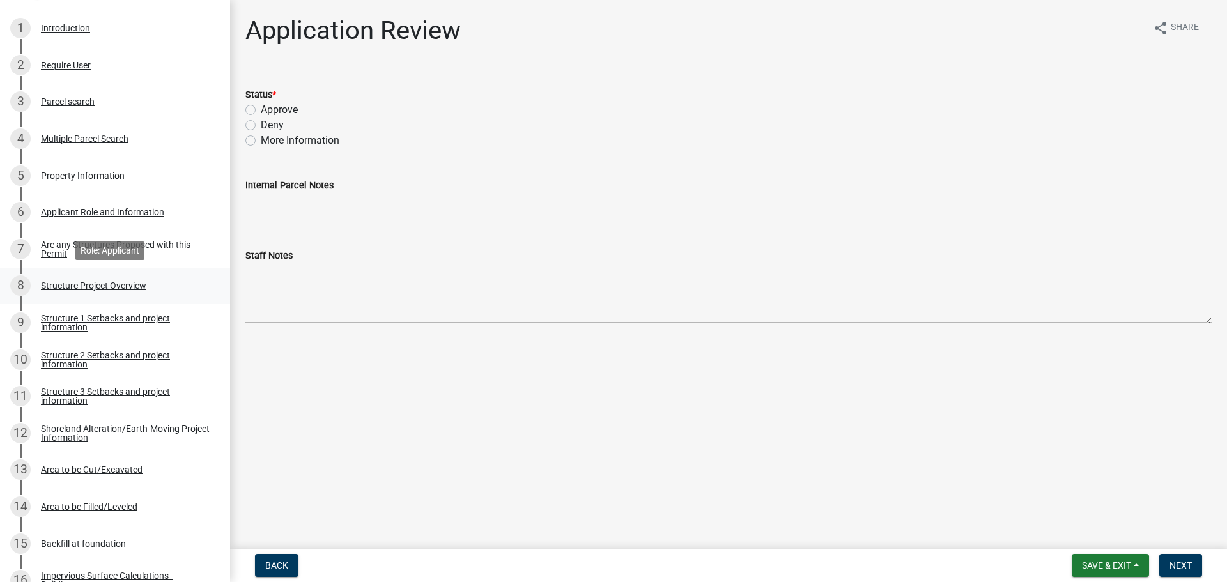
click at [52, 285] on div "Structure Project Overview" at bounding box center [93, 285] width 105 height 9
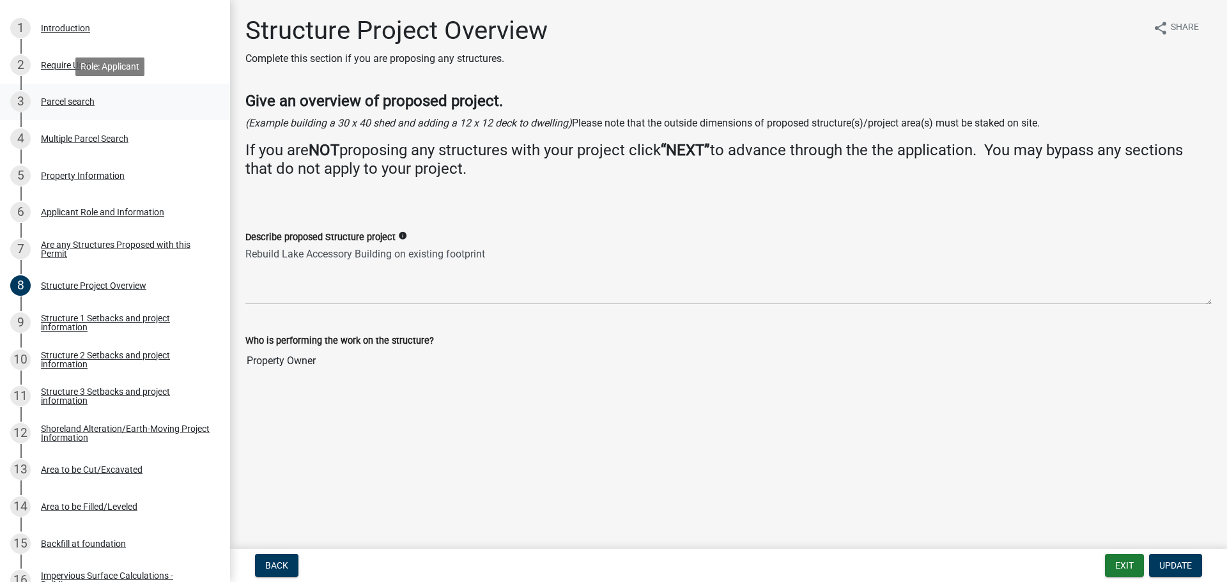
click at [70, 97] on div "Parcel search" at bounding box center [68, 101] width 54 height 9
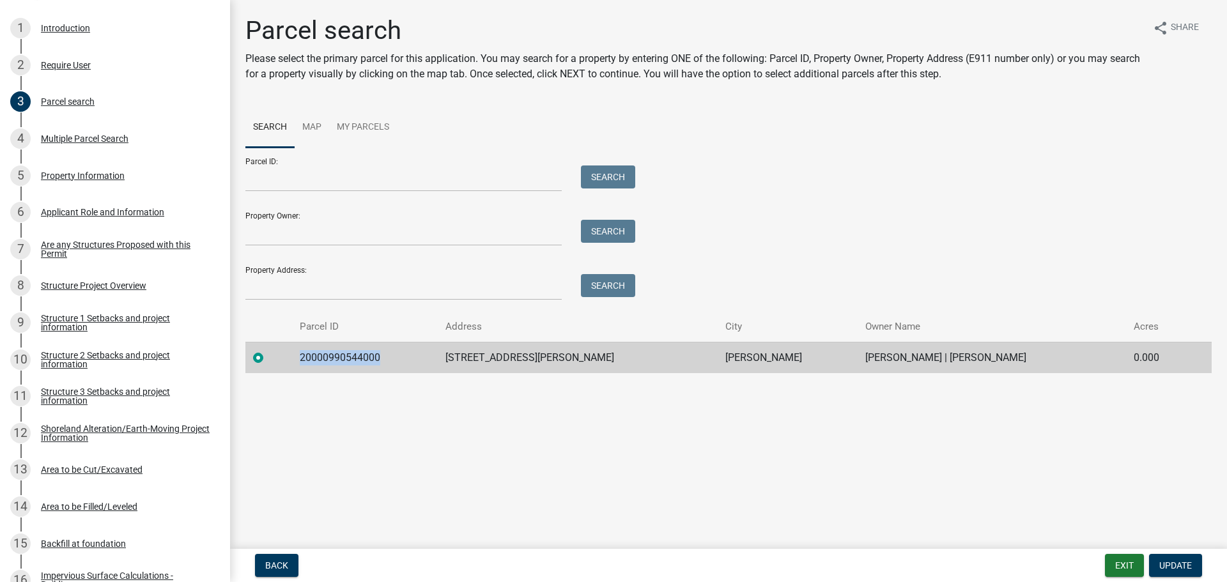
drag, startPoint x: 298, startPoint y: 357, endPoint x: 382, endPoint y: 349, distance: 84.7
click at [382, 349] on td "20000990544000" at bounding box center [365, 357] width 146 height 31
copy td "20000990544000"
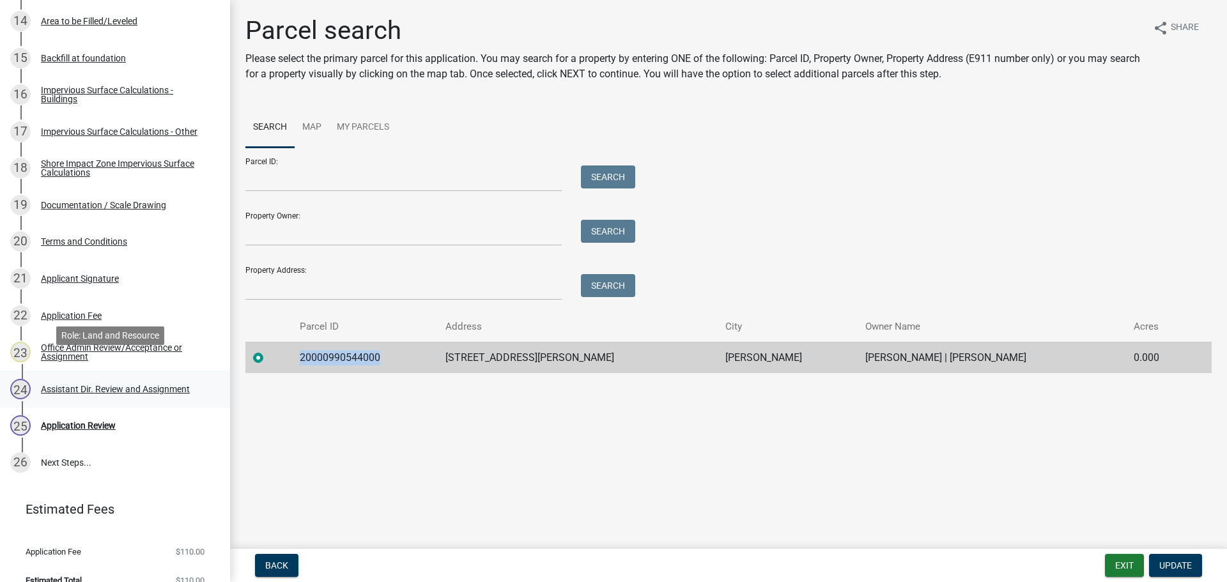
scroll to position [759, 0]
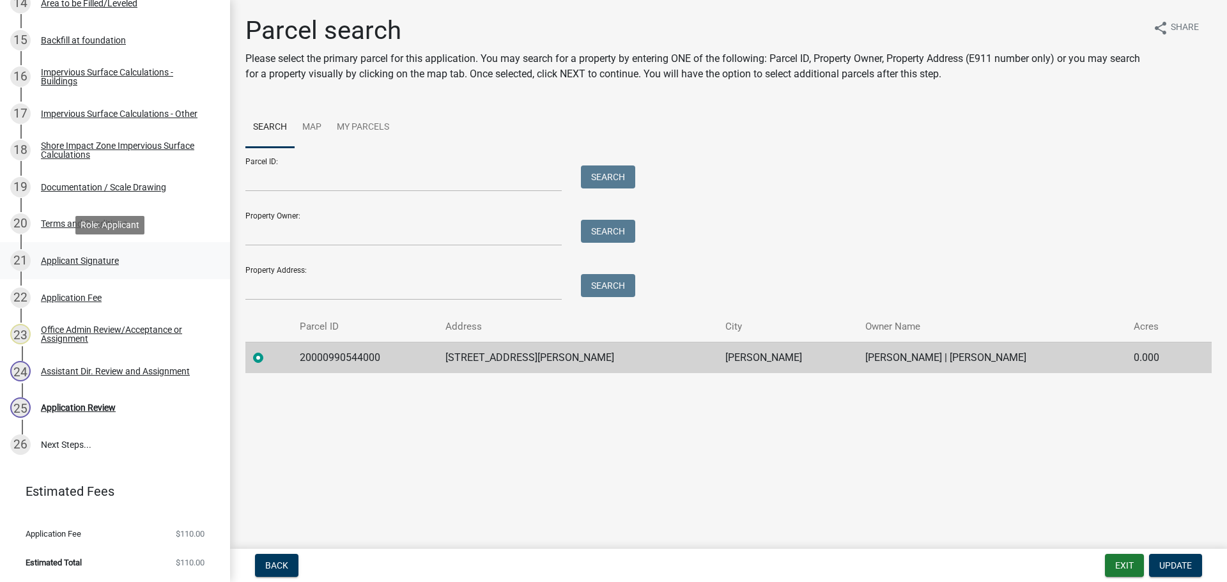
click at [98, 252] on div "21 Applicant Signature" at bounding box center [109, 260] width 199 height 20
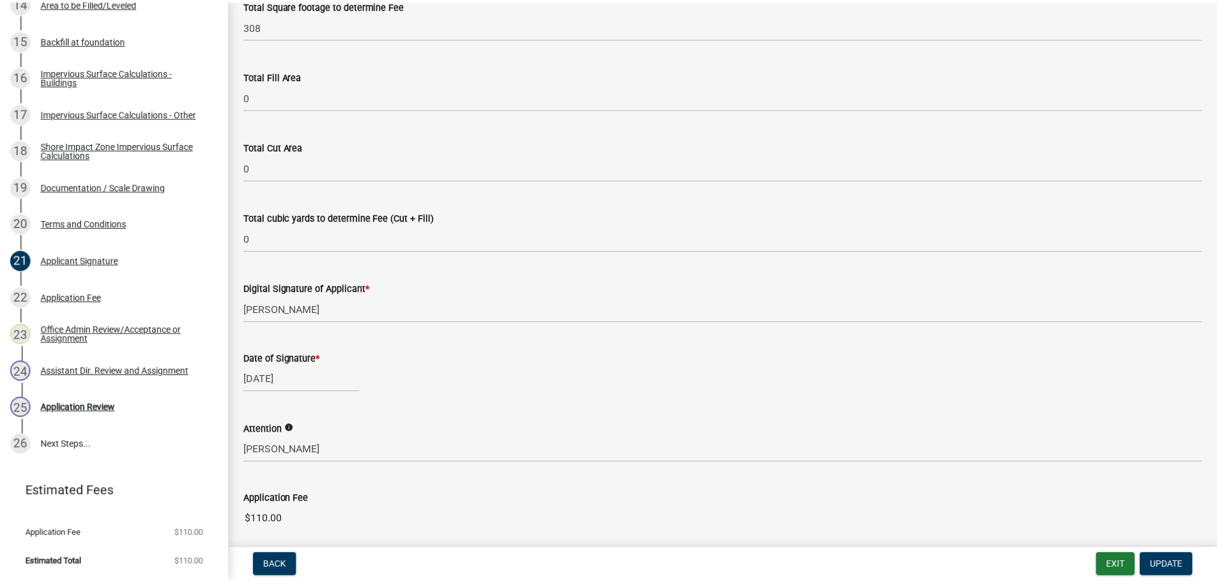
scroll to position [208, 0]
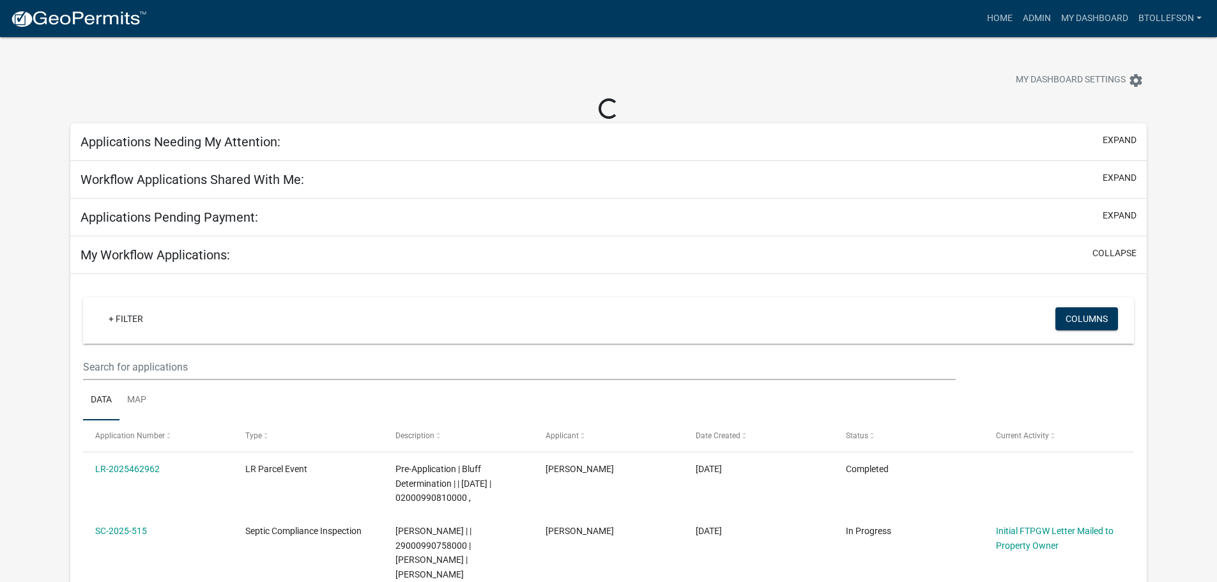
select select "3: 100"
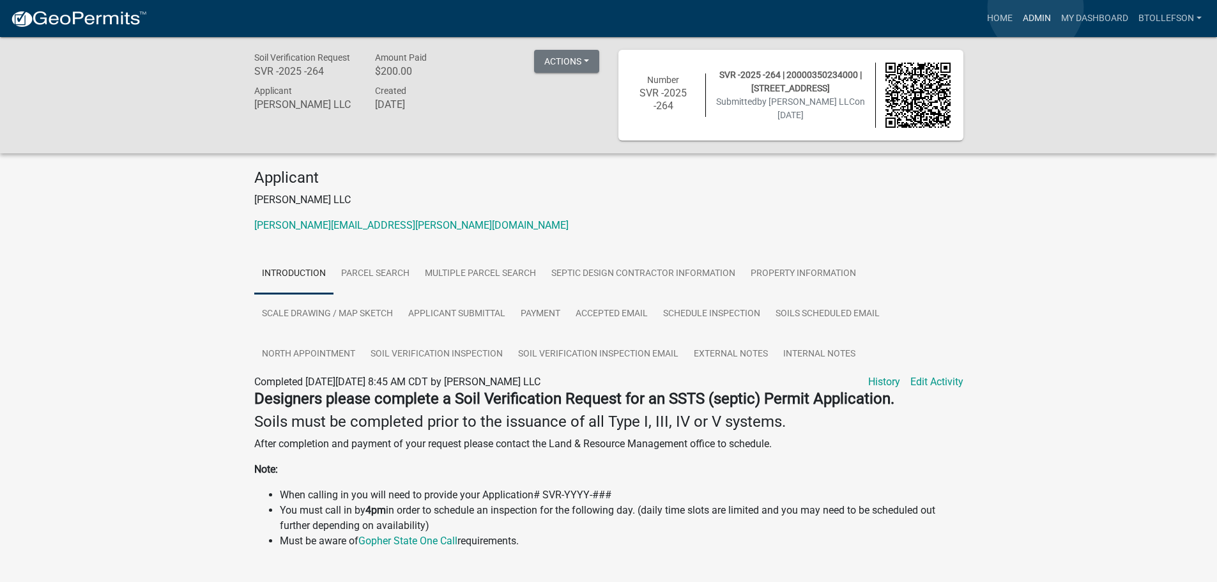
click at [1036, 8] on link "Admin" at bounding box center [1037, 18] width 38 height 24
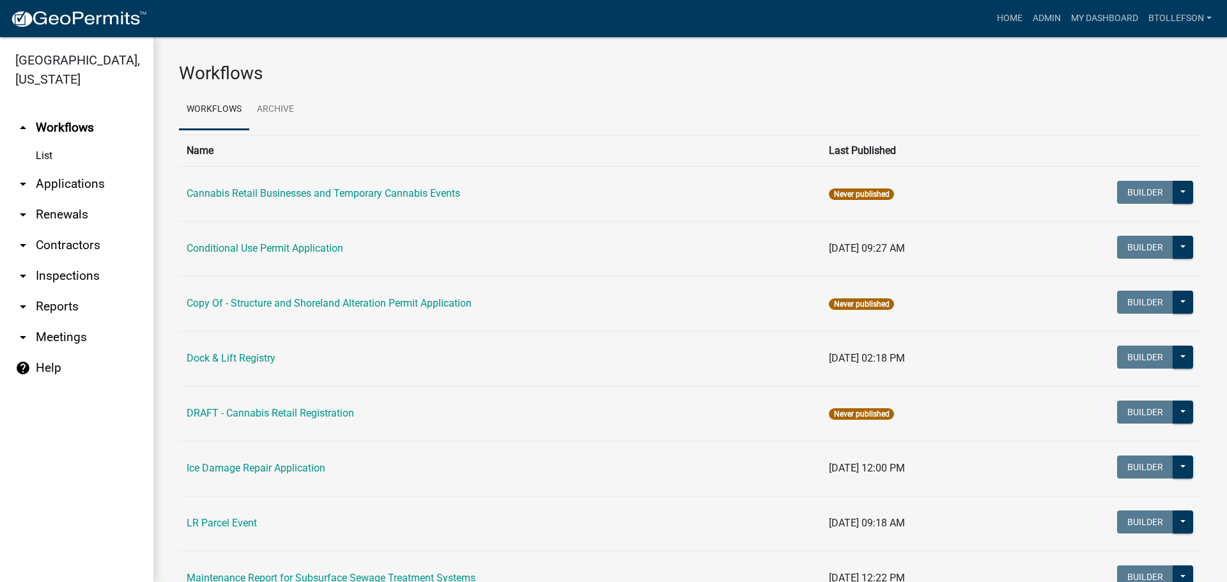
click at [82, 184] on link "arrow_drop_down Applications" at bounding box center [76, 184] width 153 height 31
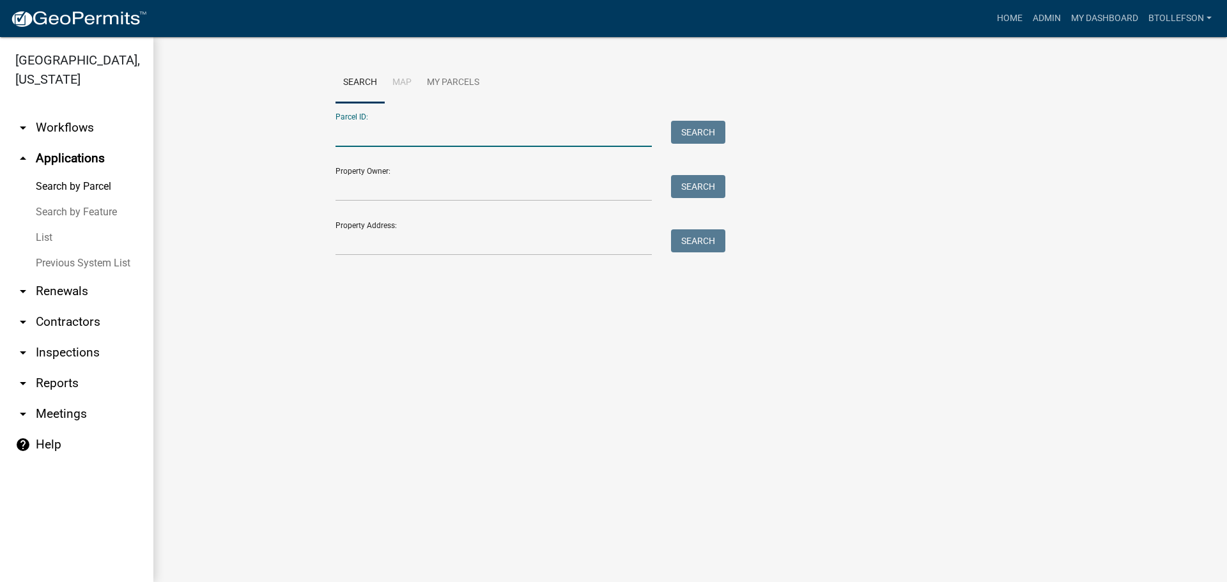
click at [406, 134] on input "Parcel ID:" at bounding box center [493, 134] width 316 height 26
paste input "20000990544000"
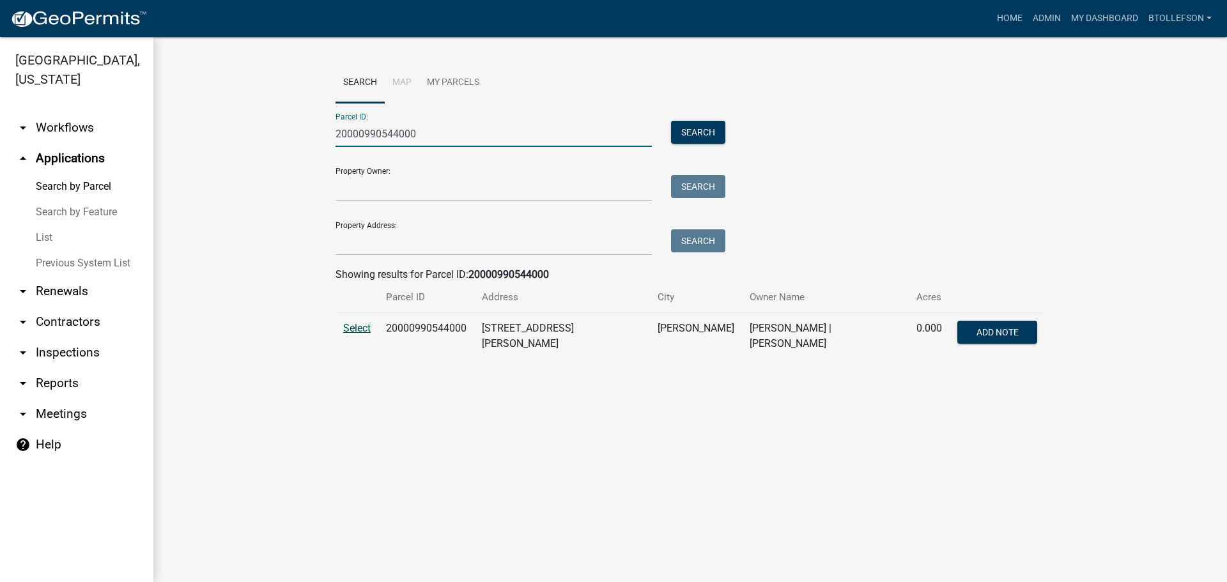
click at [361, 326] on span "Select" at bounding box center [356, 328] width 27 height 12
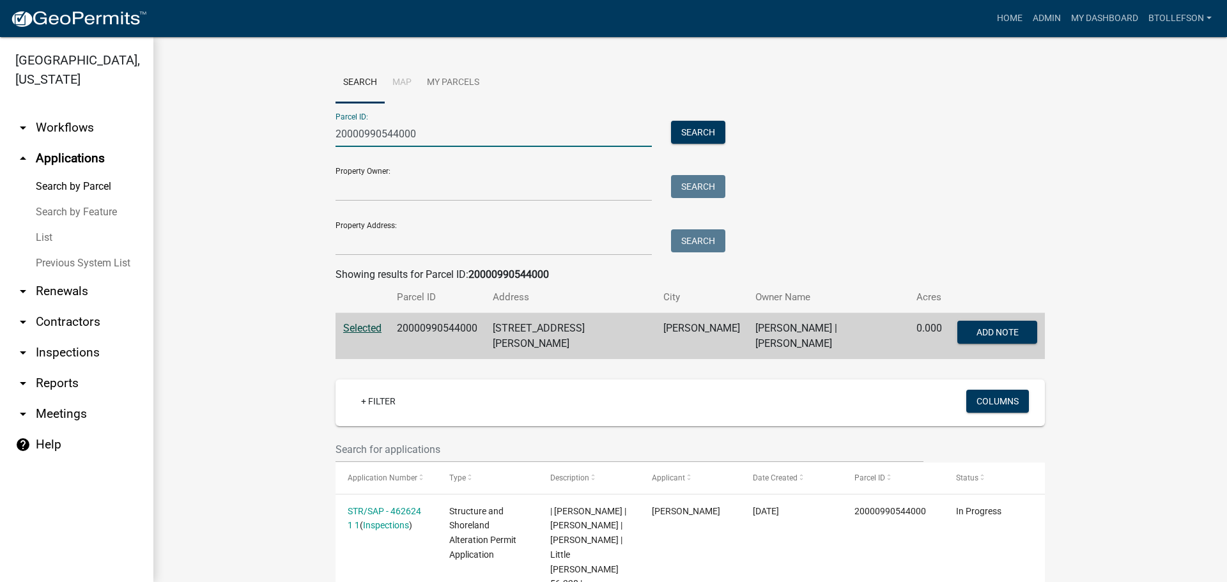
drag, startPoint x: 456, startPoint y: 130, endPoint x: 135, endPoint y: 132, distance: 321.3
click at [135, 132] on div "Otter Tail County, Minnesota arrow_drop_down Workflows List arrow_drop_up Appli…" at bounding box center [613, 309] width 1227 height 545
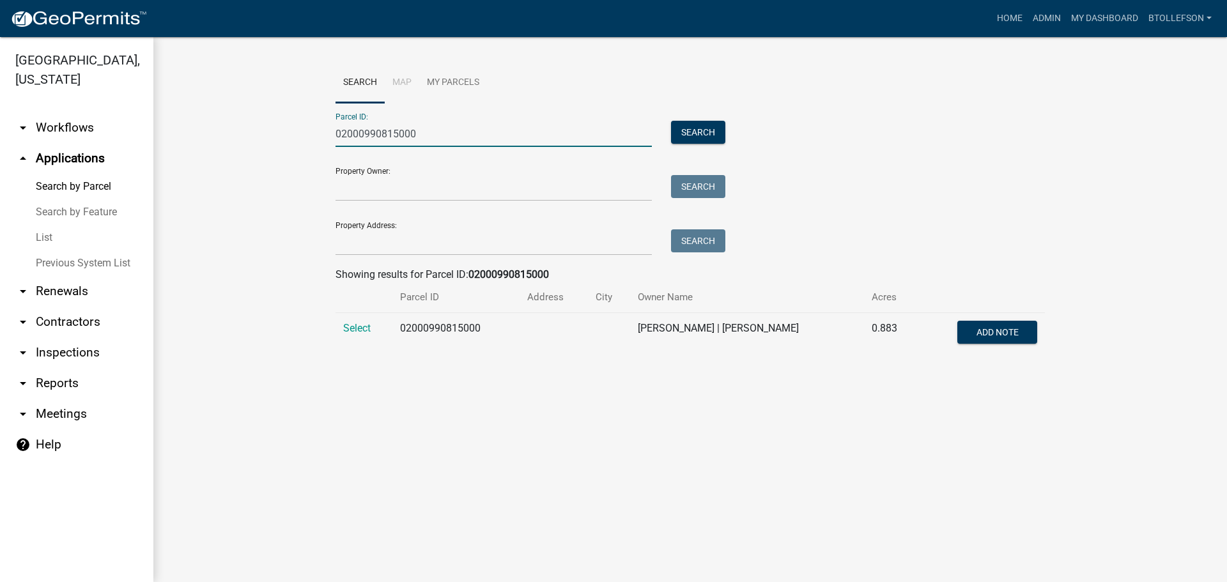
drag, startPoint x: 418, startPoint y: 135, endPoint x: 330, endPoint y: 133, distance: 88.2
click at [330, 133] on div "02000990815000" at bounding box center [493, 134] width 335 height 26
type input "02000990815000"
click at [347, 327] on span "Select" at bounding box center [356, 328] width 27 height 12
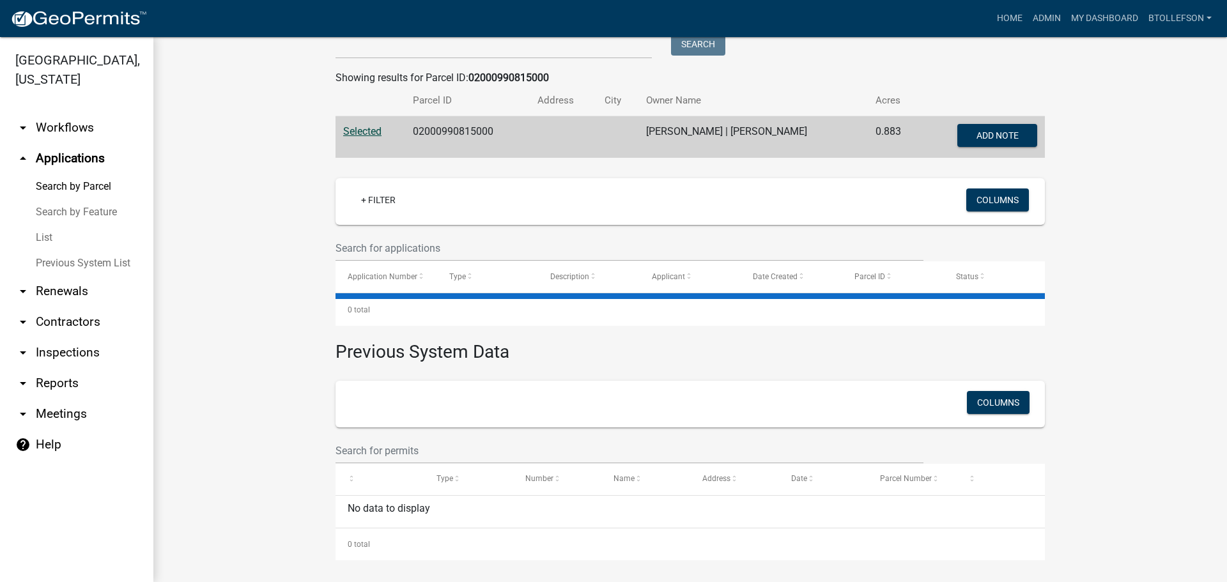
scroll to position [200, 0]
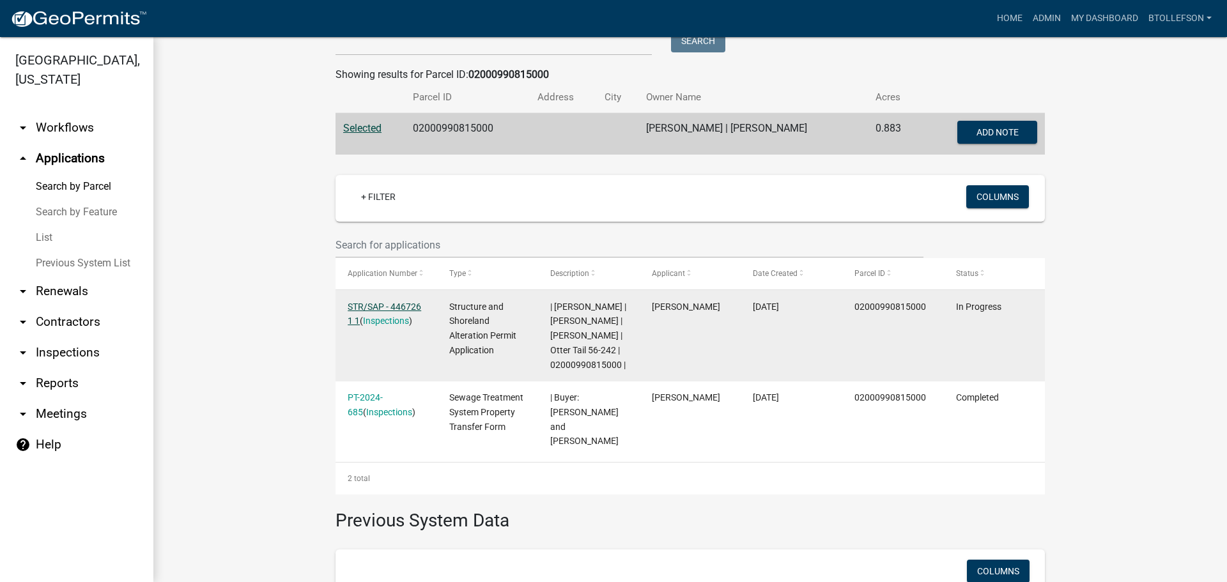
click at [352, 307] on link "STR/SAP - 446726 1 1" at bounding box center [384, 314] width 73 height 25
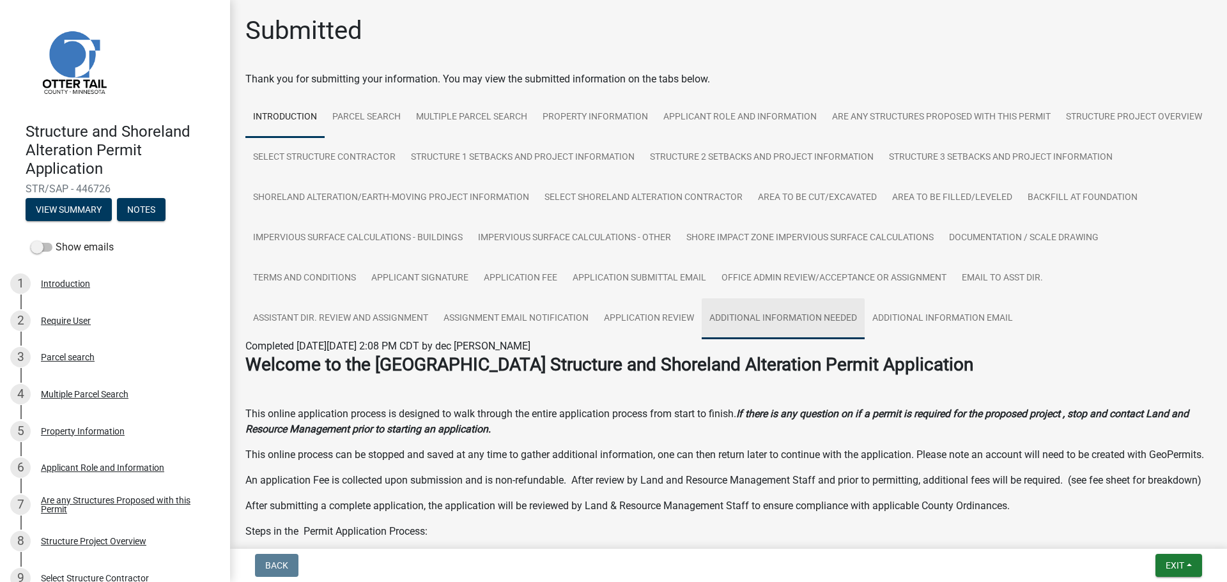
click at [864, 326] on link "Additional Information Needed" at bounding box center [782, 318] width 163 height 41
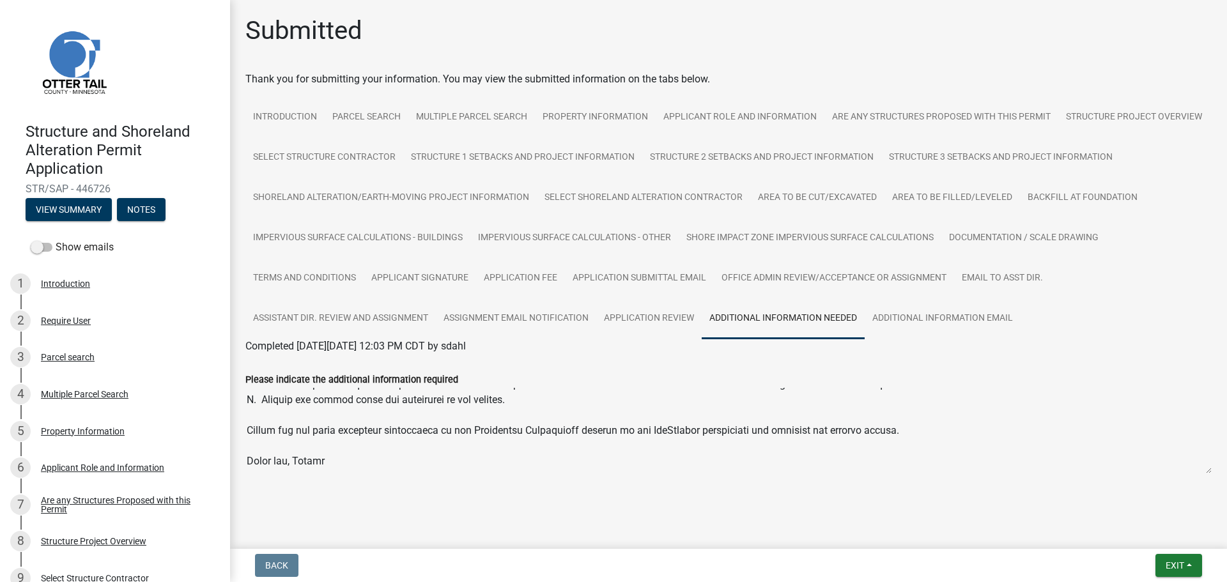
scroll to position [199, 0]
click at [146, 215] on button "Notes" at bounding box center [141, 209] width 49 height 23
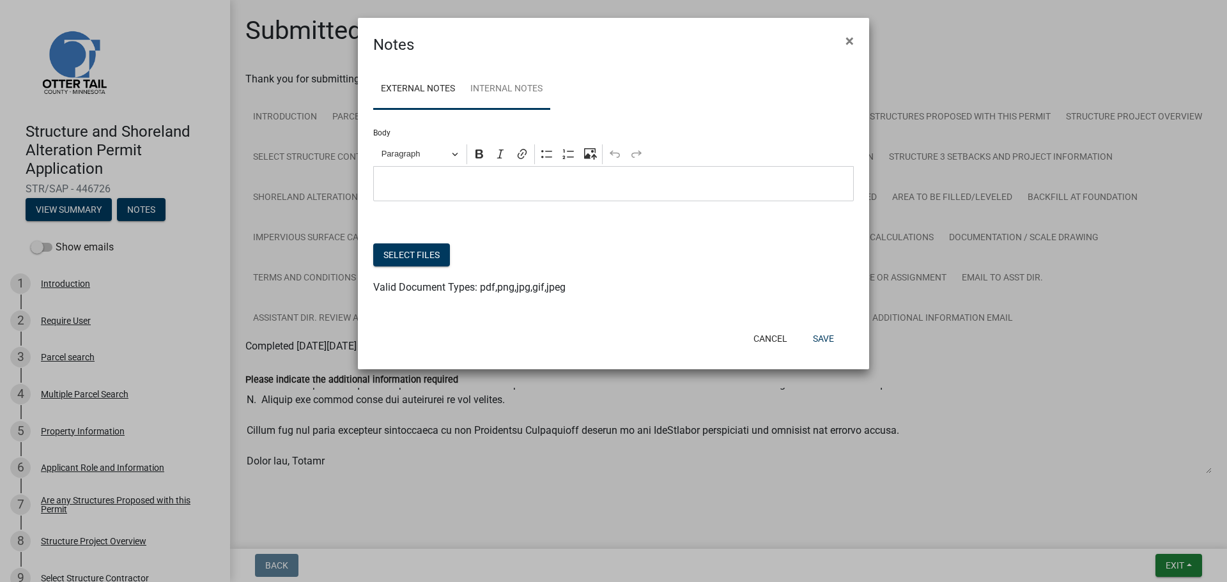
click at [510, 91] on link "Internal Notes" at bounding box center [507, 89] width 88 height 41
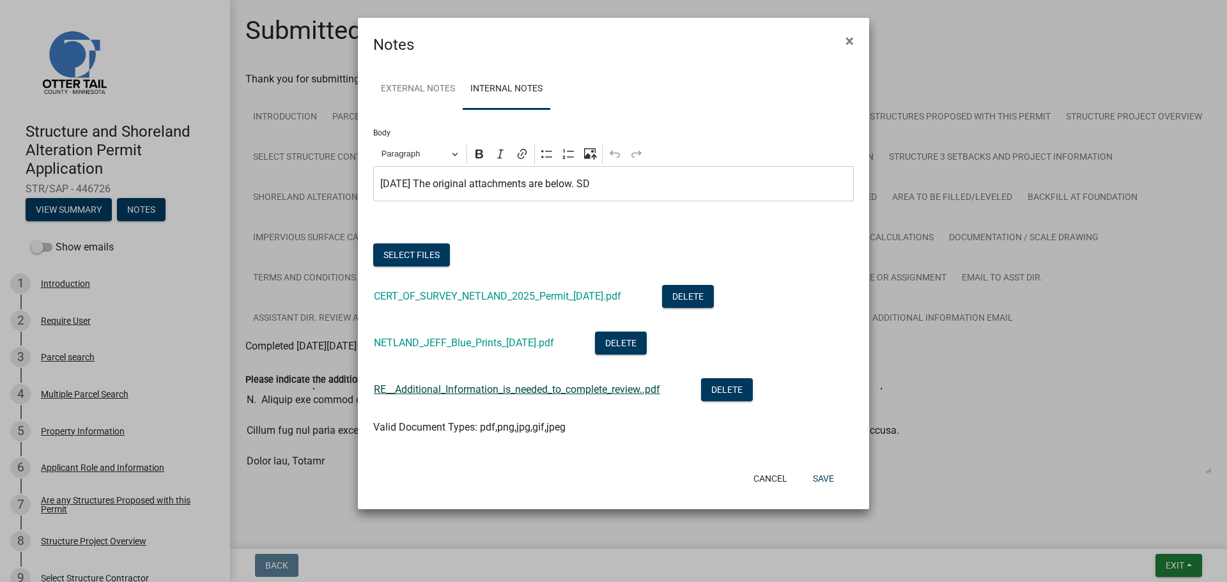
click at [522, 385] on link "RE__Additional_Information_is_needed_to_complete_review..pdf" at bounding box center [517, 389] width 286 height 12
click at [853, 39] on span "×" at bounding box center [849, 41] width 8 height 18
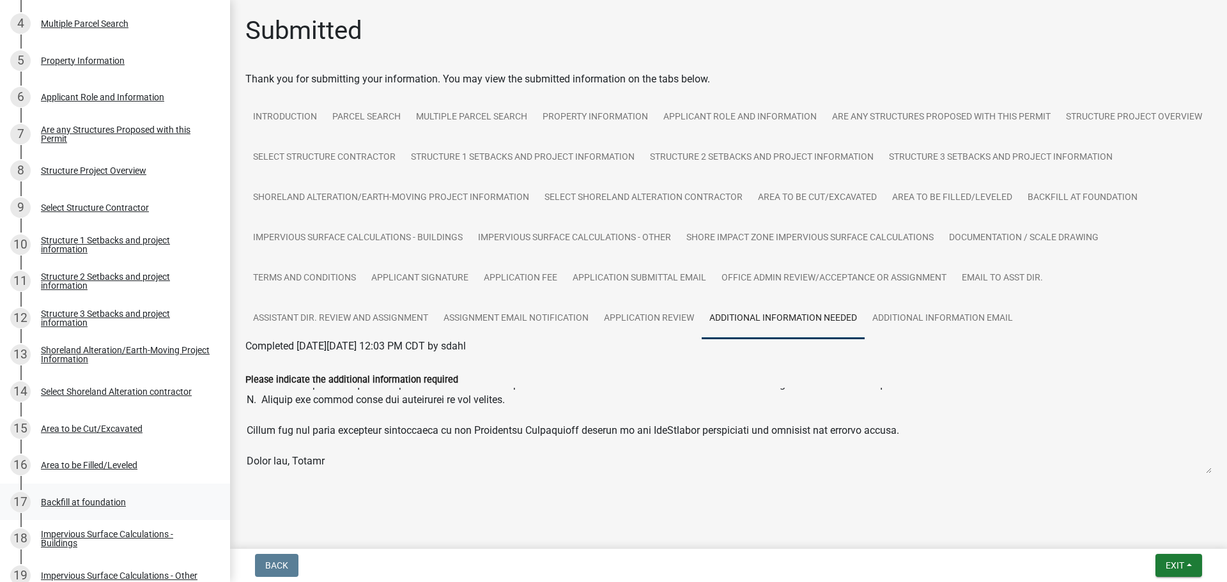
scroll to position [447, 0]
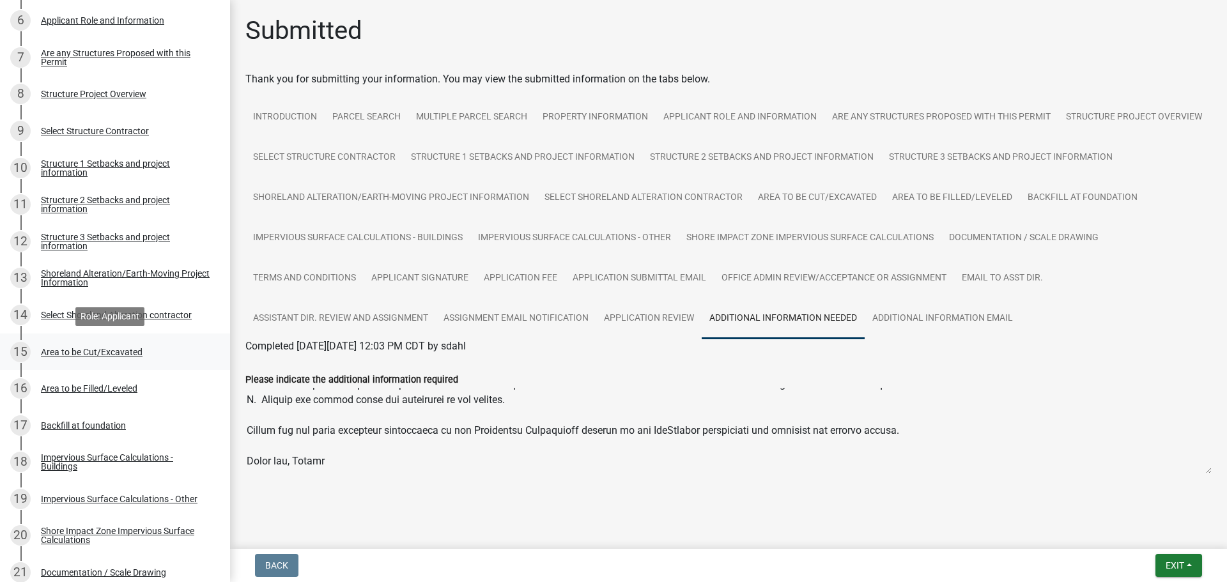
click at [93, 355] on div "Area to be Cut/Excavated" at bounding box center [92, 352] width 102 height 9
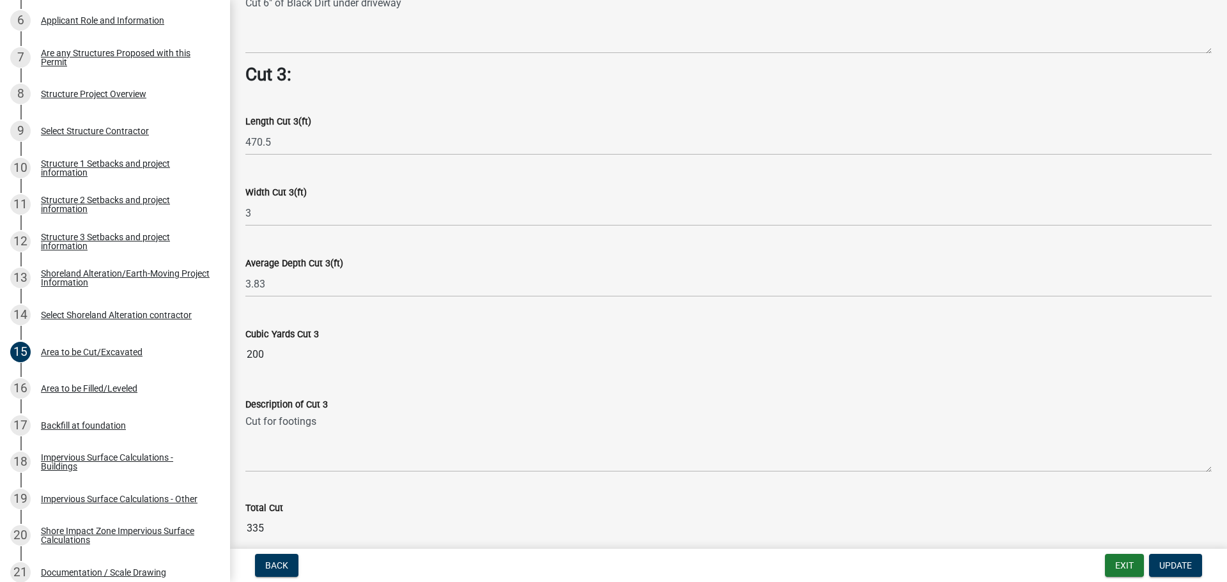
scroll to position [1597, 0]
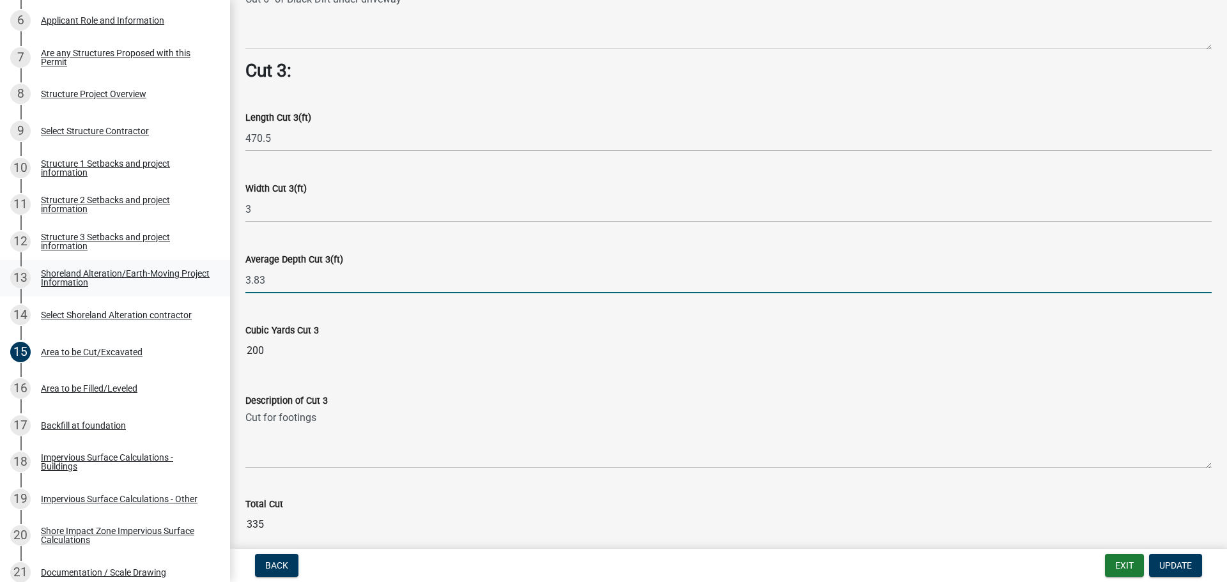
drag, startPoint x: 272, startPoint y: 270, endPoint x: 201, endPoint y: 271, distance: 70.9
click at [201, 271] on div "Structure and Shoreland Alteration Permit Application STR/SAP - 446726 View Sum…" at bounding box center [613, 291] width 1227 height 582
type input "1.9"
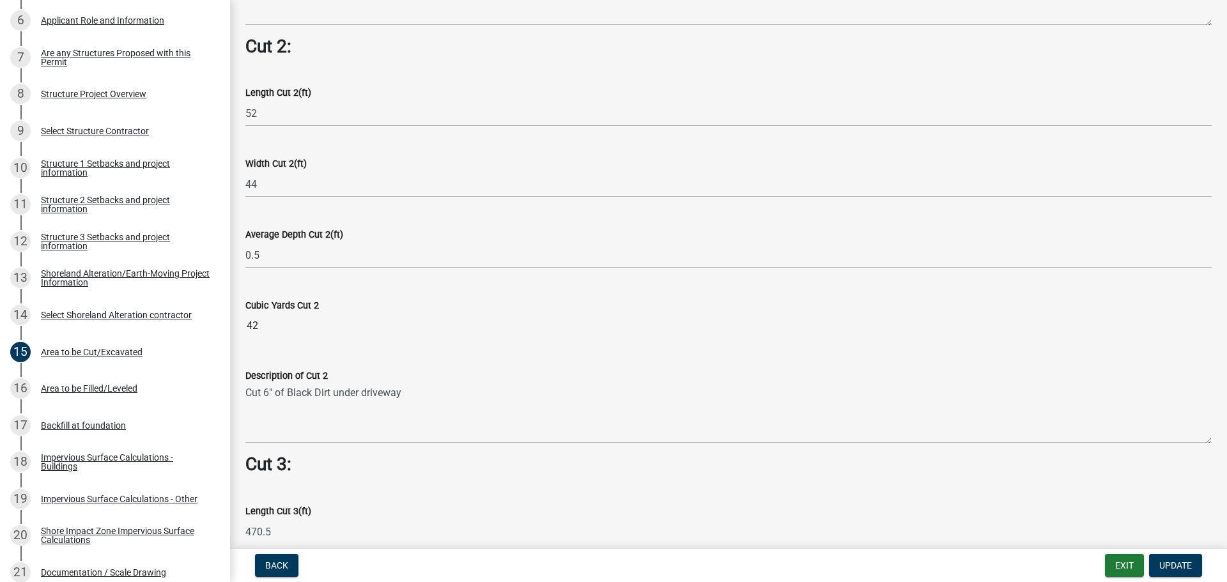
scroll to position [1198, 0]
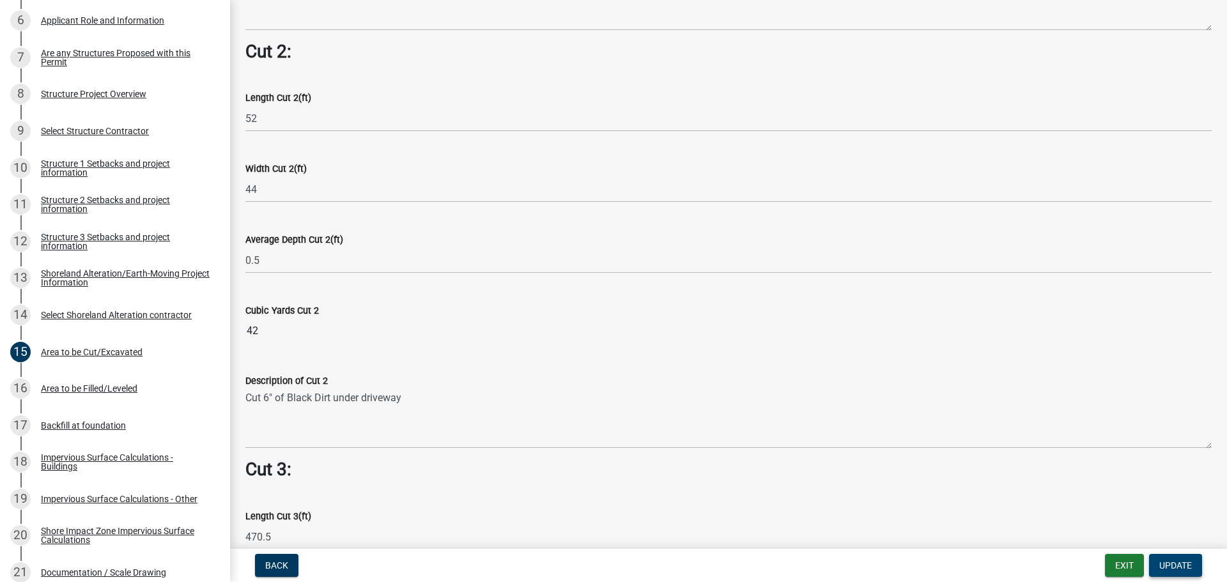
click at [1181, 569] on span "Update" at bounding box center [1175, 565] width 33 height 10
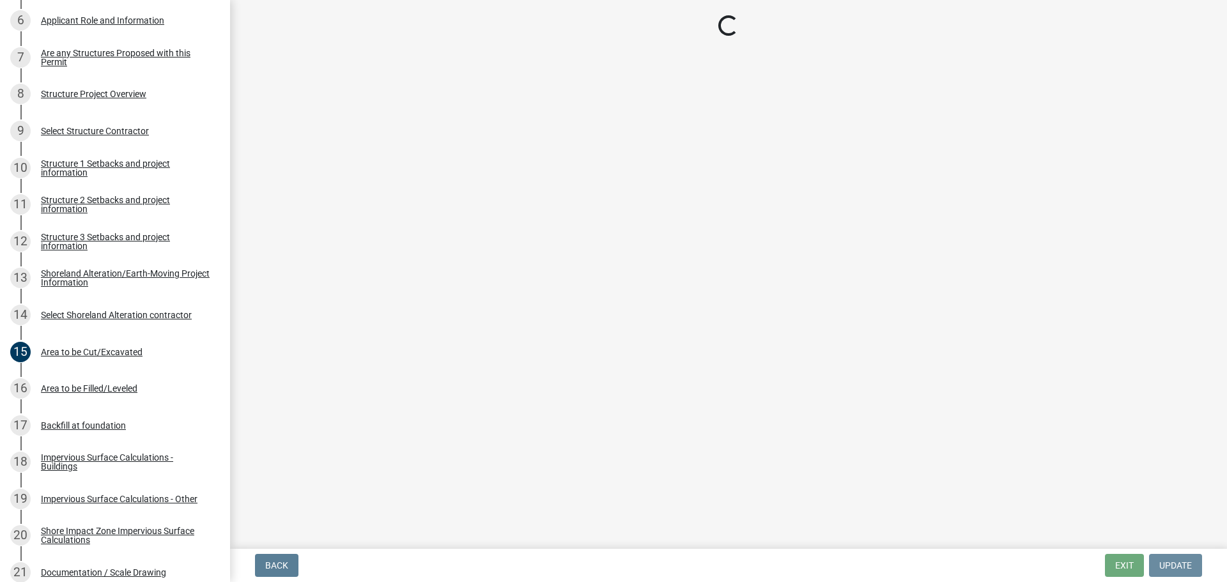
scroll to position [0, 0]
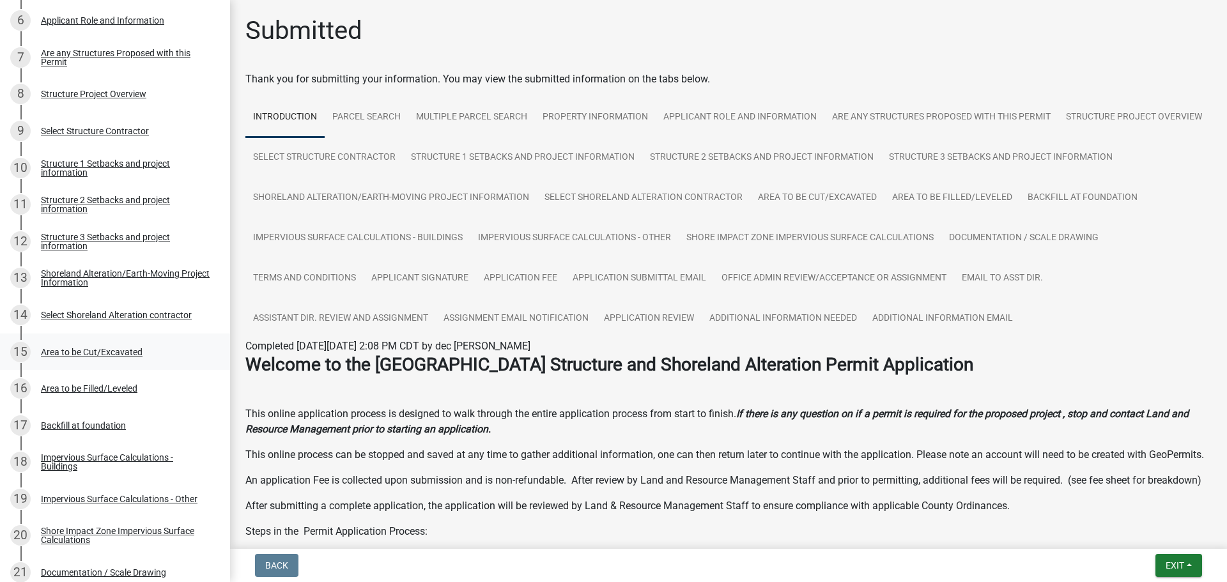
click at [93, 353] on div "Area to be Cut/Excavated" at bounding box center [92, 352] width 102 height 9
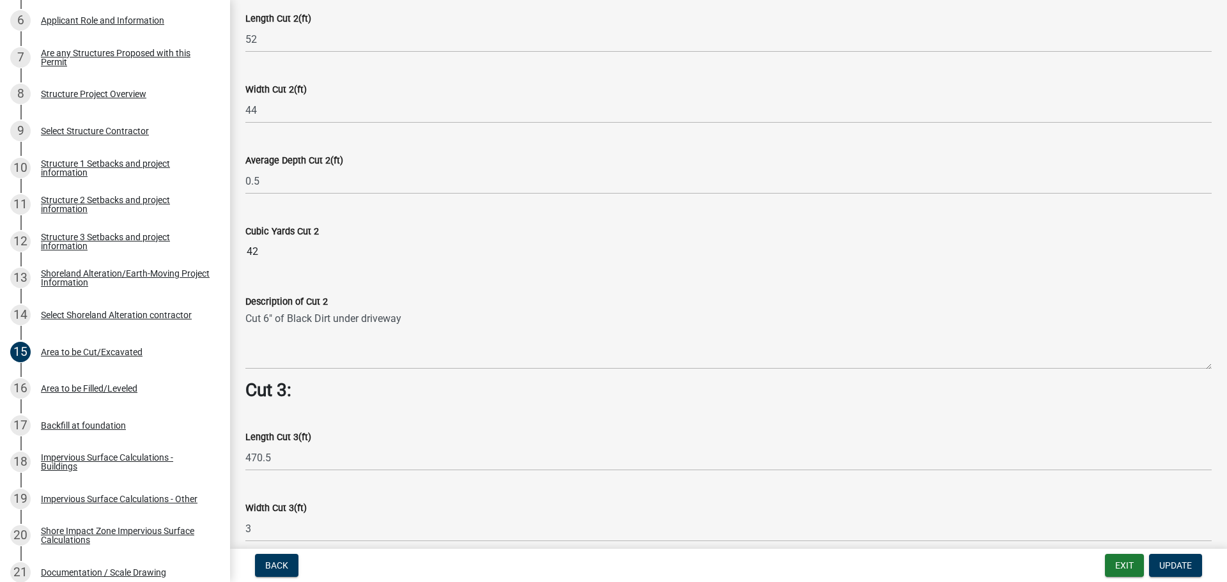
scroll to position [1150, 0]
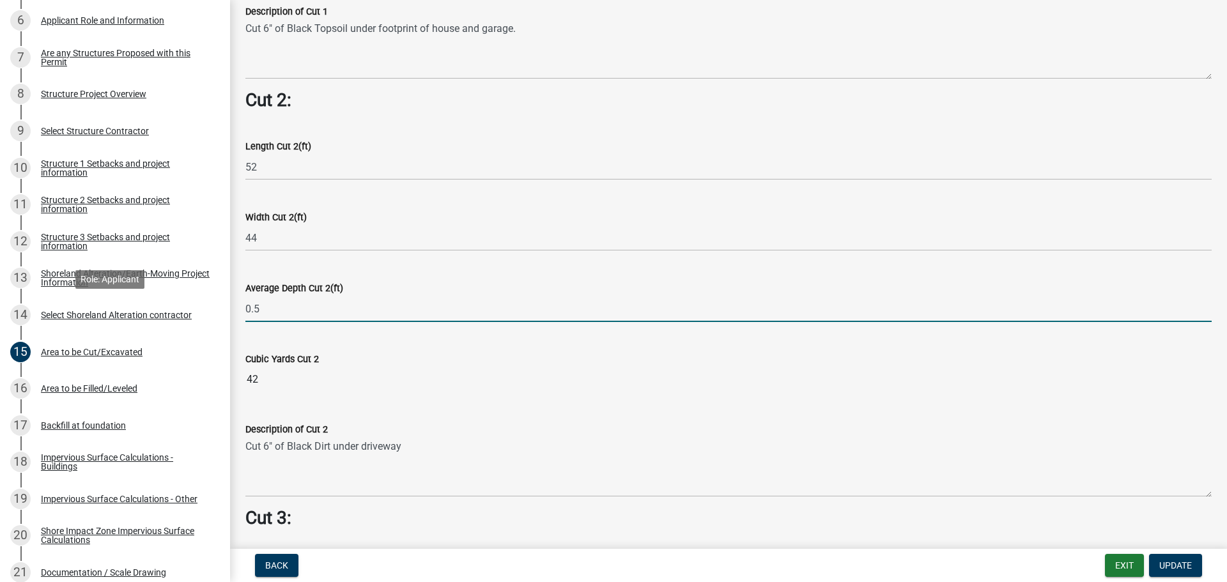
drag, startPoint x: 218, startPoint y: 317, endPoint x: 293, endPoint y: 432, distance: 137.3
click at [195, 321] on div "Structure and Shoreland Alteration Permit Application STR/SAP - 446726 View Sum…" at bounding box center [613, 291] width 1227 height 582
type input "0.25"
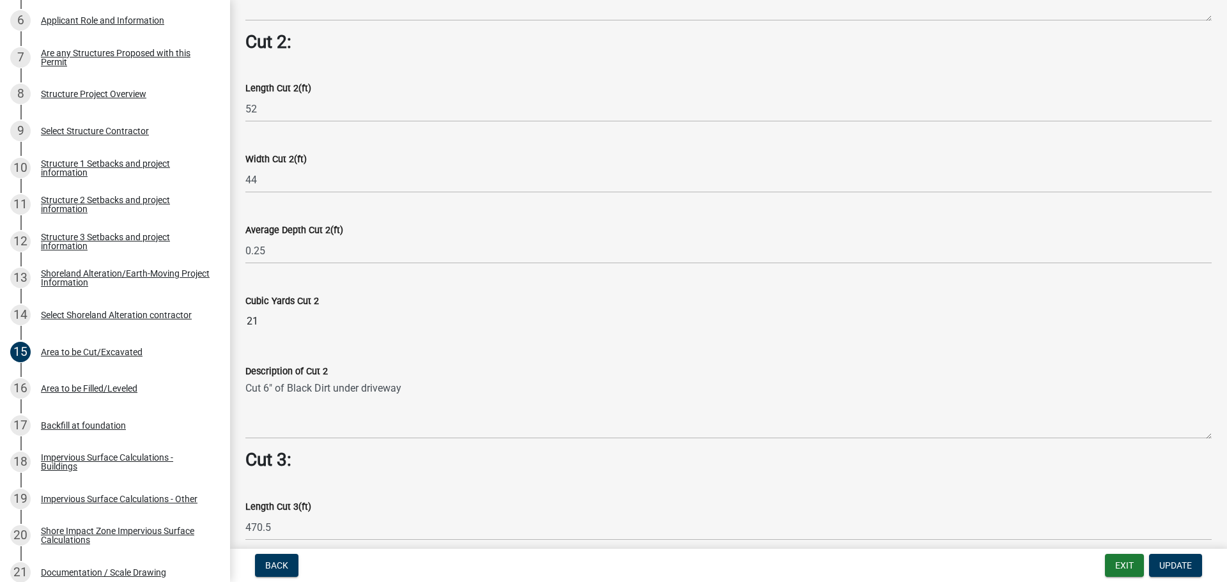
scroll to position [1214, 0]
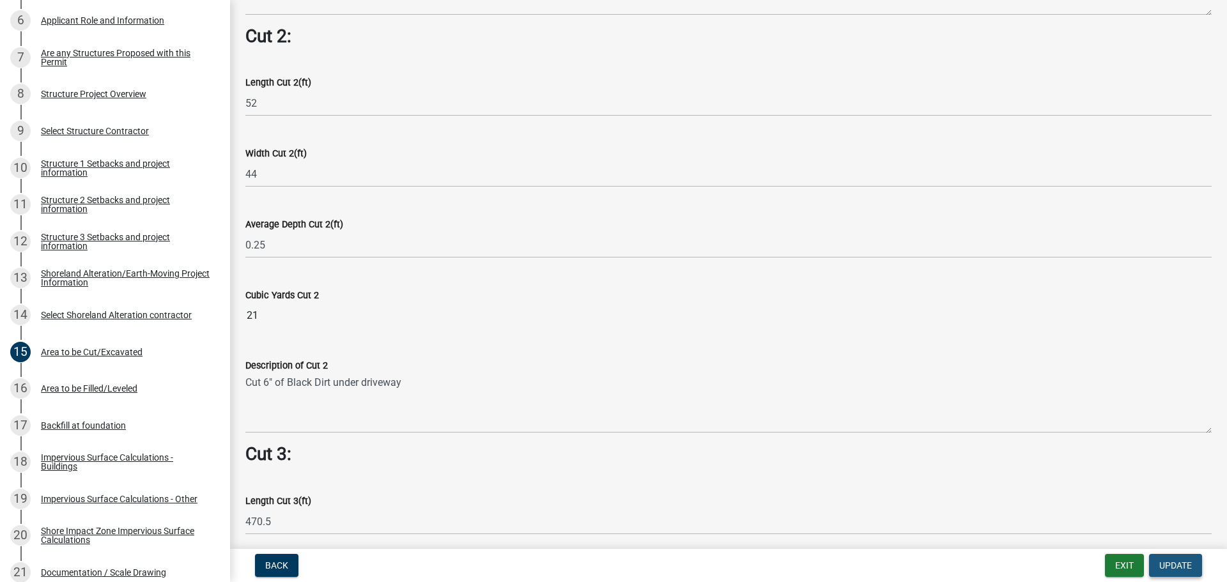
click at [1200, 570] on button "Update" at bounding box center [1175, 565] width 53 height 23
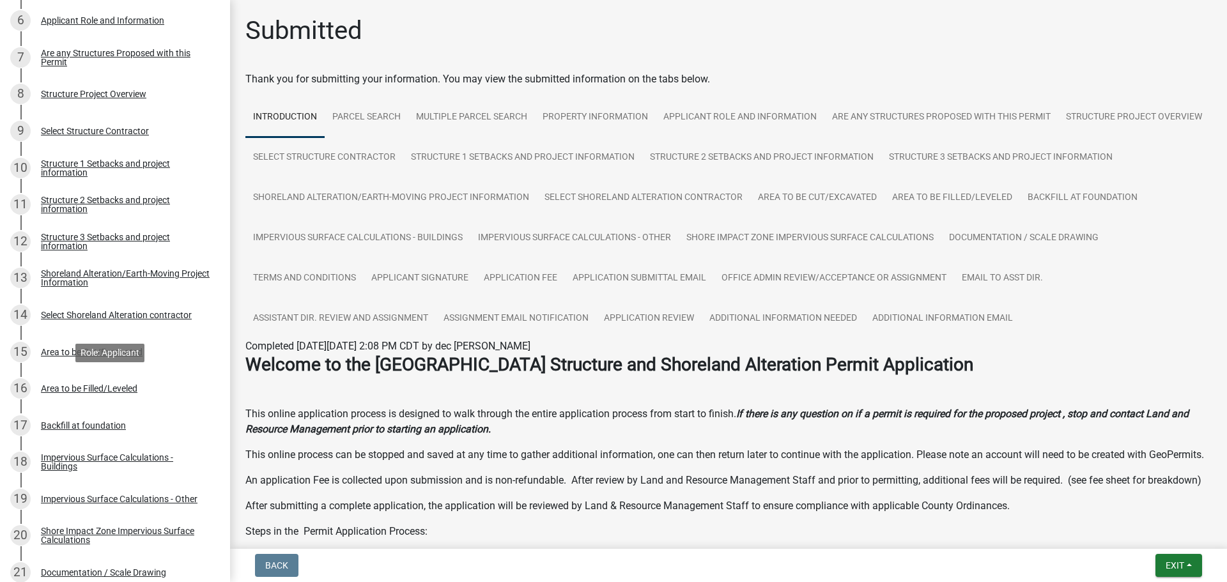
click at [66, 390] on div "Area to be Filled/Leveled" at bounding box center [89, 388] width 96 height 9
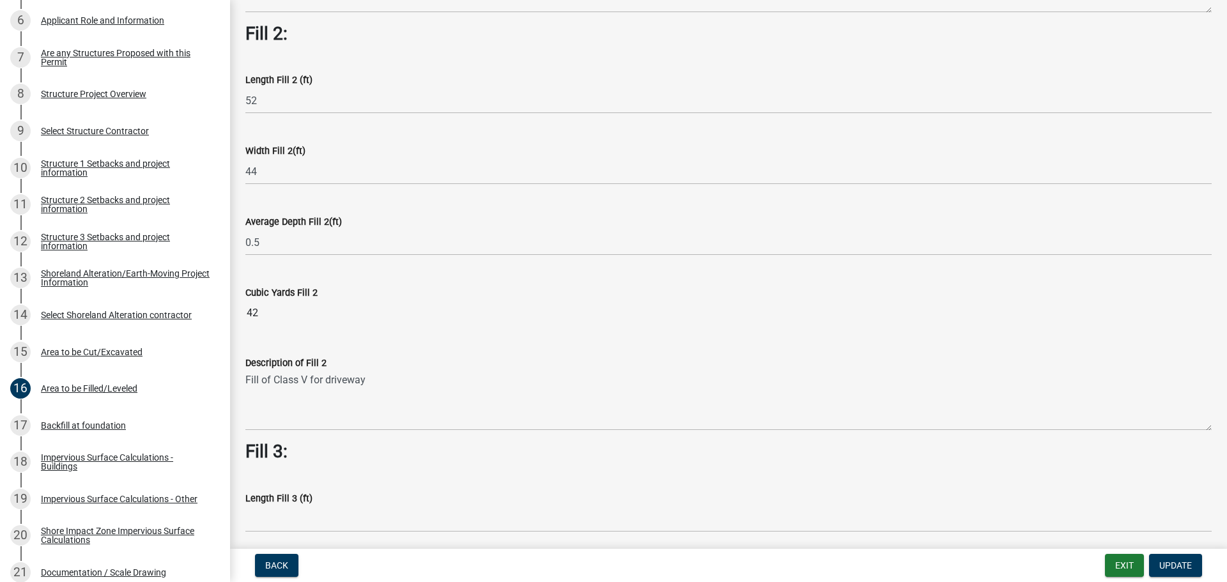
scroll to position [511, 0]
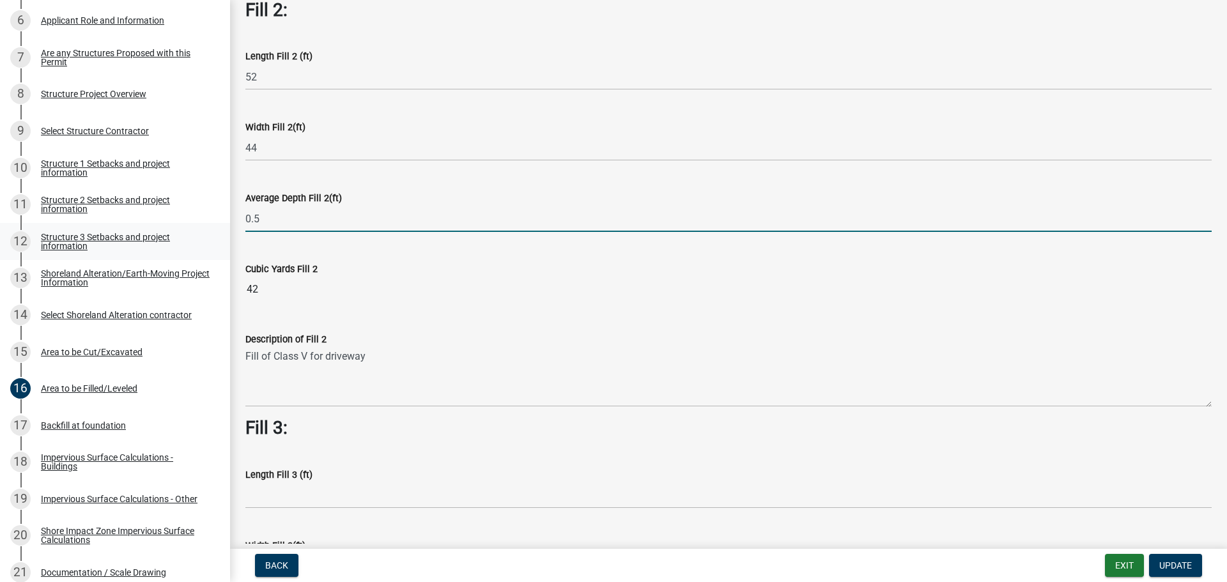
drag, startPoint x: 298, startPoint y: 219, endPoint x: 178, endPoint y: 227, distance: 121.0
click at [178, 227] on div "Structure and Shoreland Alteration Permit Application STR/SAP - 446726 View Sum…" at bounding box center [613, 291] width 1227 height 582
type input "0.25"
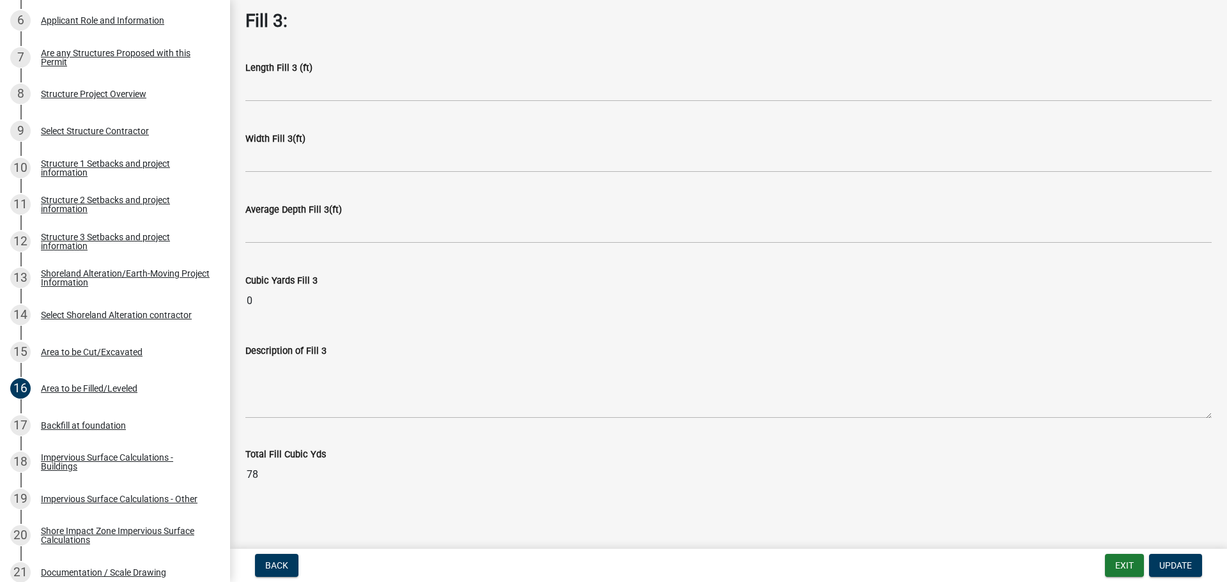
scroll to position [923, 0]
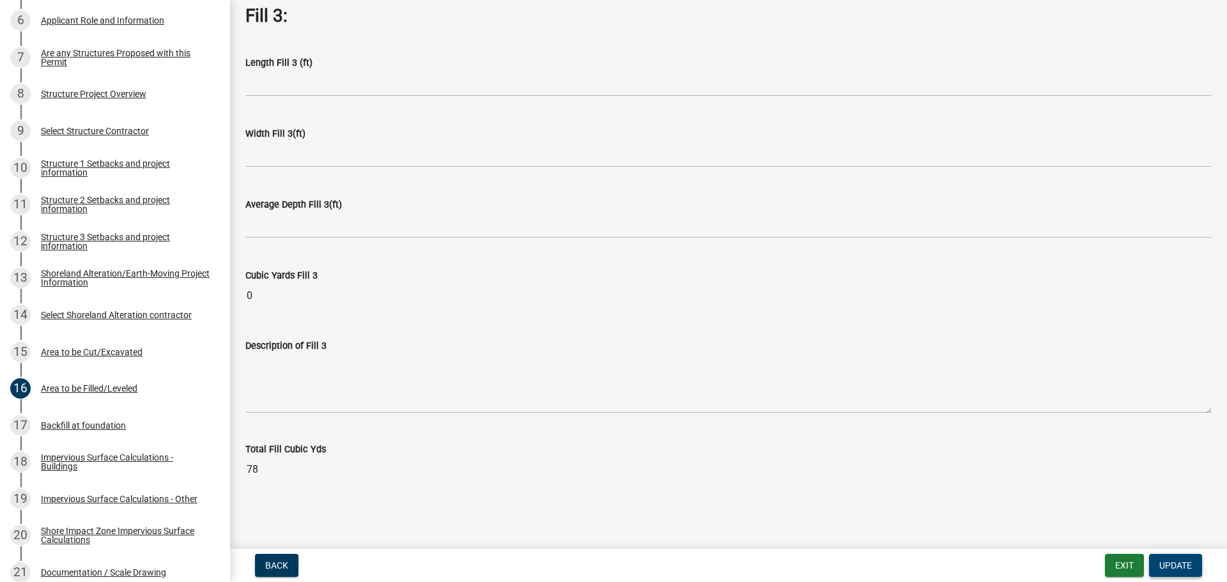
click at [1191, 567] on button "Update" at bounding box center [1175, 565] width 53 height 23
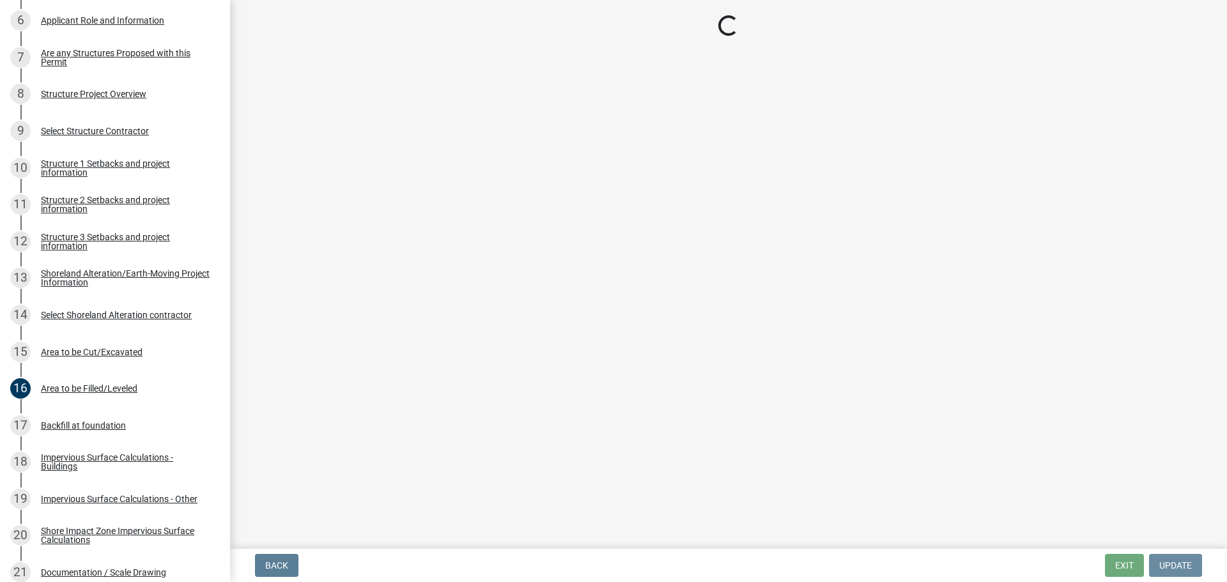
scroll to position [0, 0]
click at [100, 422] on div "Backfill at foundation" at bounding box center [83, 425] width 85 height 9
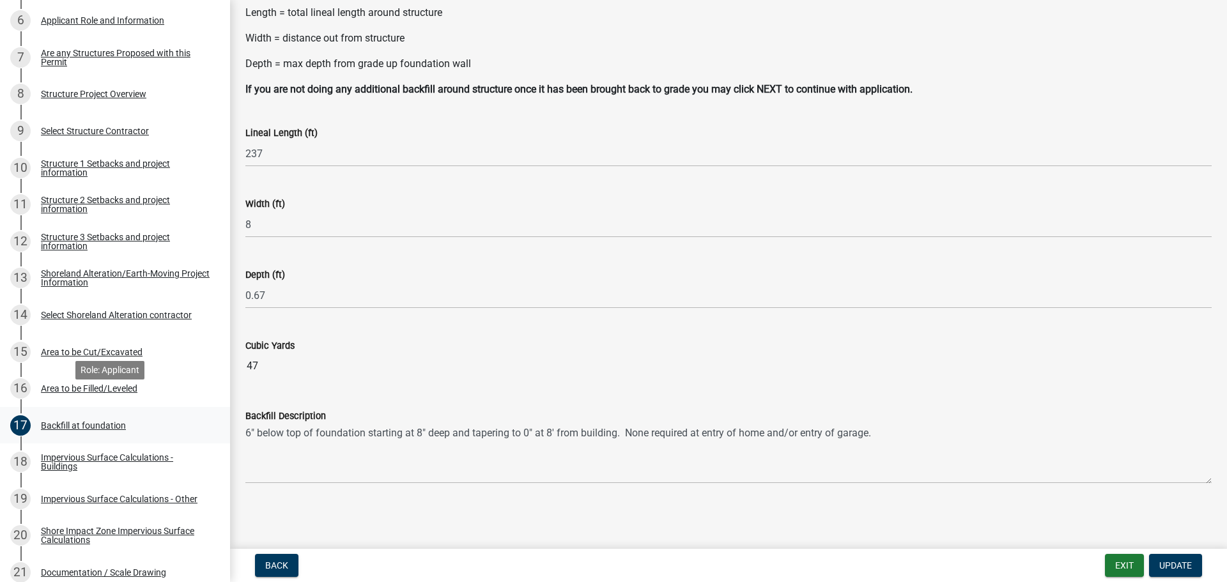
scroll to position [767, 0]
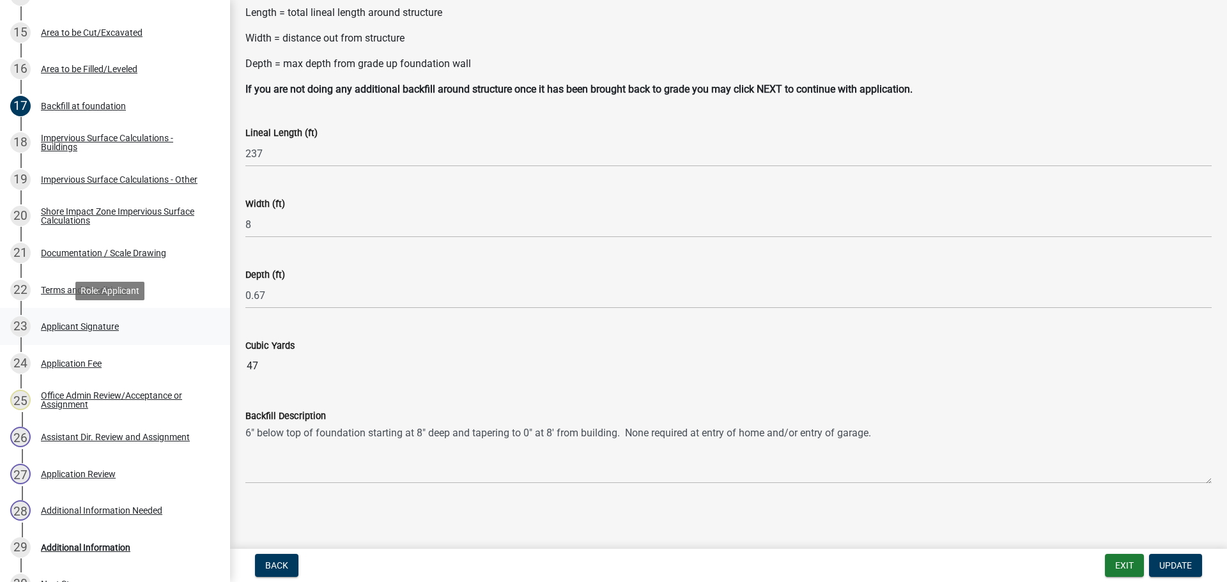
click at [77, 322] on div "Applicant Signature" at bounding box center [80, 326] width 78 height 9
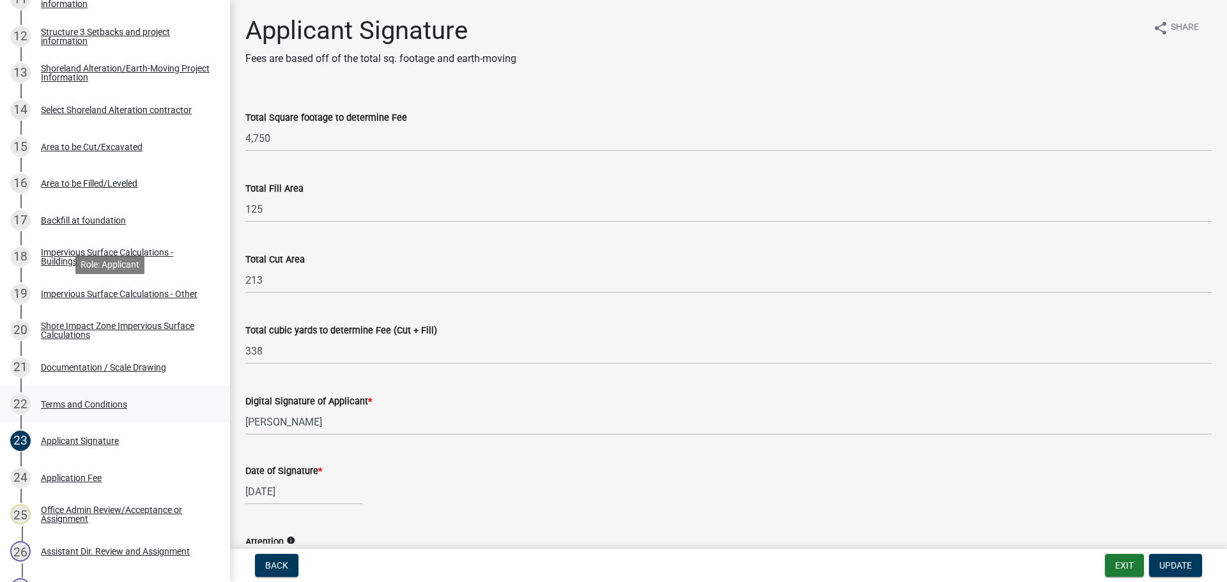
scroll to position [639, 0]
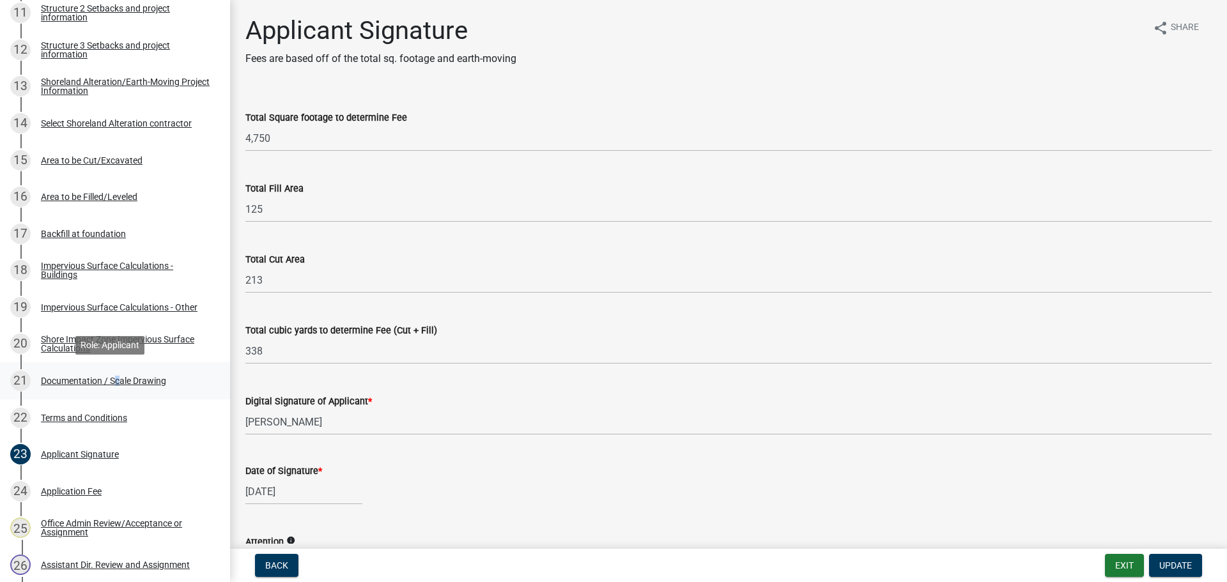
click at [112, 378] on div "Documentation / Scale Drawing" at bounding box center [103, 380] width 125 height 9
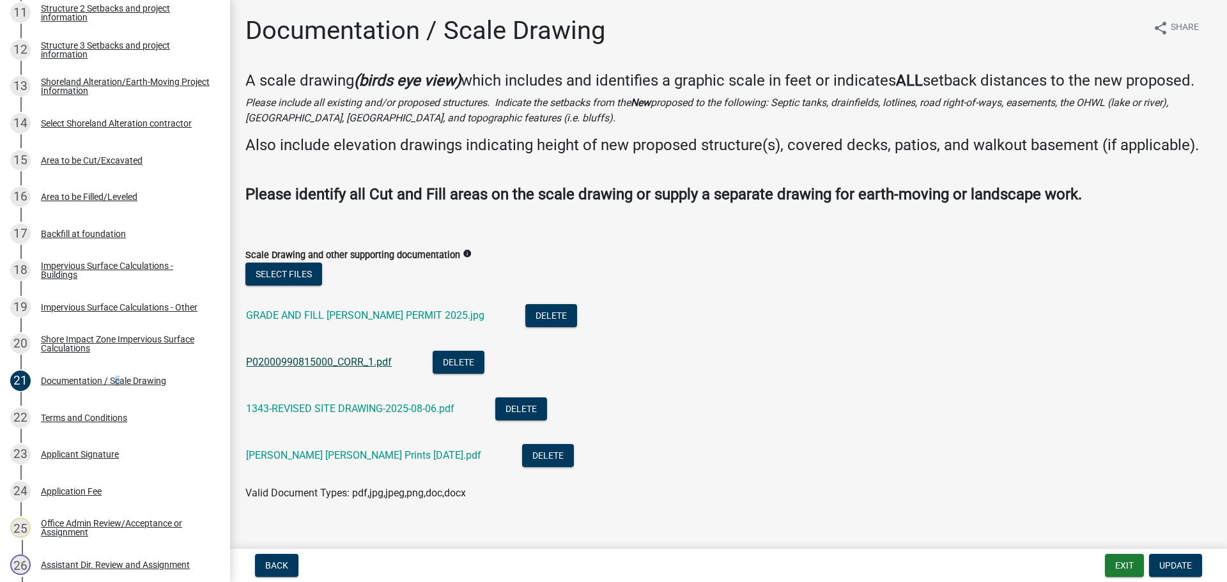
click at [362, 368] on link "P02000990815000_CORR_1.pdf" at bounding box center [319, 362] width 146 height 12
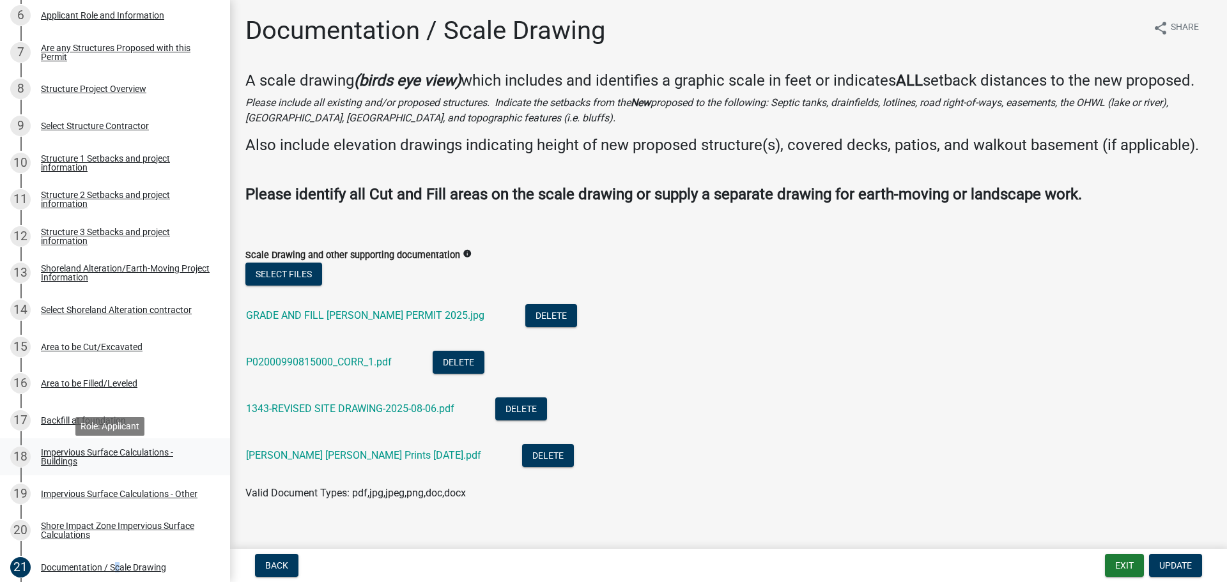
scroll to position [447, 0]
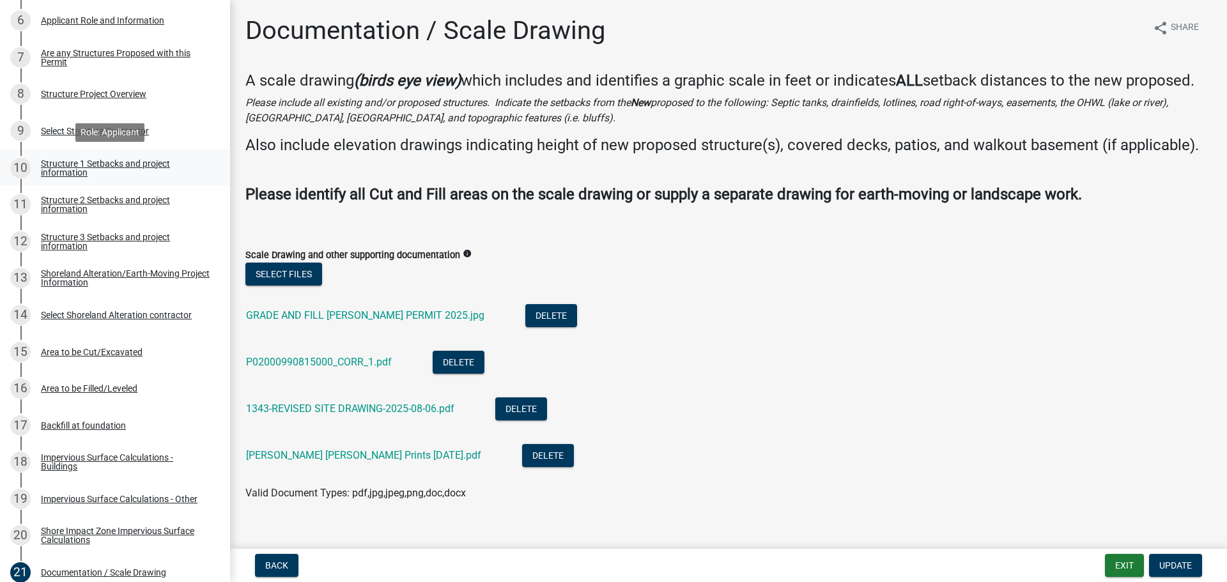
click at [105, 179] on link "10 Structure 1 Setbacks and project information" at bounding box center [115, 167] width 230 height 37
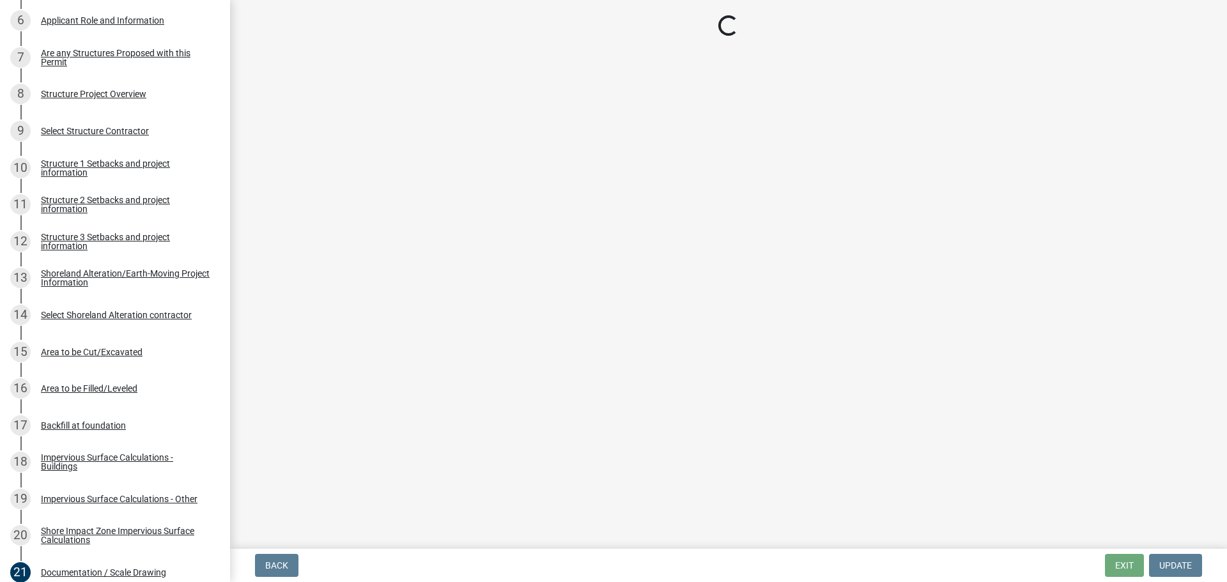
select select "c185e313-3403-4239-bd61-bb563c58a77a"
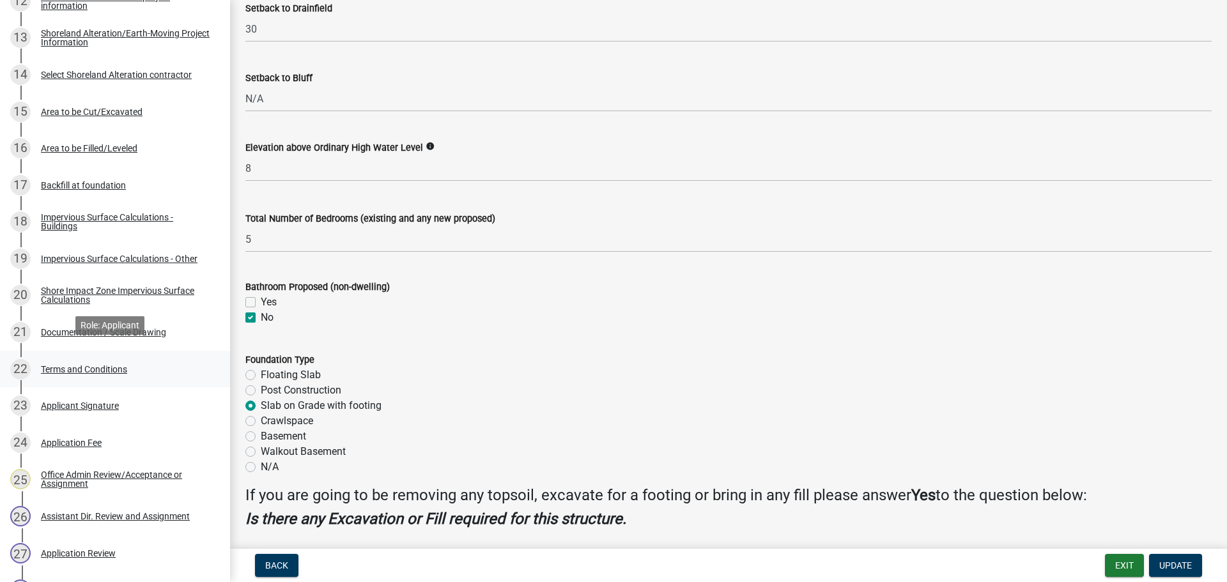
scroll to position [703, 0]
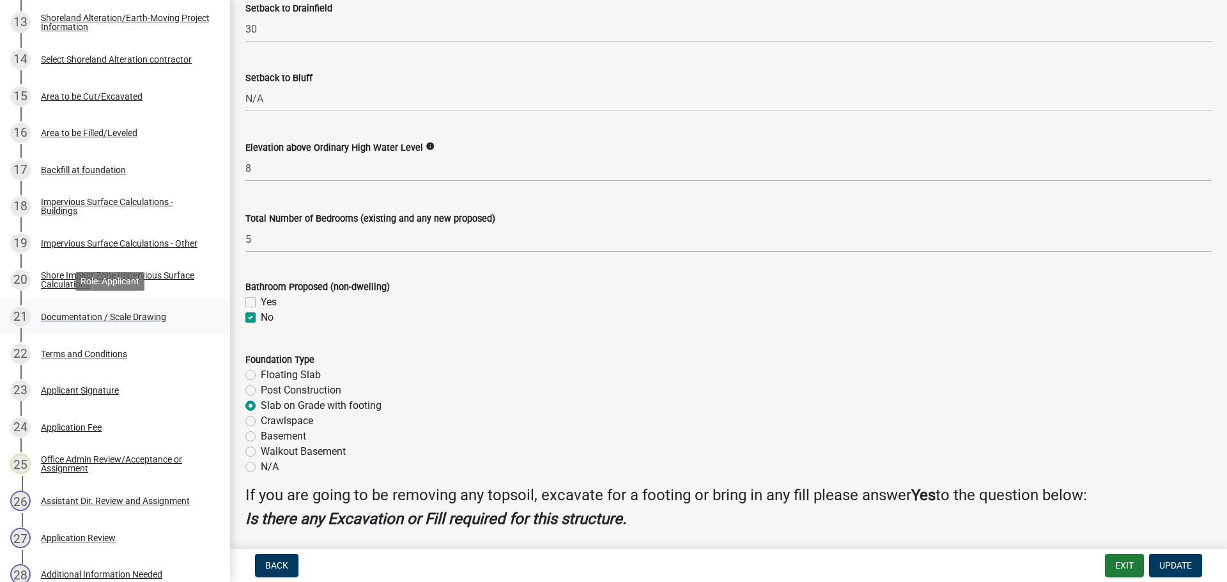
click at [63, 316] on div "Documentation / Scale Drawing" at bounding box center [103, 316] width 125 height 9
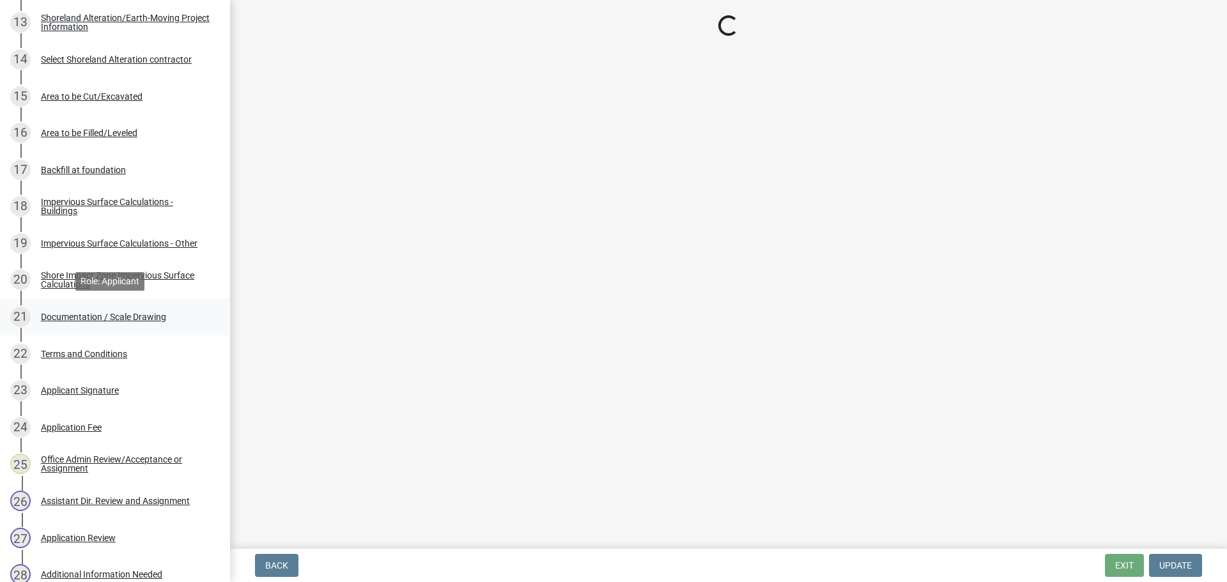
scroll to position [0, 0]
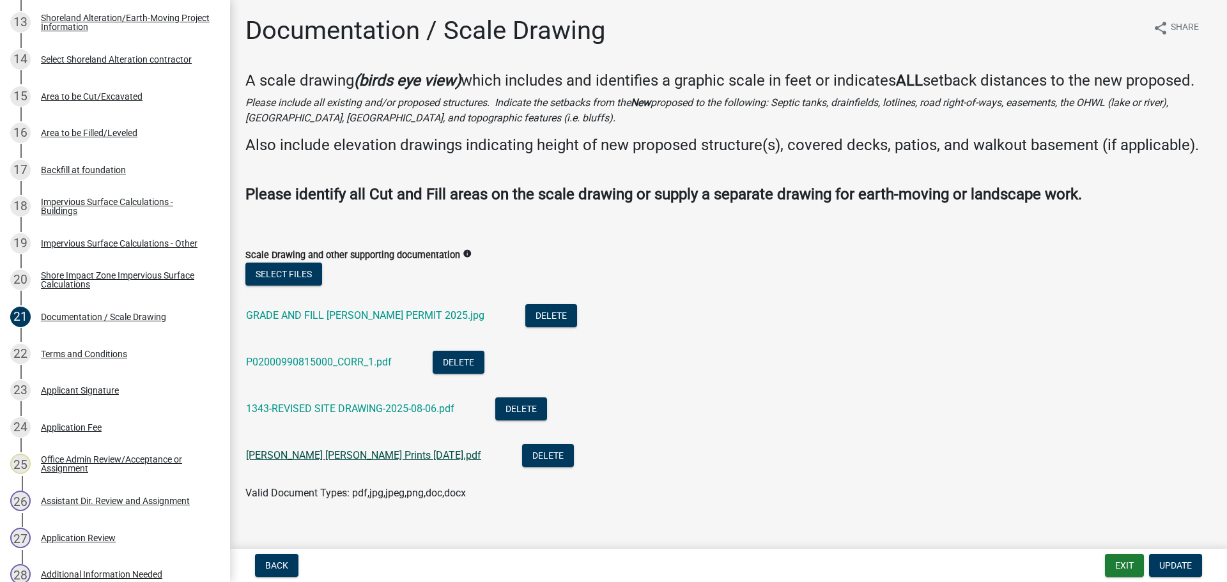
click at [302, 461] on link "NETLAND JEFF Blue Prints 2025-08-08.pdf" at bounding box center [363, 455] width 235 height 12
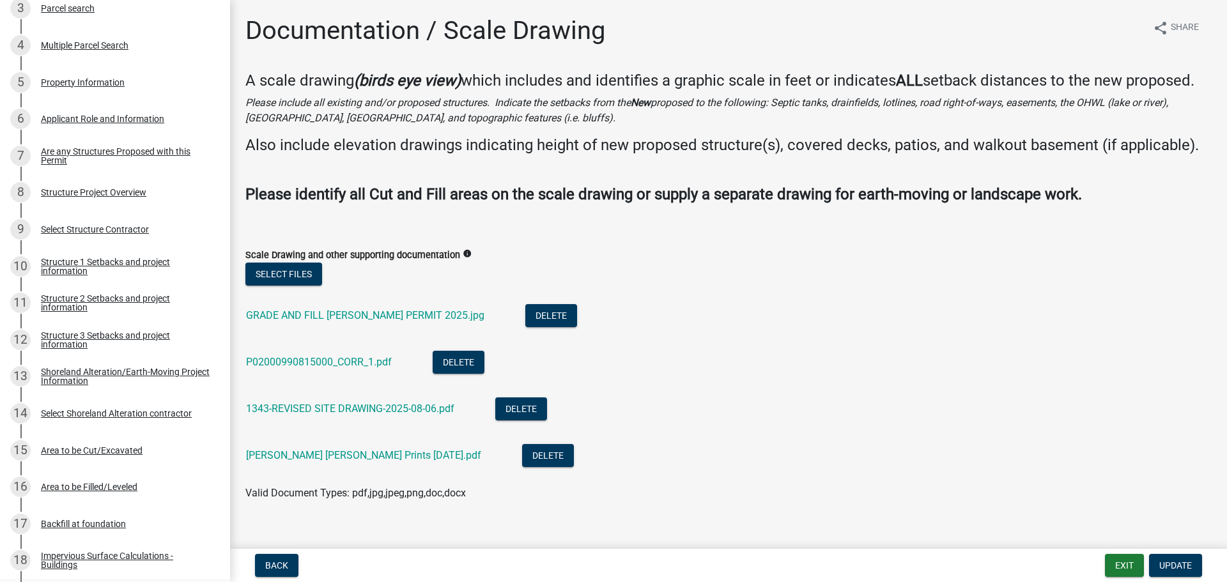
scroll to position [319, 0]
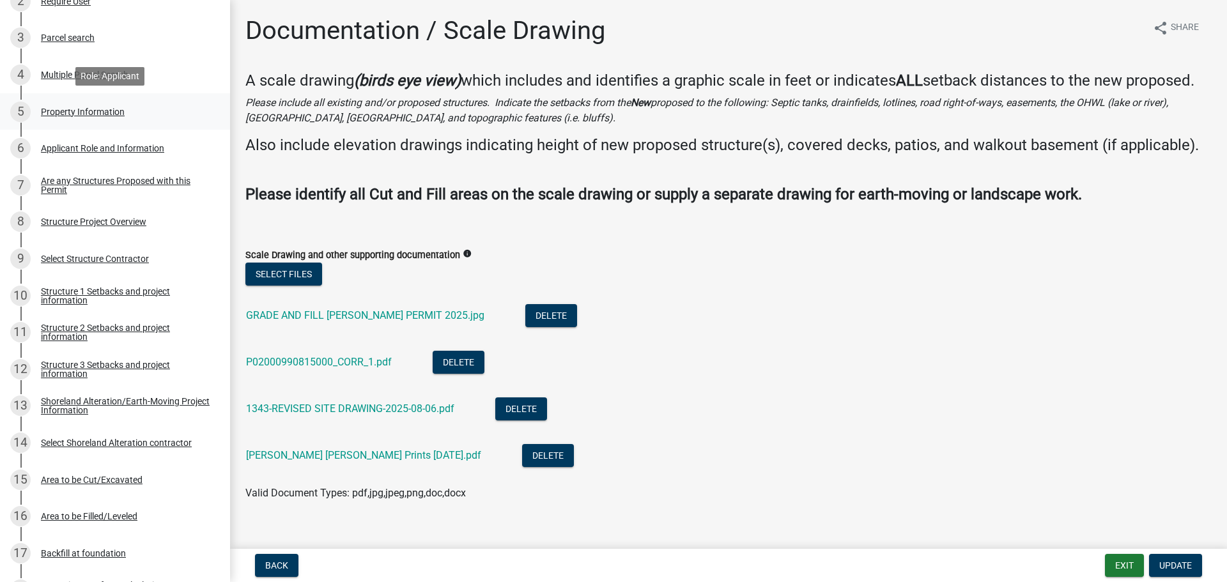
click at [82, 115] on div "Property Information" at bounding box center [83, 111] width 84 height 9
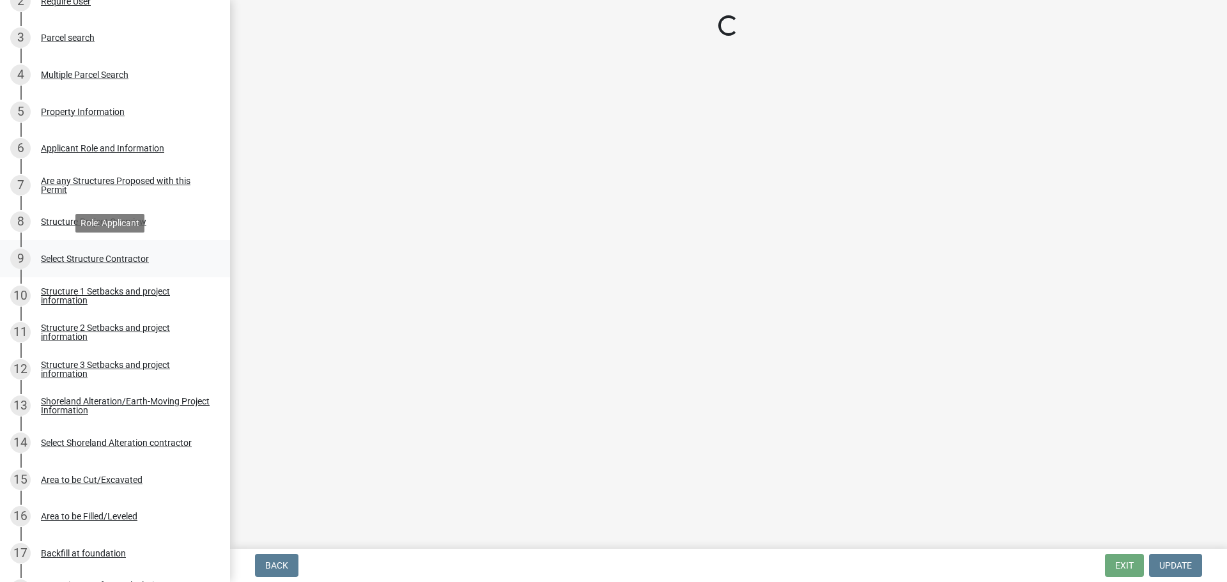
select select "ebef668c-e666-4f0f-b24a-d79aaee39ebe"
select select "bc365043-463f-4dd2-a146-228392936da3"
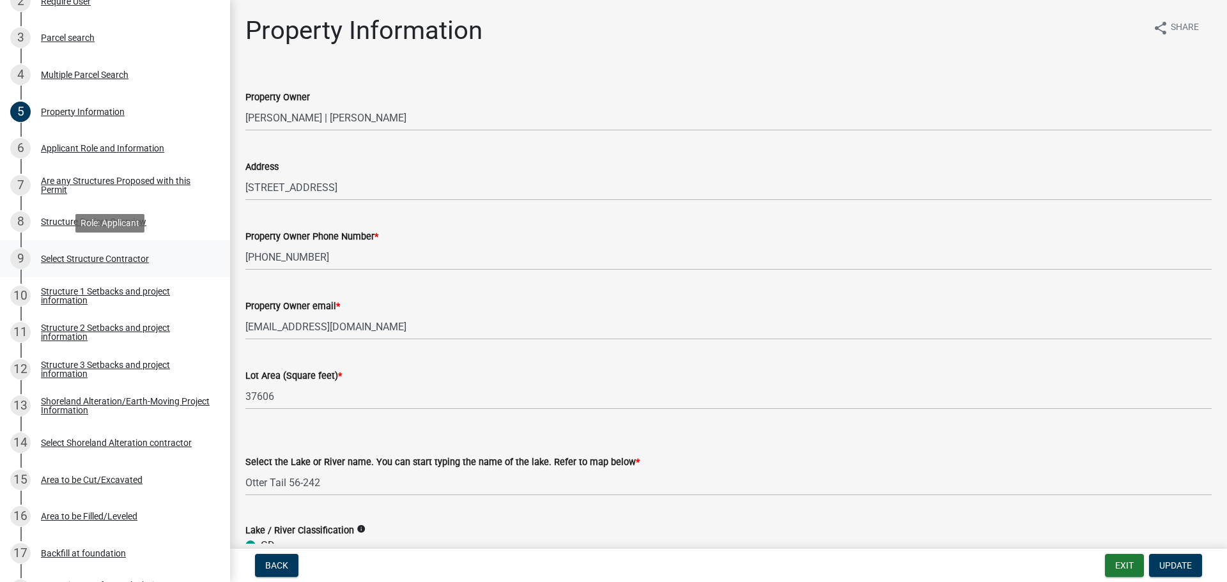
click at [133, 255] on div "Select Structure Contractor" at bounding box center [95, 258] width 108 height 9
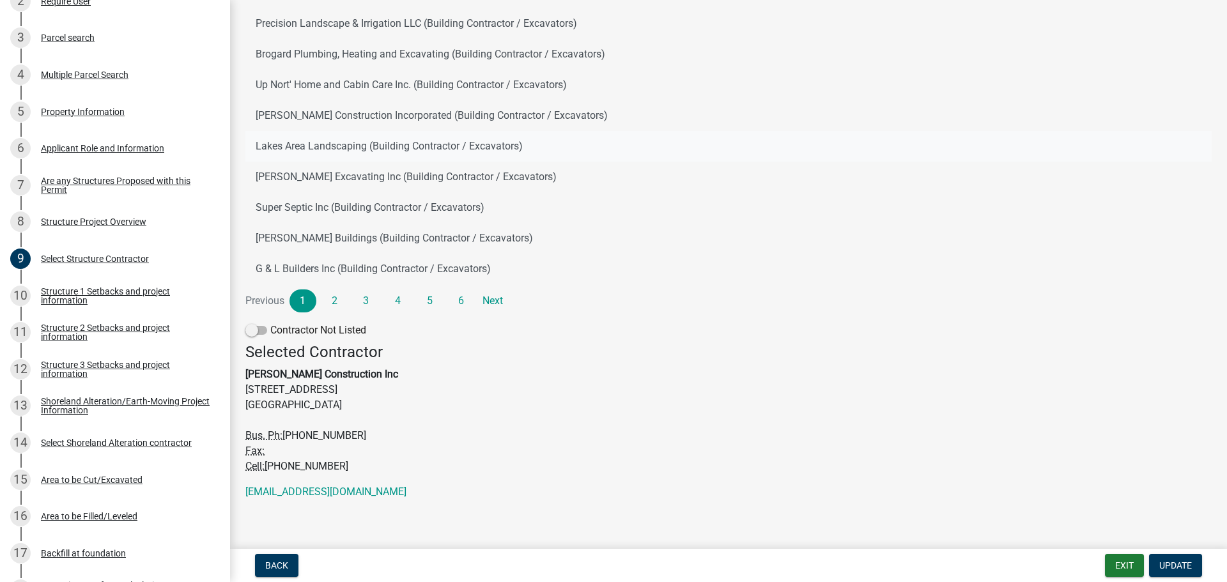
scroll to position [159, 0]
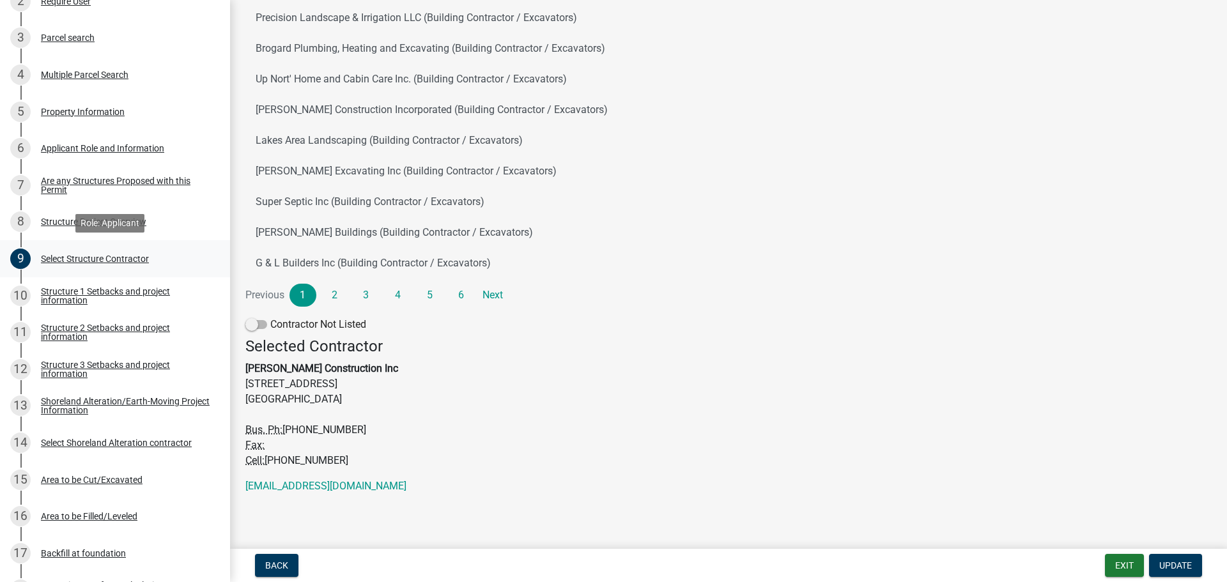
click at [65, 275] on link "9 Select Structure Contractor" at bounding box center [115, 258] width 230 height 37
click at [72, 296] on div "Structure 1 Setbacks and project information" at bounding box center [125, 296] width 169 height 18
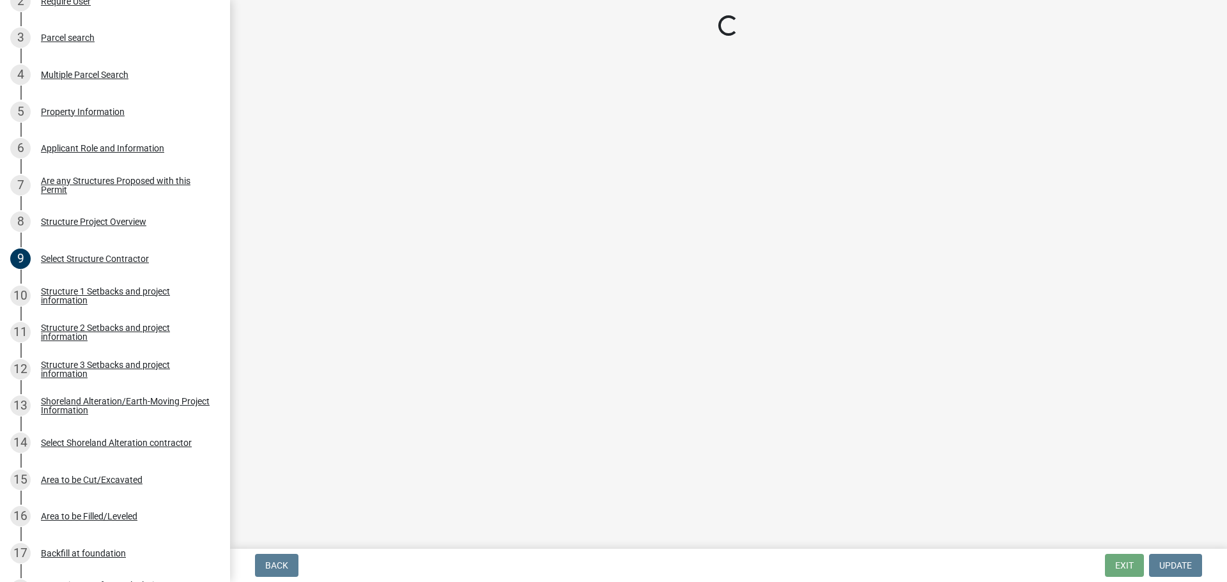
select select "c185e313-3403-4239-bd61-bb563c58a77a"
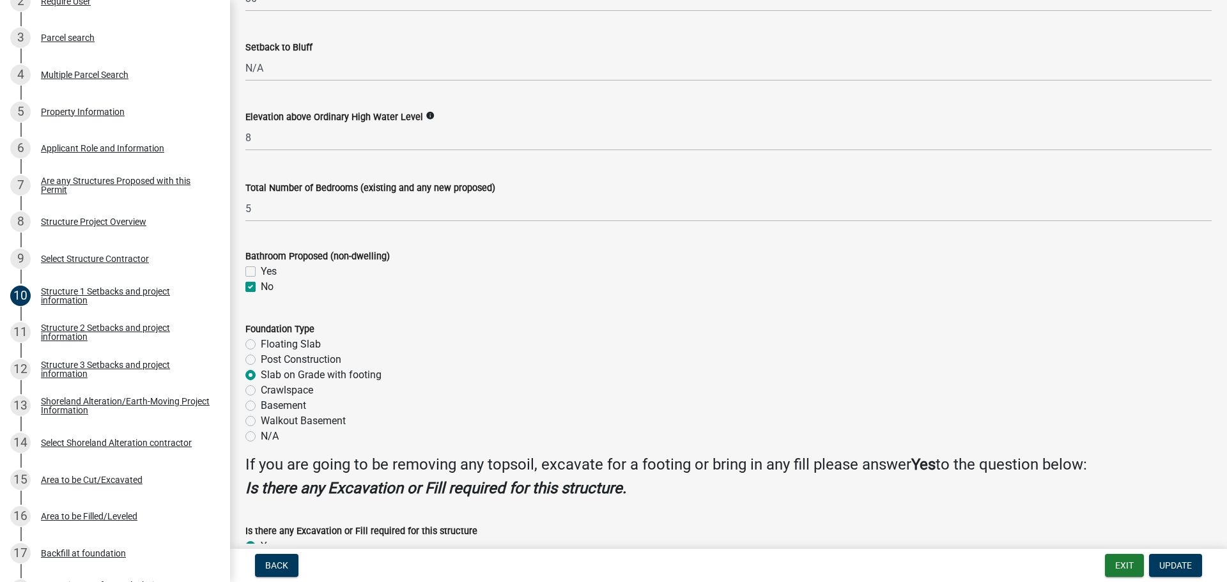
scroll to position [1204, 0]
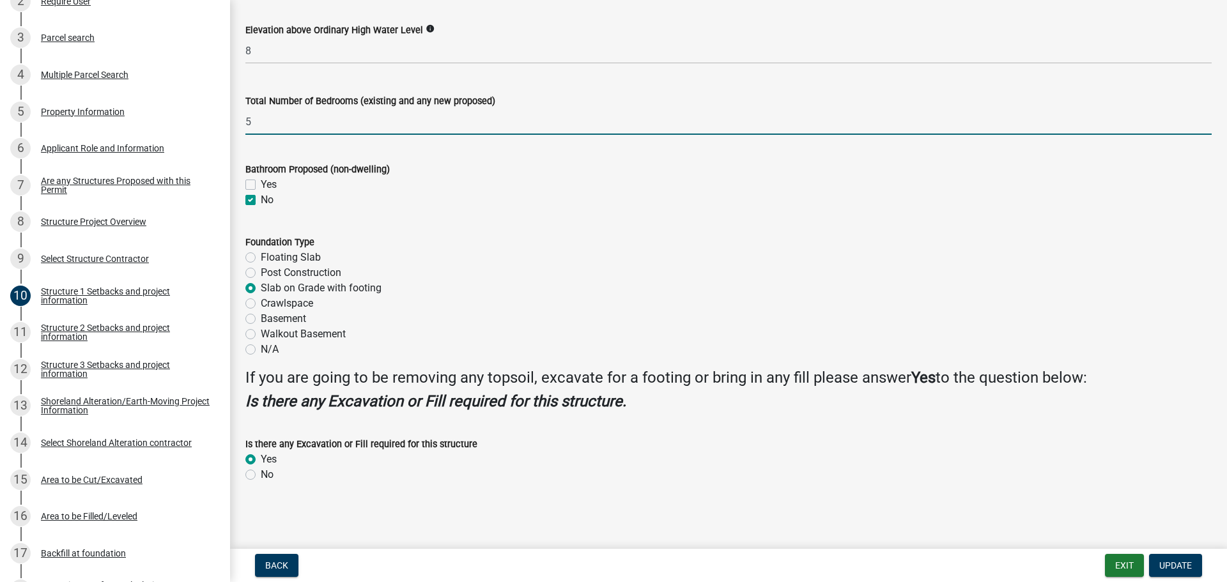
drag, startPoint x: 259, startPoint y: 125, endPoint x: 240, endPoint y: 119, distance: 20.5
click at [240, 119] on div "Total Number of Bedrooms (existing and any new proposed) 5" at bounding box center [728, 104] width 985 height 59
type input "4"
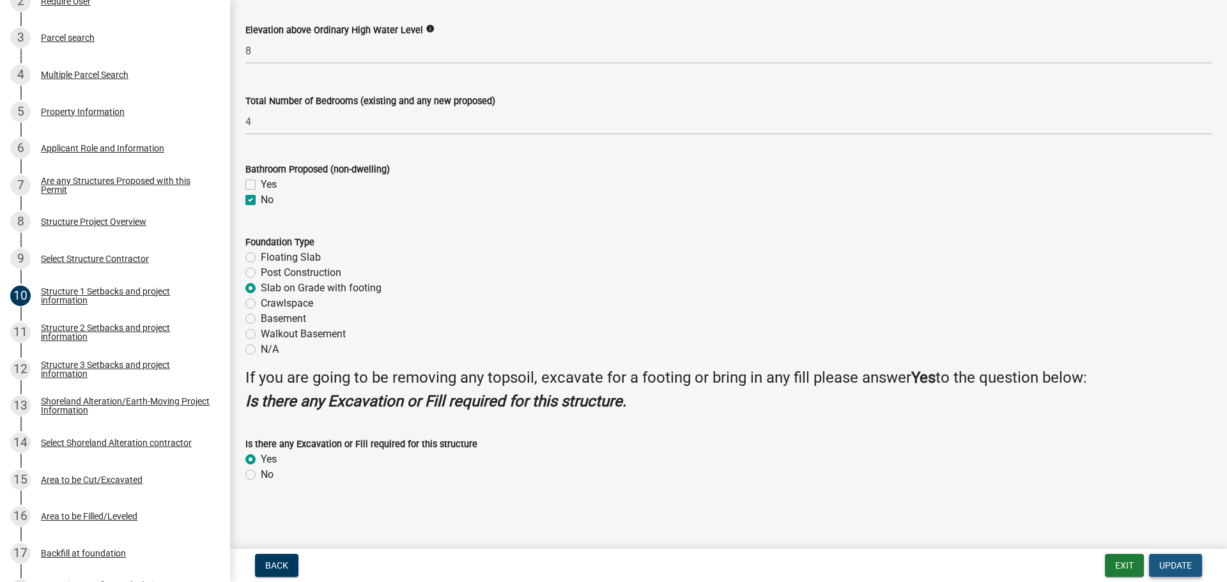
click at [1185, 567] on span "Update" at bounding box center [1175, 565] width 33 height 10
